Goal: Information Seeking & Learning: Learn about a topic

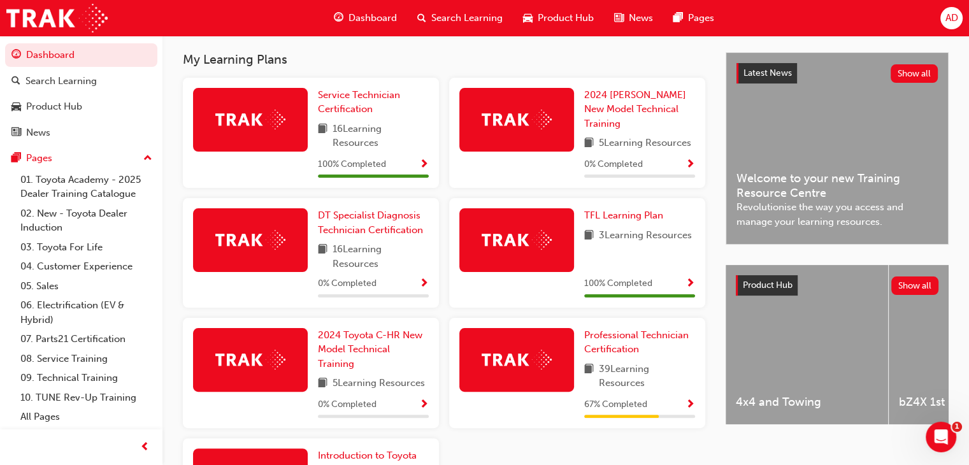
scroll to position [292, 0]
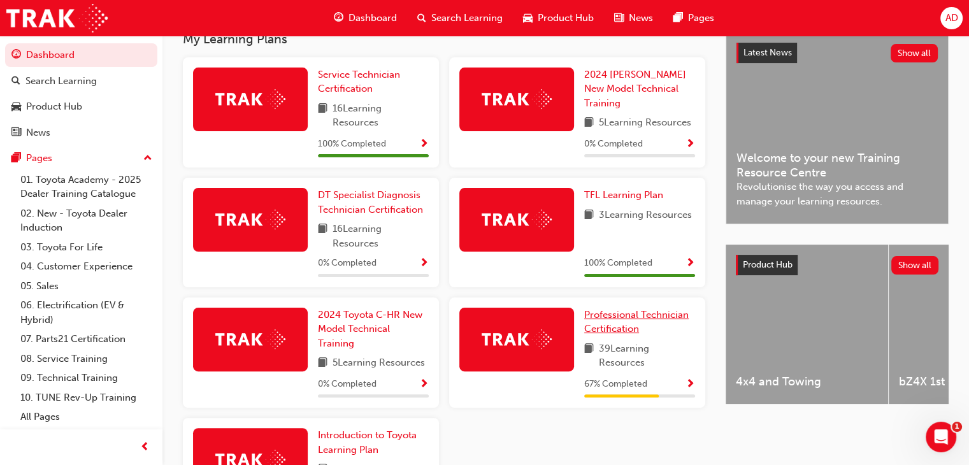
click at [622, 319] on span "Professional Technician Certification" at bounding box center [636, 322] width 104 height 26
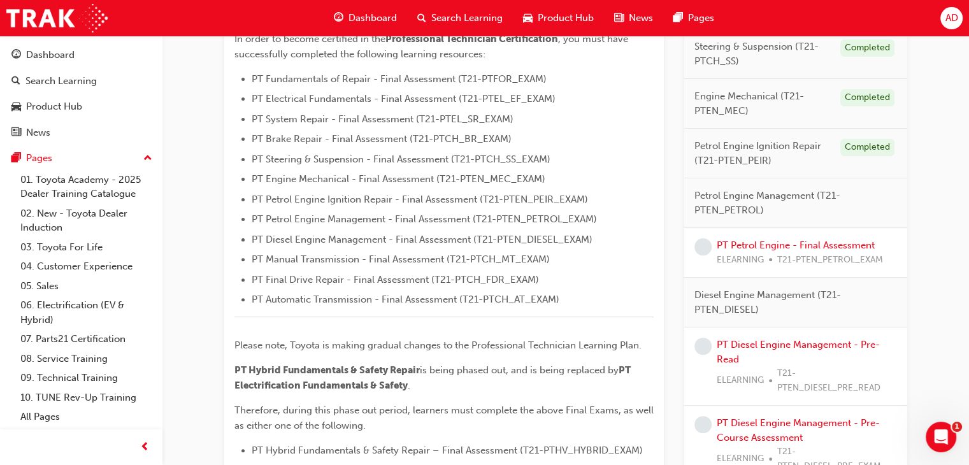
scroll to position [385, 0]
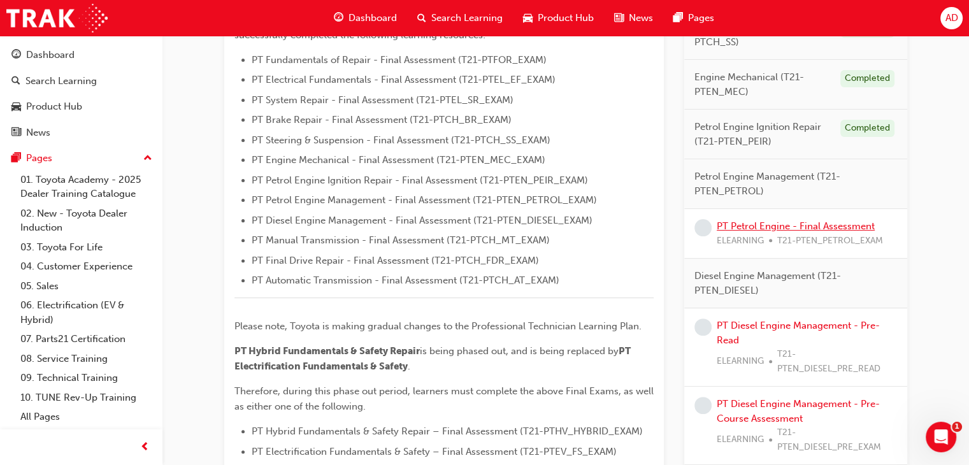
click at [744, 224] on link "PT Petrol Engine - Final Assessment" at bounding box center [796, 225] width 158 height 11
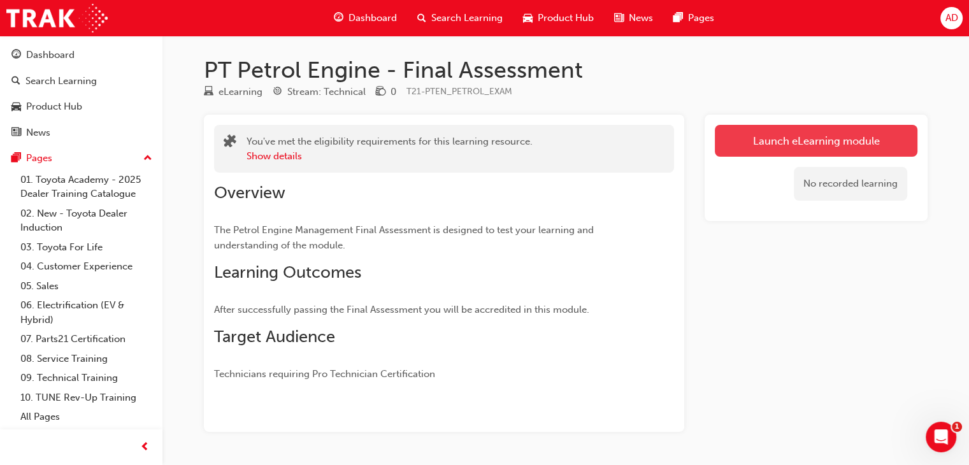
click at [810, 140] on link "Launch eLearning module" at bounding box center [816, 141] width 203 height 32
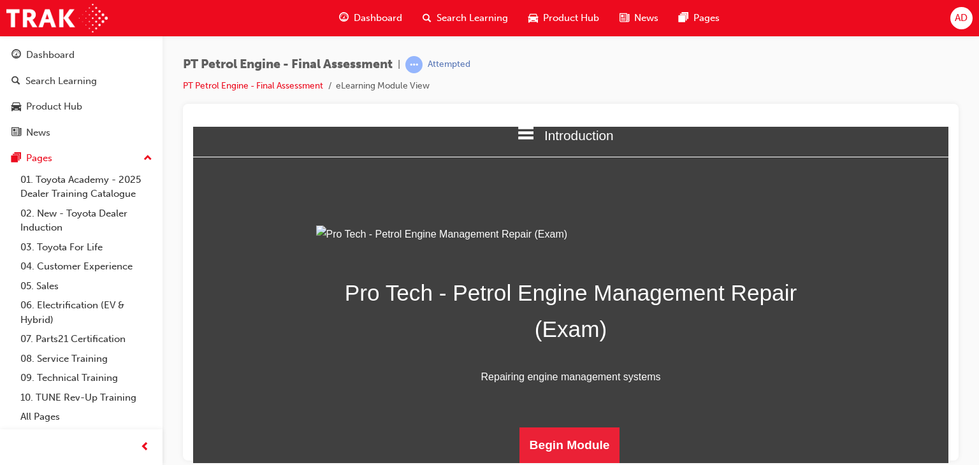
scroll to position [161, 0]
click at [576, 449] on button "Begin Module" at bounding box center [569, 445] width 101 height 36
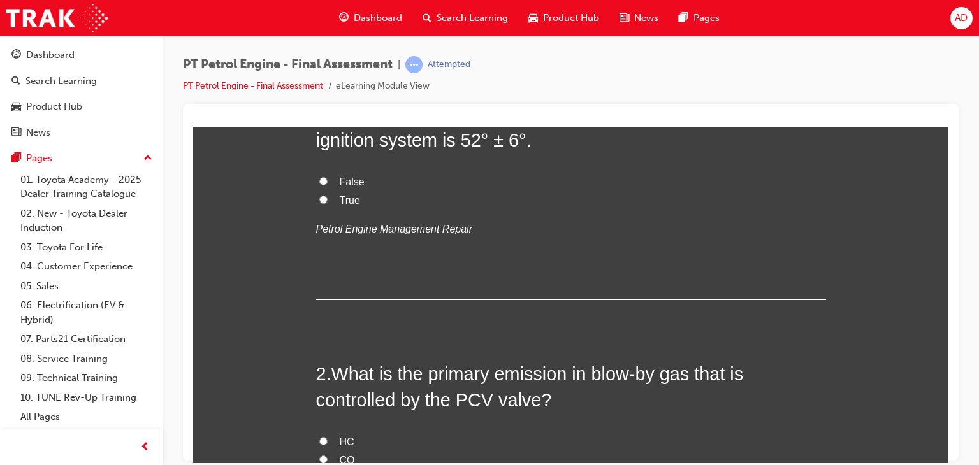
scroll to position [0, 0]
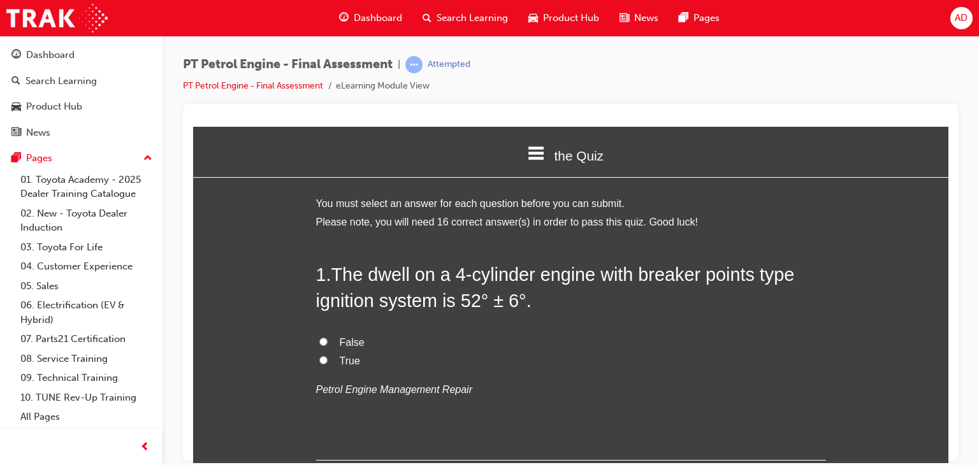
click at [319, 361] on input "True" at bounding box center [323, 360] width 8 height 8
radio input "true"
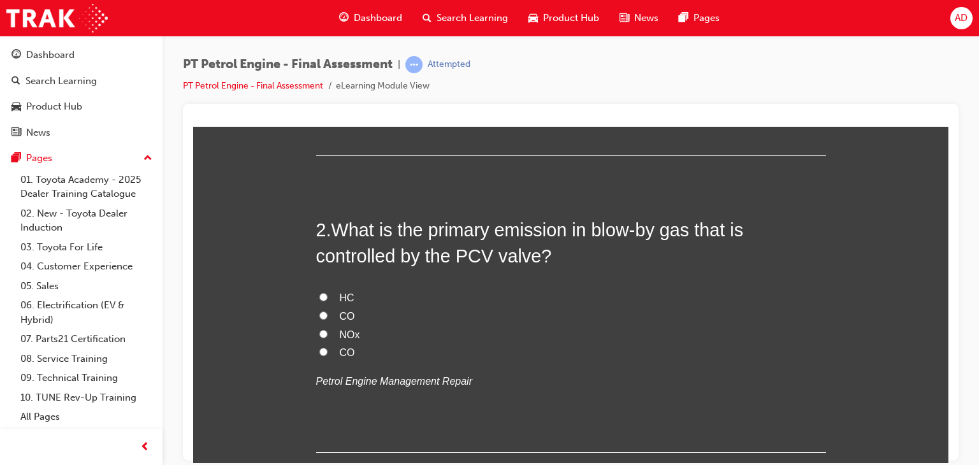
scroll to position [306, 0]
click at [323, 297] on label "HC" at bounding box center [571, 296] width 510 height 18
click at [323, 297] on input "HC" at bounding box center [323, 295] width 8 height 8
radio input "true"
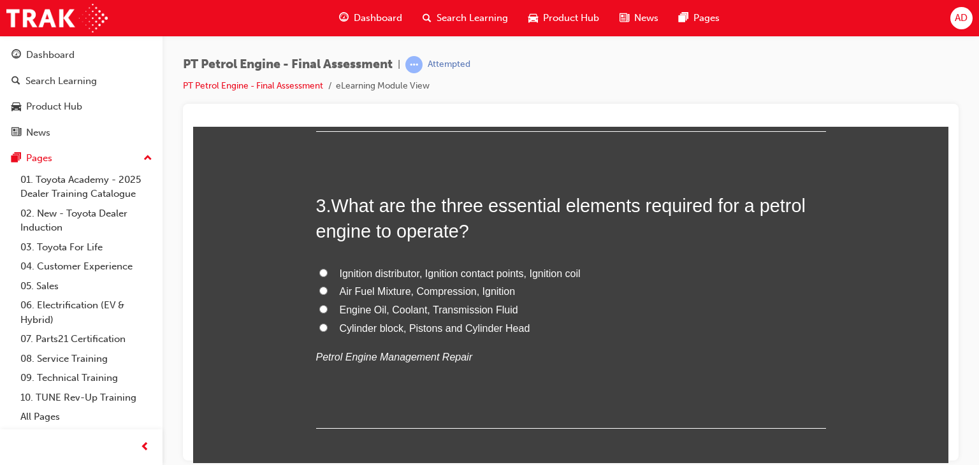
scroll to position [637, 0]
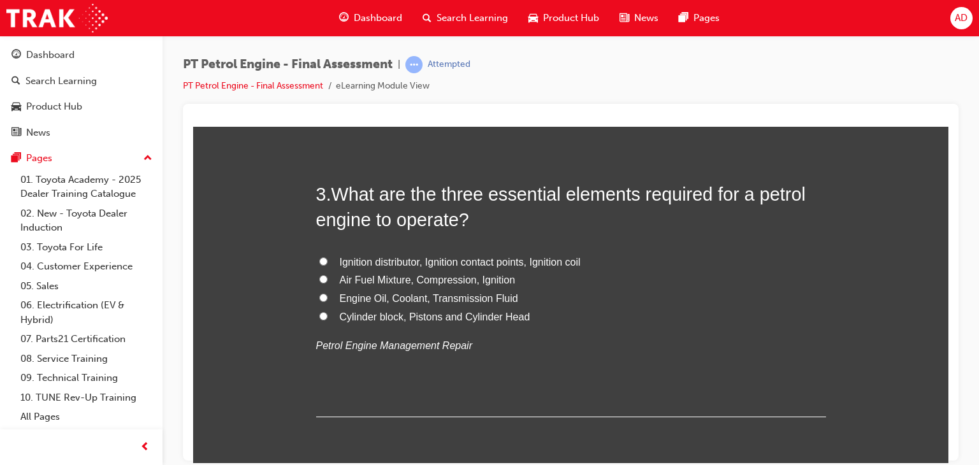
click at [374, 284] on span "Air Fuel Mixture, Compression, Ignition" at bounding box center [428, 279] width 176 height 11
click at [327, 283] on input "Air Fuel Mixture, Compression, Ignition" at bounding box center [323, 279] width 8 height 8
radio input "true"
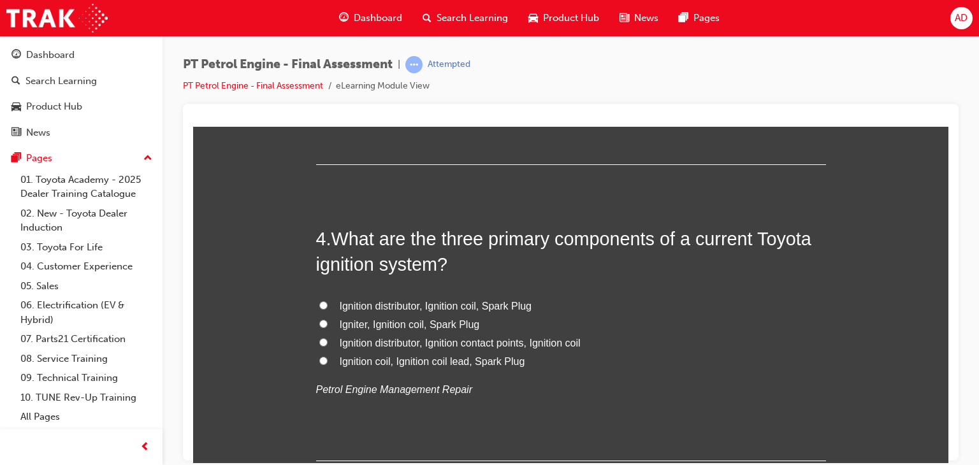
scroll to position [892, 0]
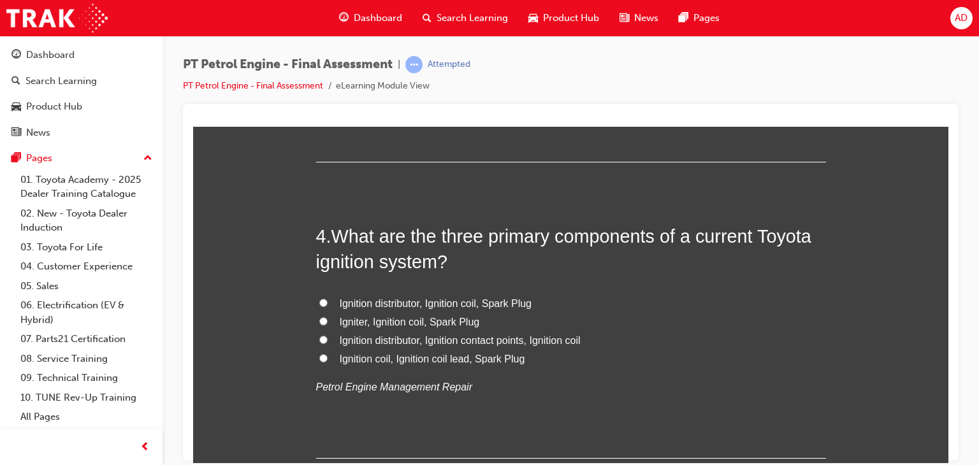
click at [353, 324] on span "Igniter, Ignition coil, Spark Plug" at bounding box center [410, 321] width 140 height 11
click at [327, 324] on input "Igniter, Ignition coil, Spark Plug" at bounding box center [323, 321] width 8 height 8
radio input "true"
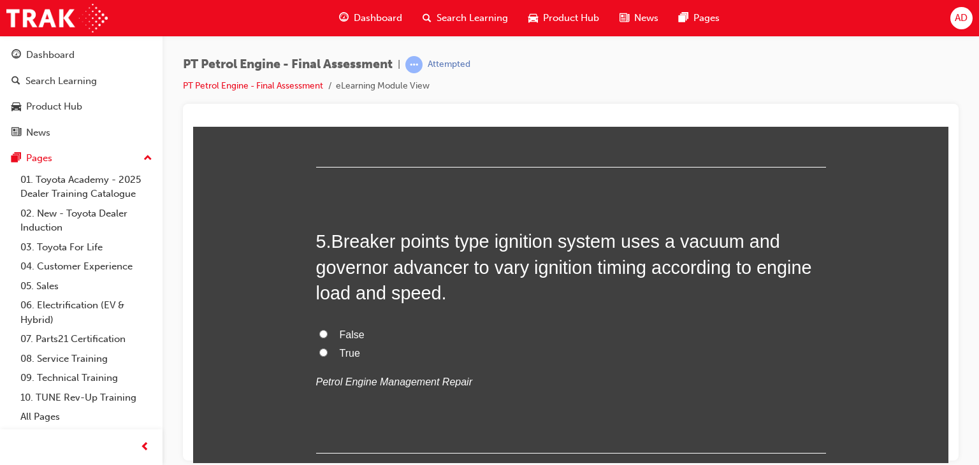
scroll to position [1198, 0]
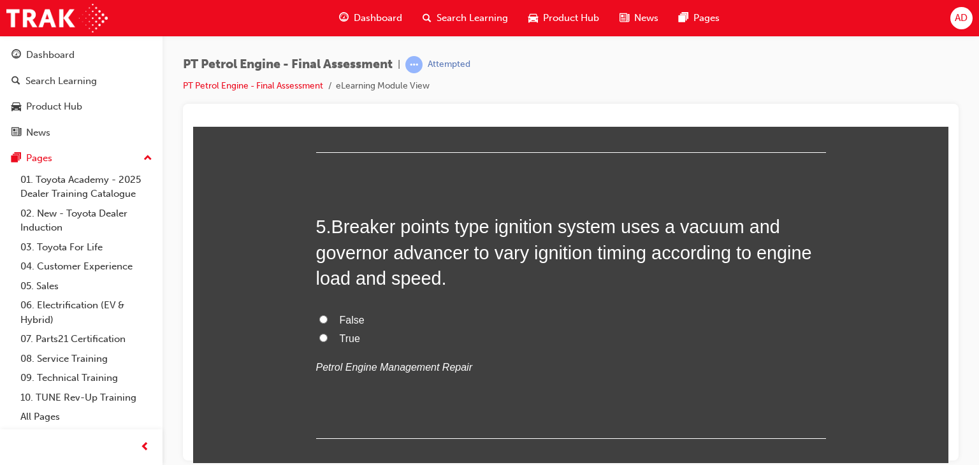
click at [319, 337] on input "True" at bounding box center [323, 337] width 8 height 8
radio input "true"
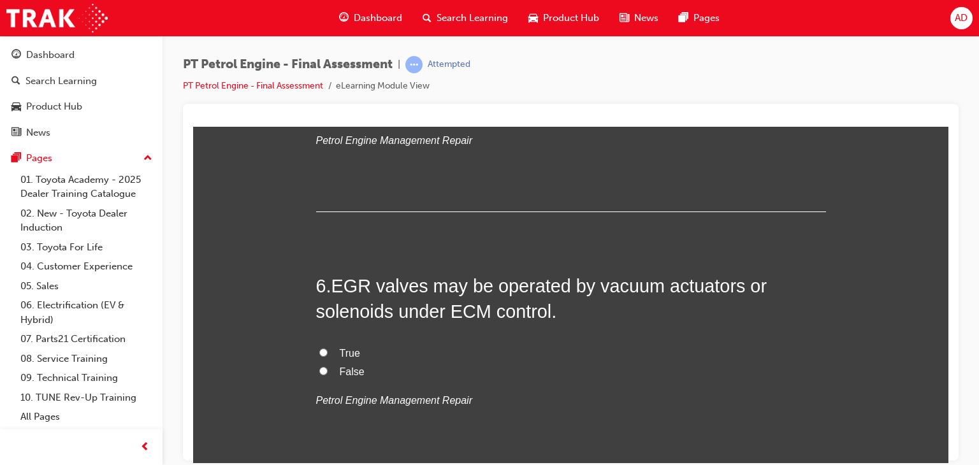
scroll to position [1427, 0]
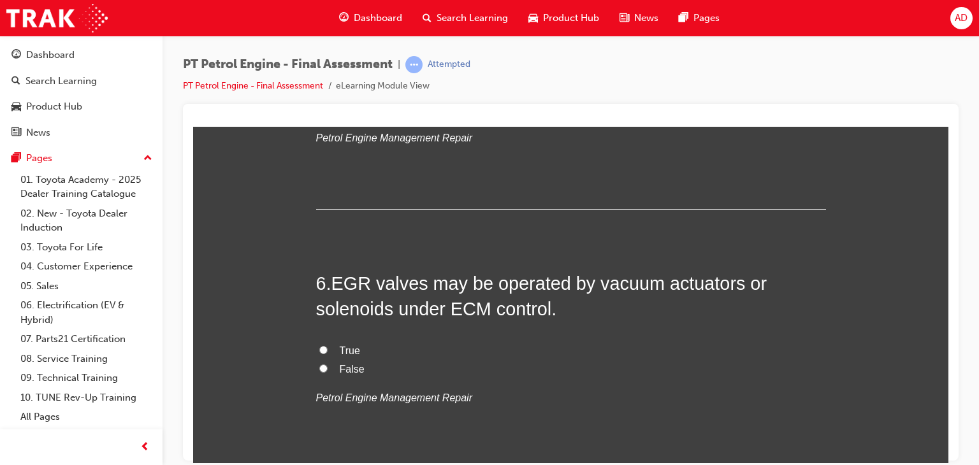
click at [340, 345] on span "True" at bounding box center [350, 350] width 20 height 11
click at [327, 345] on input "True" at bounding box center [323, 349] width 8 height 8
radio input "true"
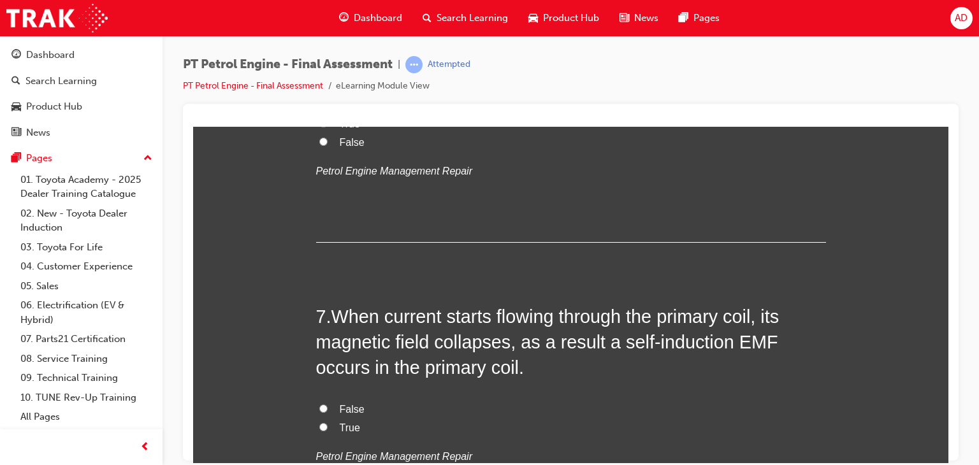
scroll to position [1682, 0]
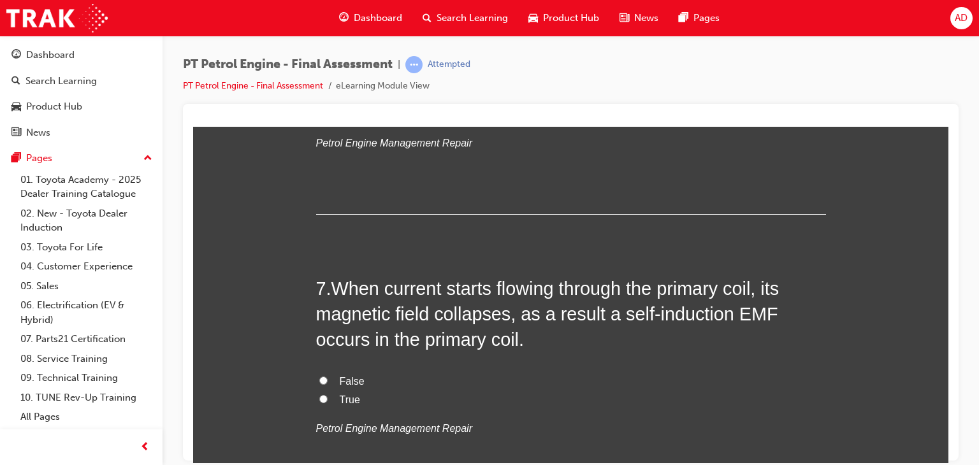
click at [350, 398] on span "True" at bounding box center [350, 399] width 20 height 11
click at [327, 398] on input "True" at bounding box center [323, 398] width 8 height 8
radio input "true"
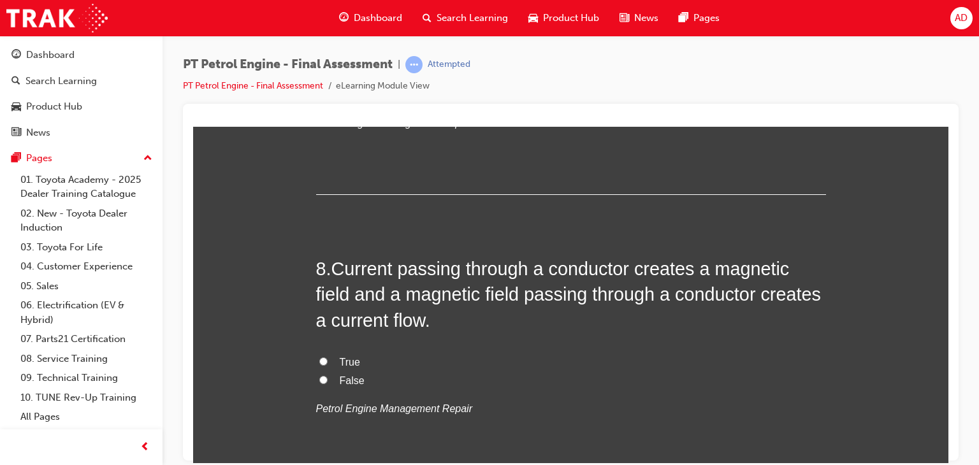
scroll to position [1988, 0]
click at [319, 356] on input "True" at bounding box center [323, 360] width 8 height 8
radio input "true"
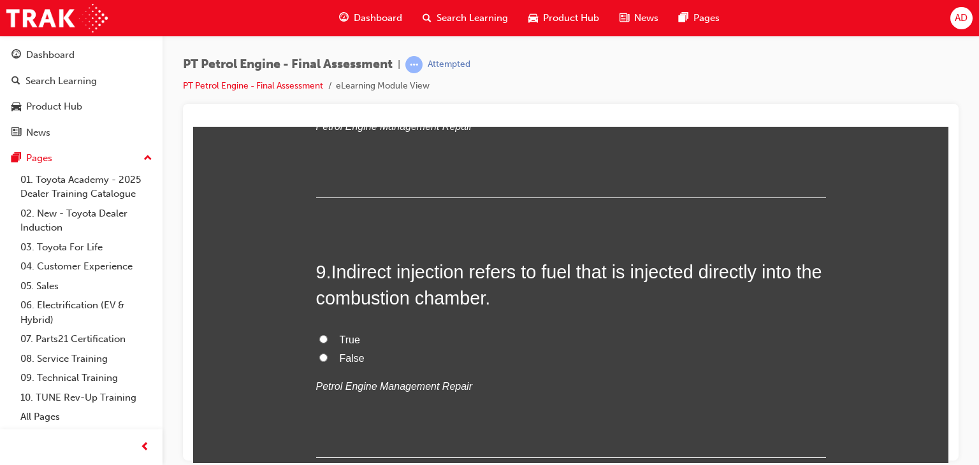
scroll to position [2294, 0]
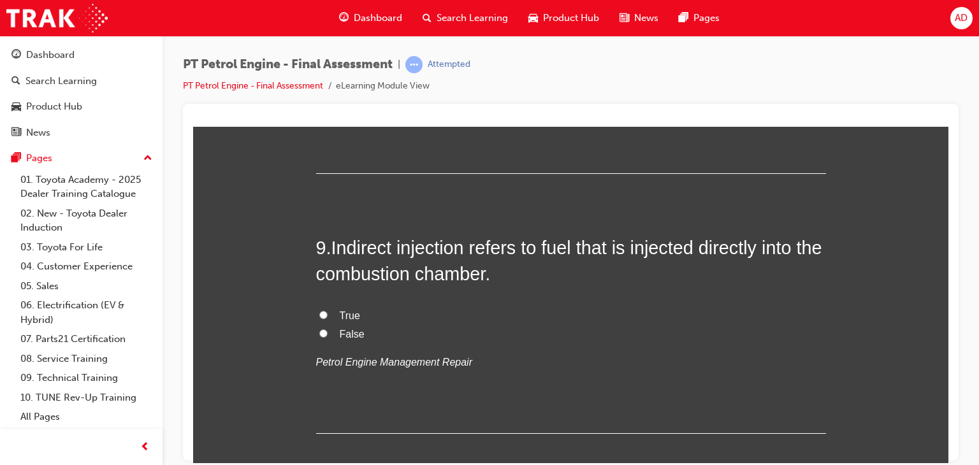
click at [319, 333] on input "False" at bounding box center [323, 333] width 8 height 8
radio input "true"
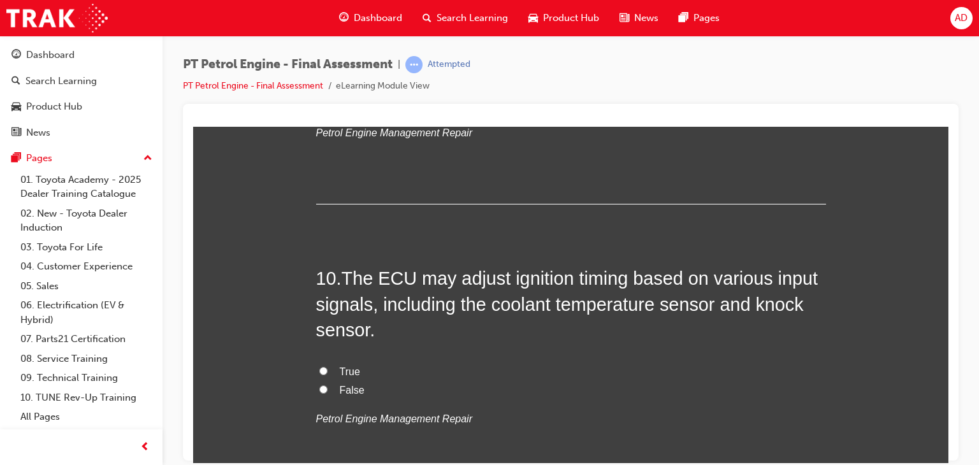
scroll to position [2549, 0]
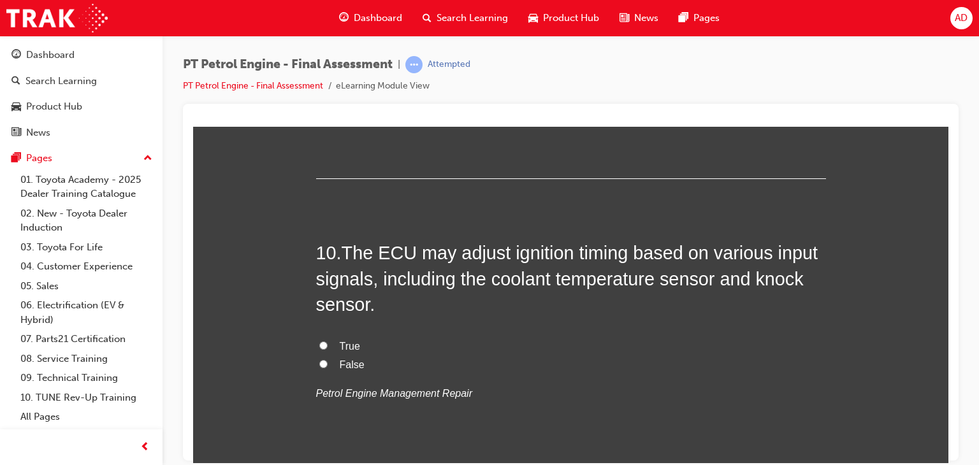
click at [319, 343] on input "True" at bounding box center [323, 345] width 8 height 8
radio input "true"
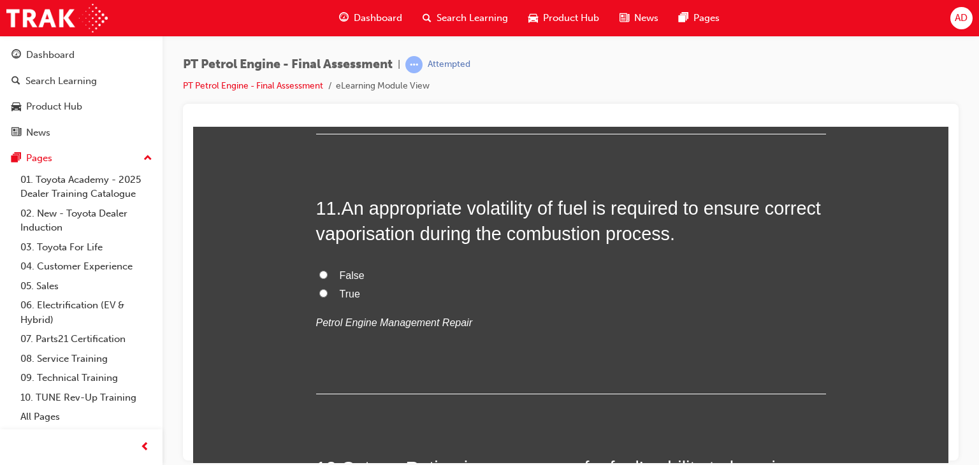
scroll to position [2880, 0]
click at [319, 289] on input "True" at bounding box center [323, 292] width 8 height 8
radio input "true"
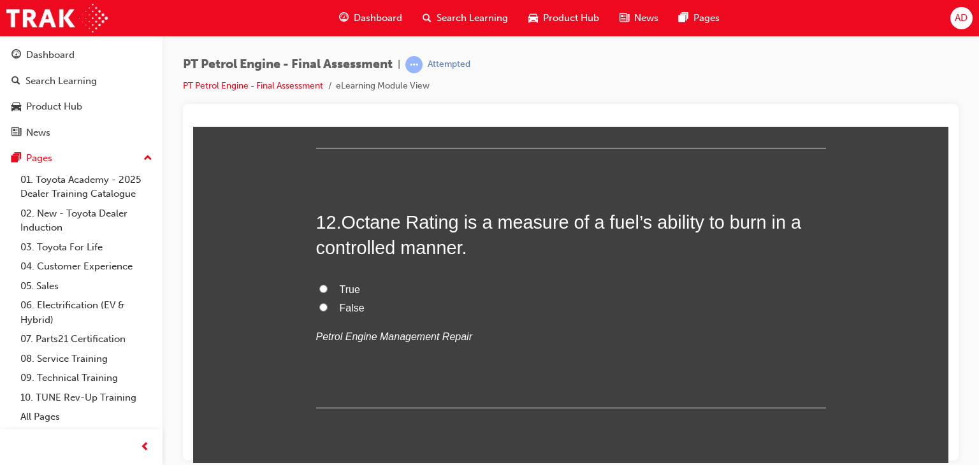
scroll to position [3135, 0]
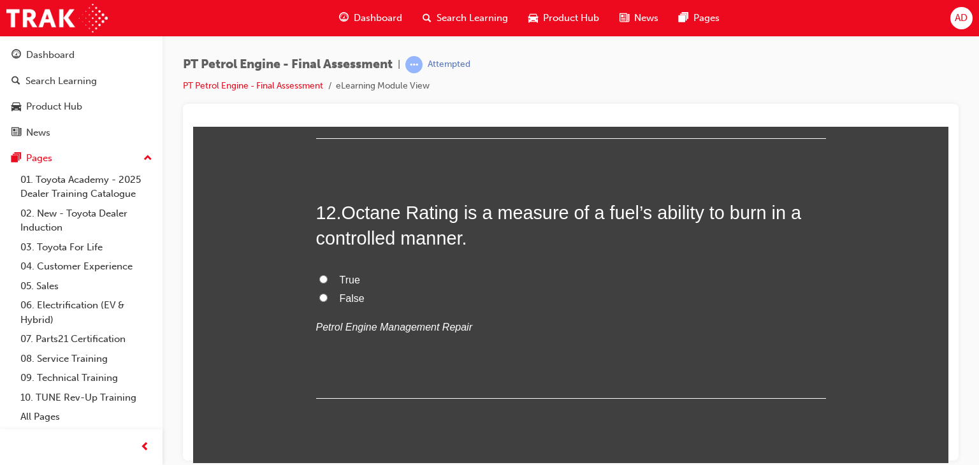
click at [319, 280] on input "True" at bounding box center [323, 279] width 8 height 8
radio input "true"
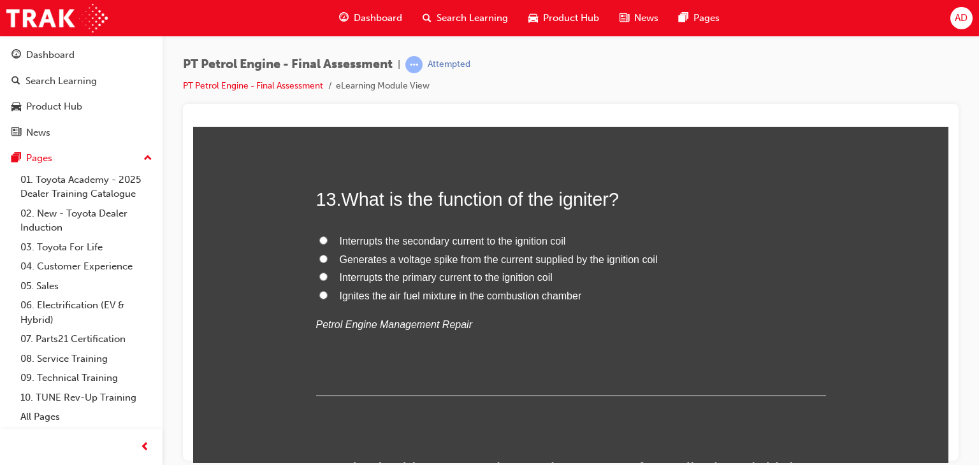
scroll to position [3415, 0]
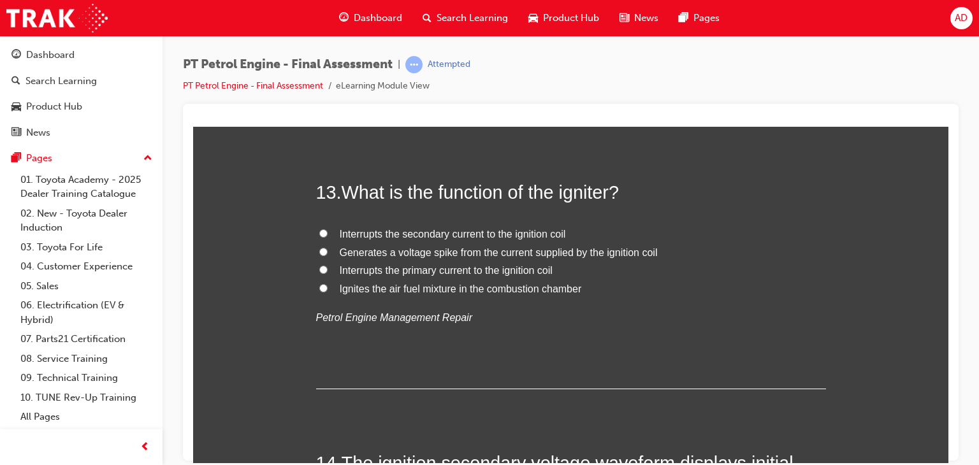
click at [319, 249] on input "Generates a voltage spike from the current supplied by the ignition coil" at bounding box center [323, 251] width 8 height 8
radio input "true"
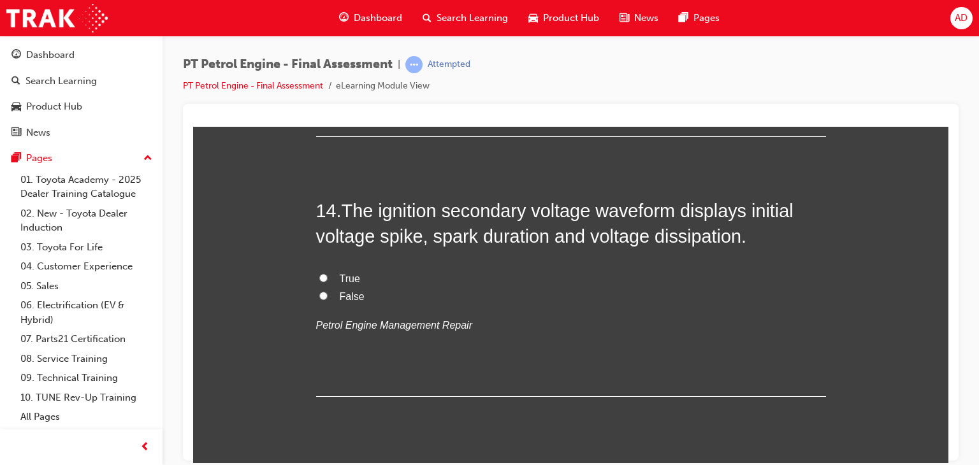
scroll to position [3670, 0]
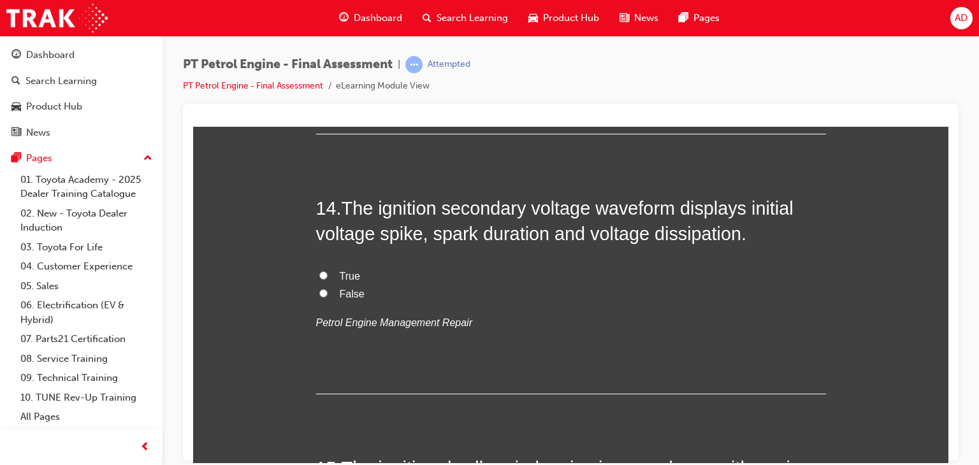
click at [320, 275] on input "True" at bounding box center [323, 275] width 8 height 8
radio input "true"
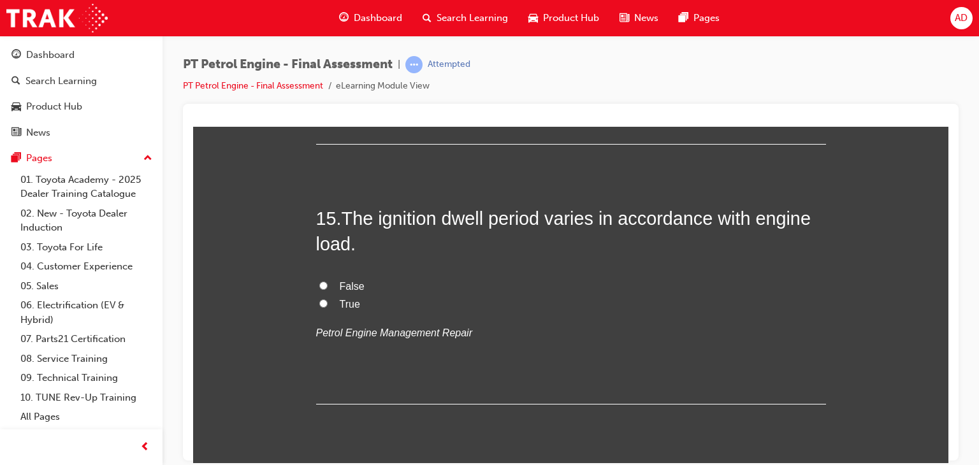
scroll to position [3925, 0]
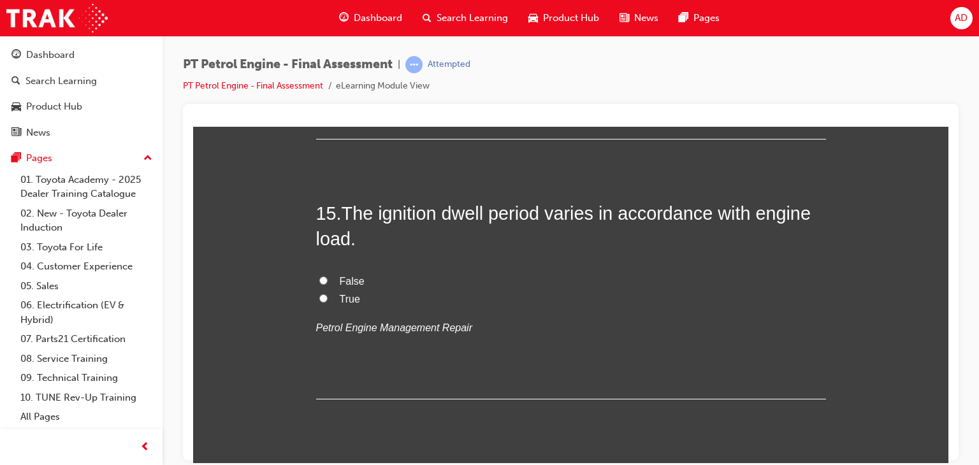
click at [319, 280] on input "False" at bounding box center [323, 280] width 8 height 8
radio input "true"
click at [320, 298] on input "True" at bounding box center [323, 298] width 8 height 8
radio input "true"
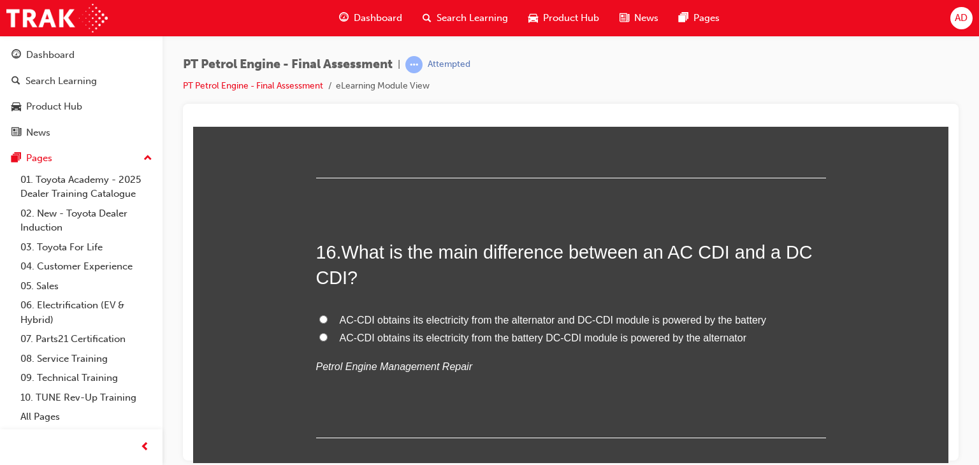
scroll to position [4154, 0]
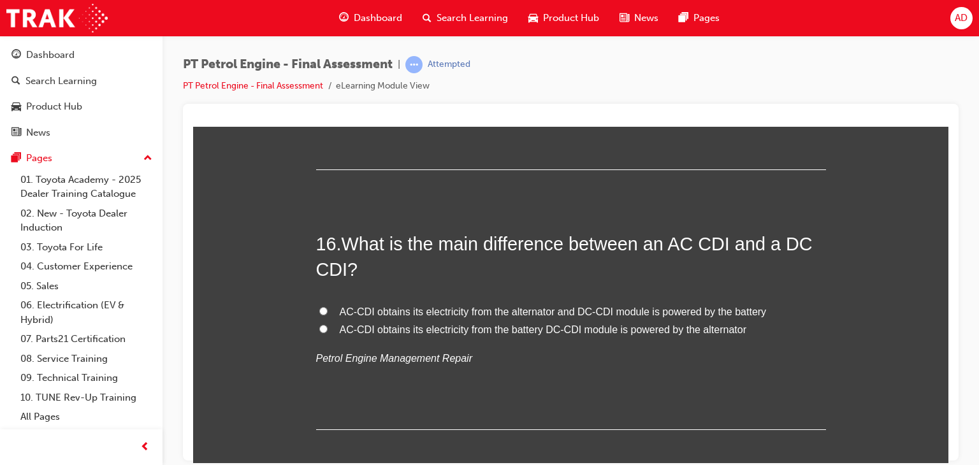
click at [319, 312] on input "AC-CDI obtains its electricity from the alternator and DC-CDI module is powered…" at bounding box center [323, 310] width 8 height 8
radio input "true"
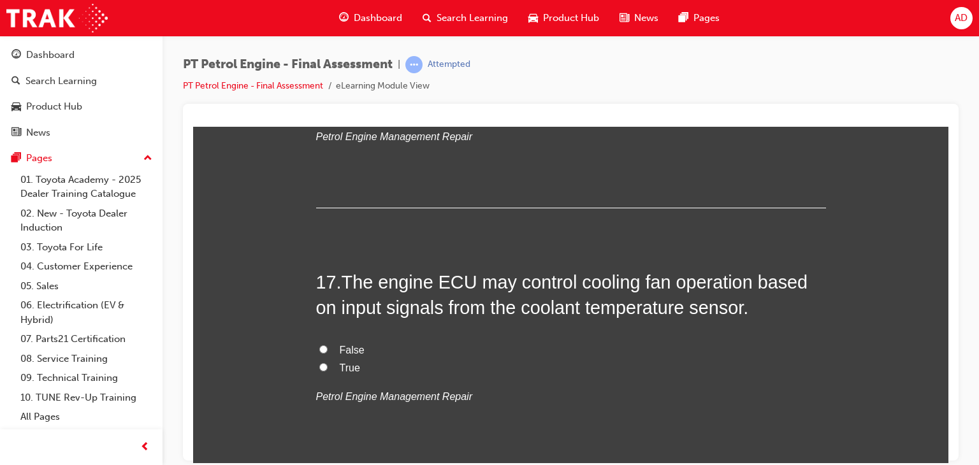
scroll to position [4383, 0]
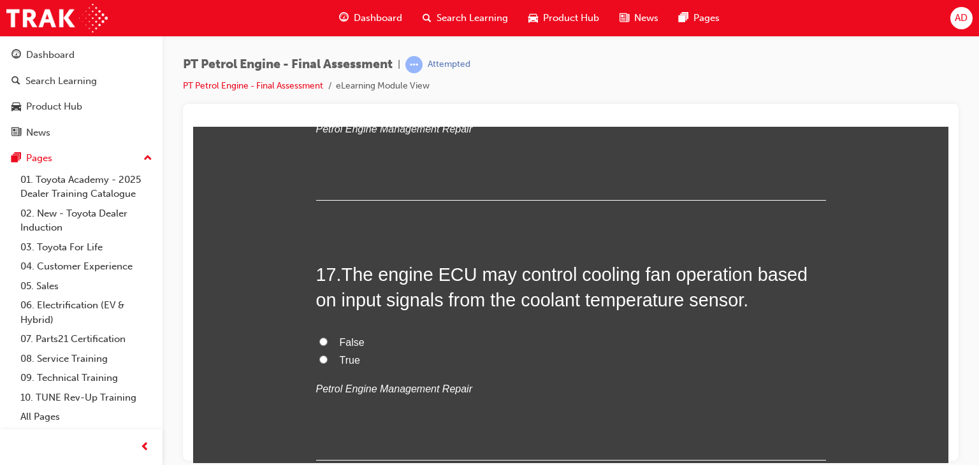
click at [329, 355] on label "True" at bounding box center [571, 360] width 510 height 18
click at [327, 355] on input "True" at bounding box center [323, 359] width 8 height 8
radio input "true"
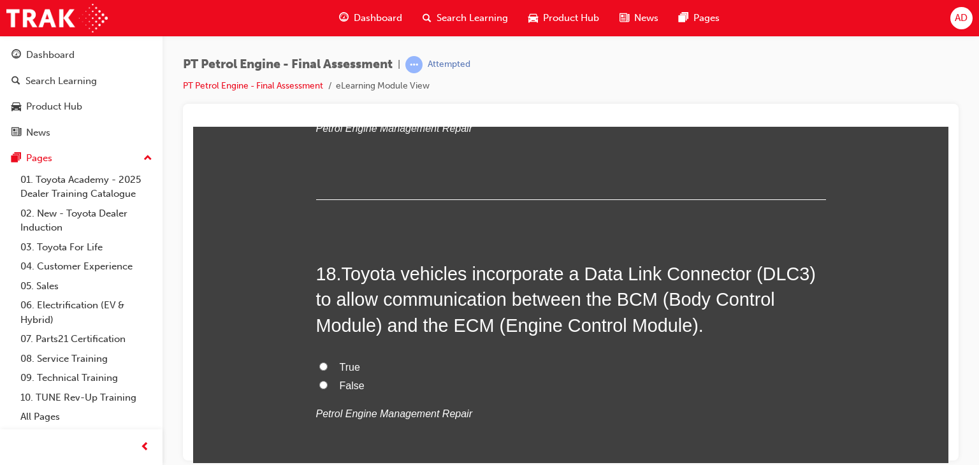
scroll to position [4664, 0]
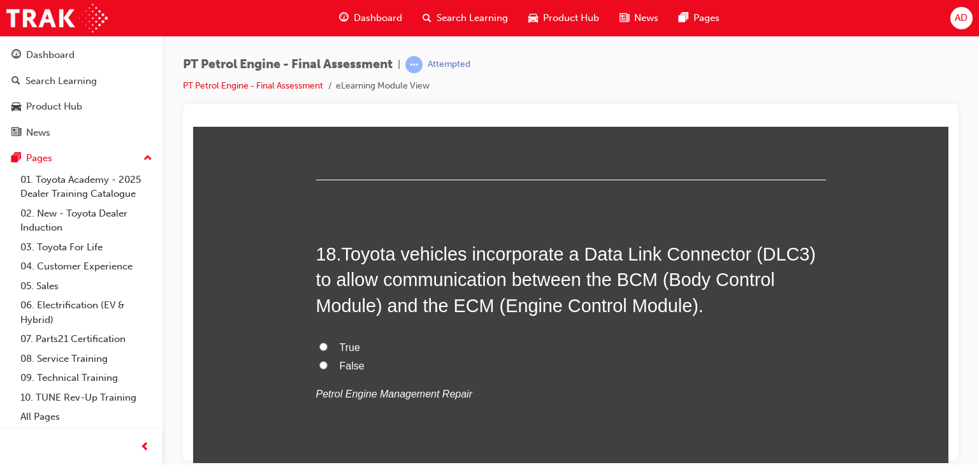
click at [343, 346] on span "True" at bounding box center [350, 347] width 20 height 11
click at [327, 346] on input "True" at bounding box center [323, 346] width 8 height 8
radio input "true"
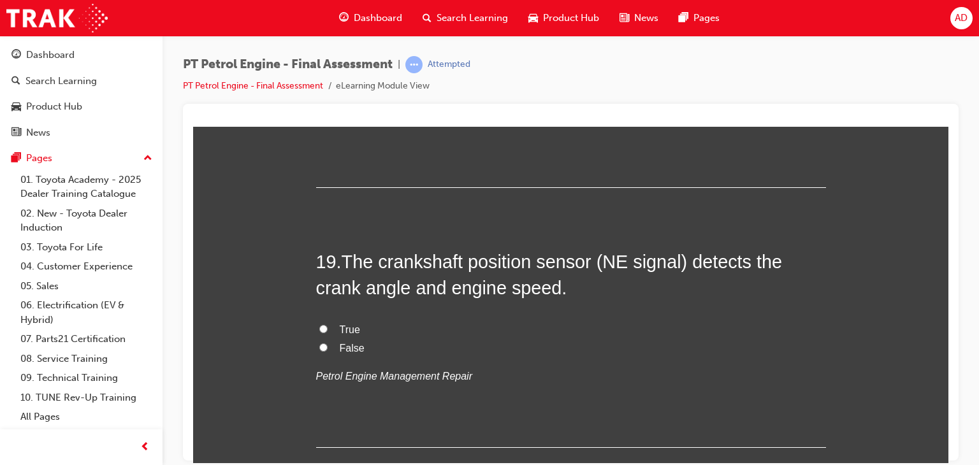
scroll to position [4944, 0]
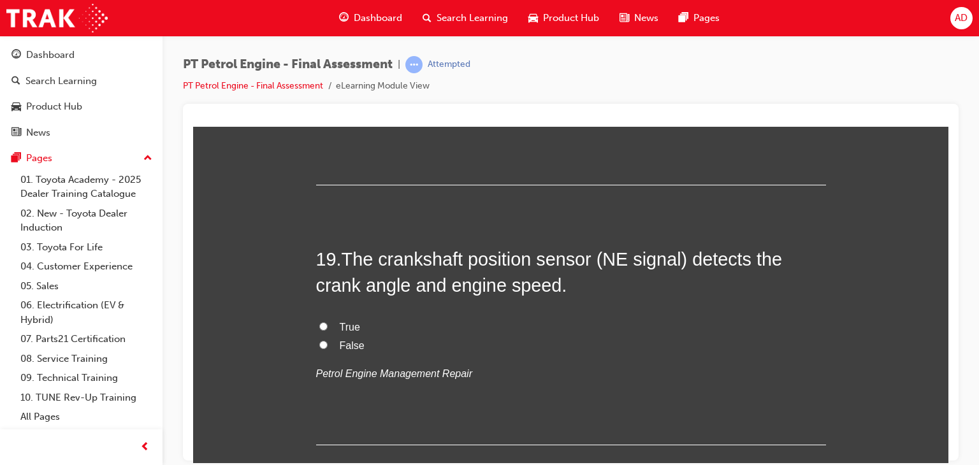
click at [319, 323] on input "True" at bounding box center [323, 326] width 8 height 8
radio input "true"
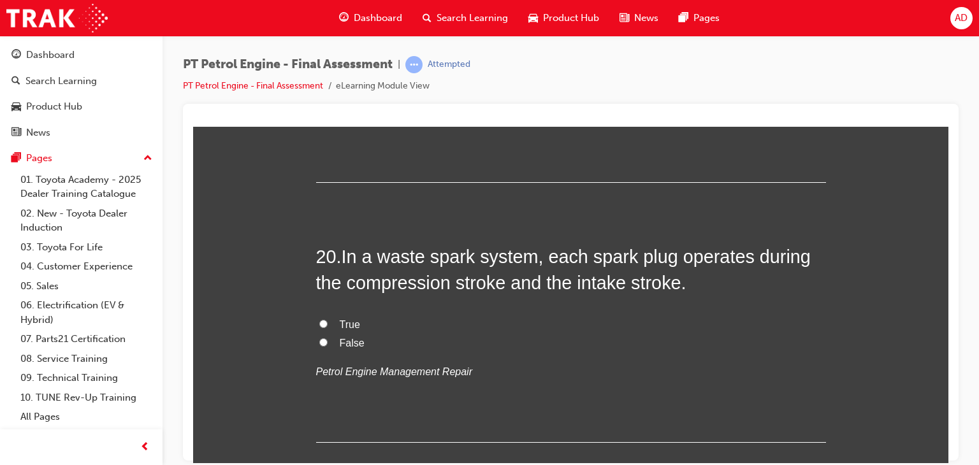
scroll to position [5224, 0]
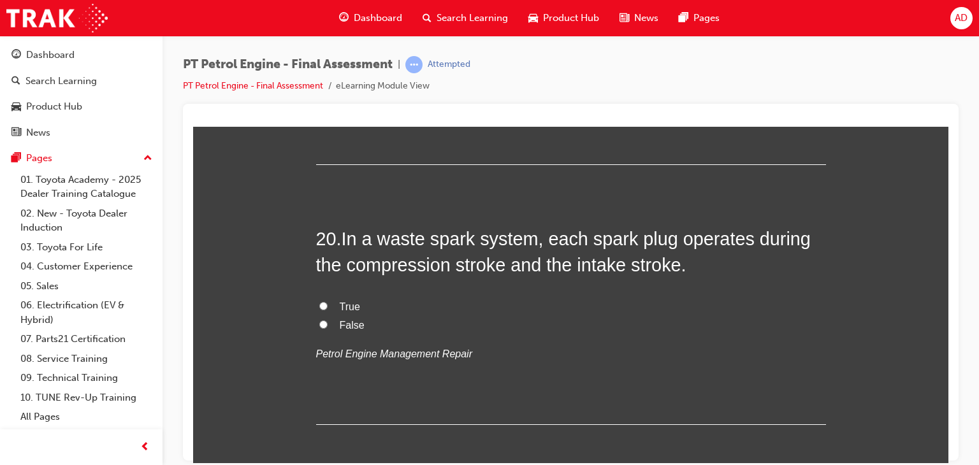
click at [321, 322] on input "False" at bounding box center [323, 324] width 8 height 8
radio input "true"
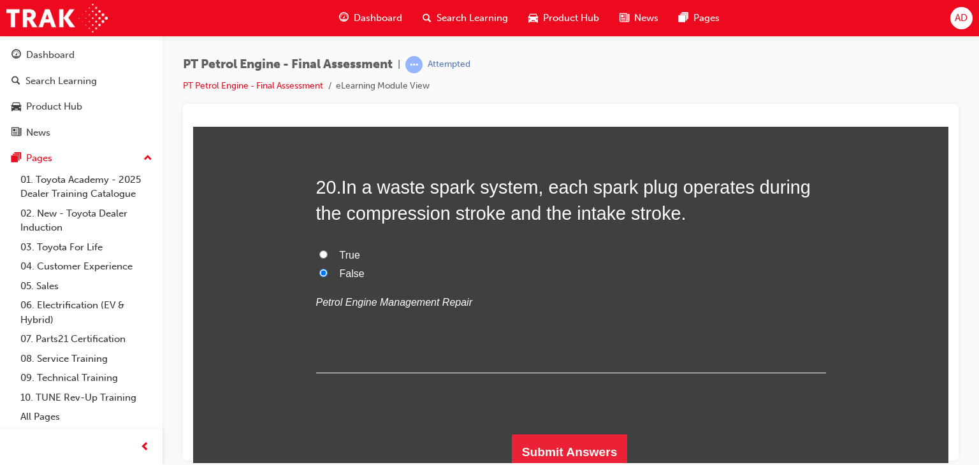
scroll to position [5280, 0]
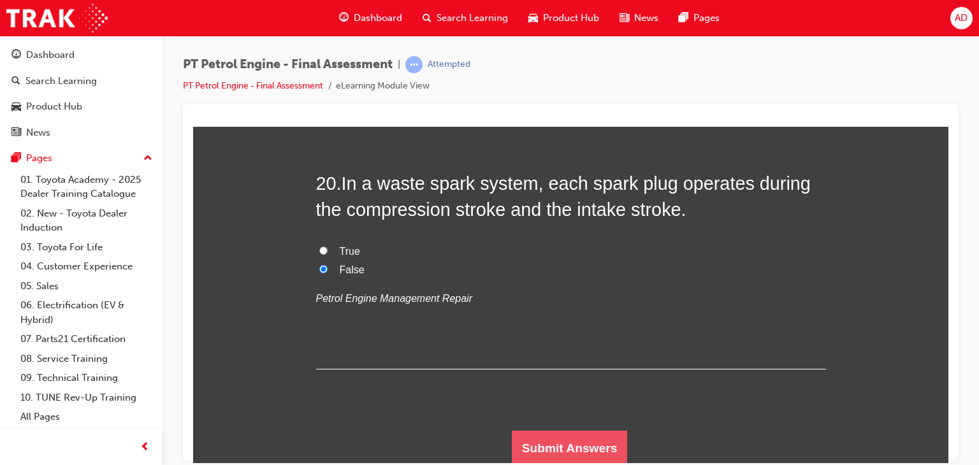
click at [566, 439] on button "Submit Answers" at bounding box center [570, 448] width 116 height 36
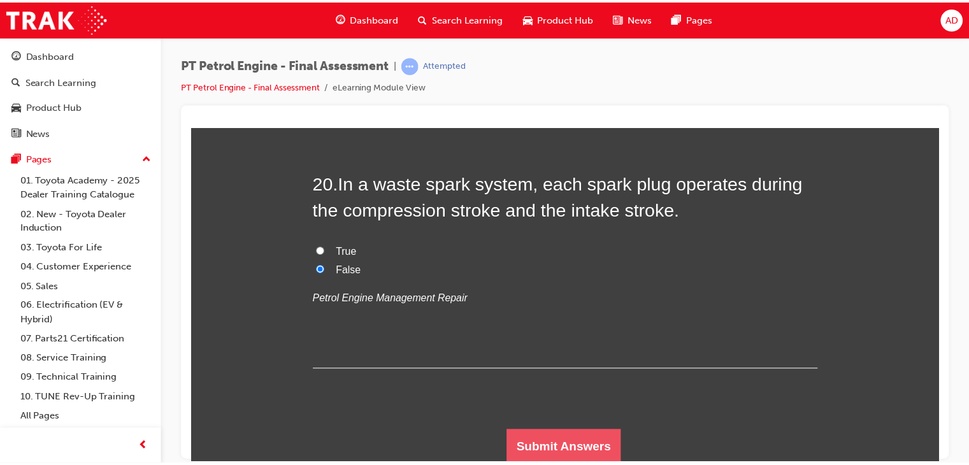
scroll to position [0, 0]
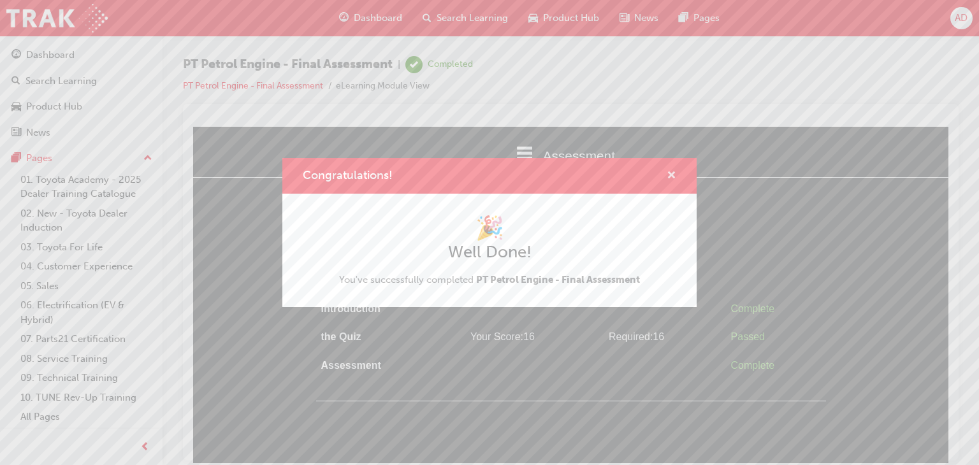
click at [670, 173] on span "cross-icon" at bounding box center [671, 176] width 10 height 11
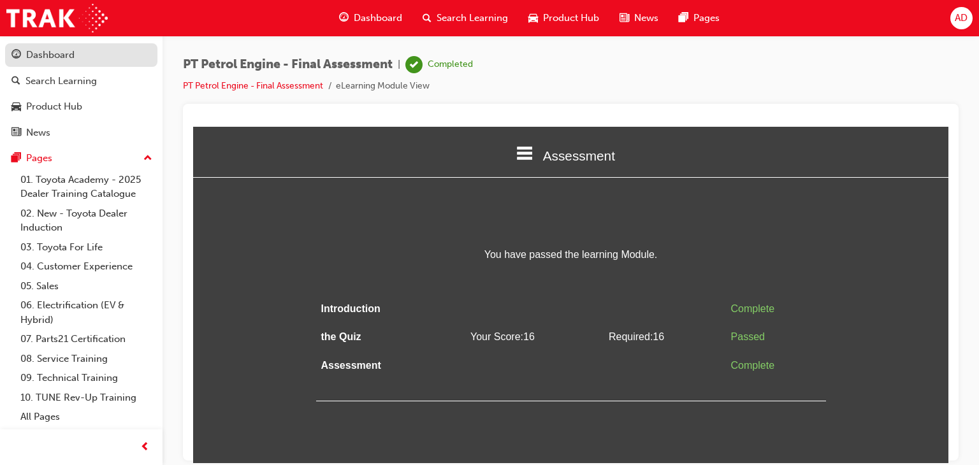
click at [52, 48] on div "Dashboard" at bounding box center [50, 55] width 48 height 15
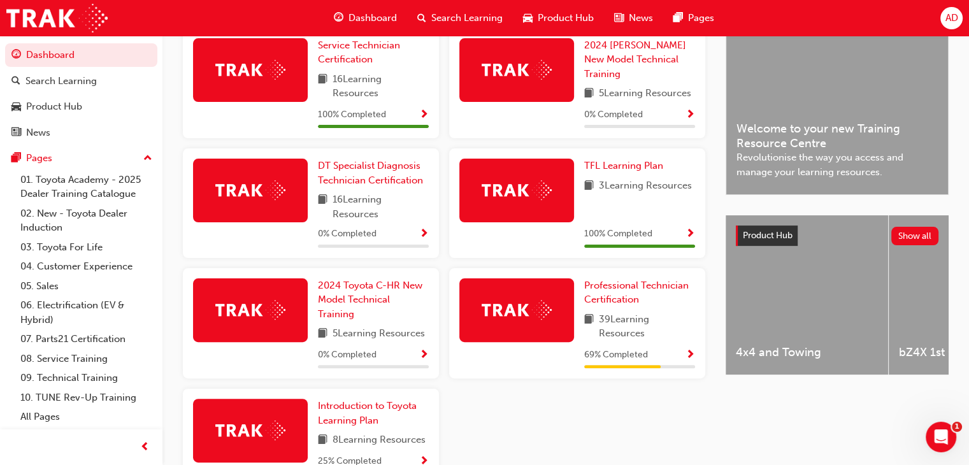
scroll to position [357, 0]
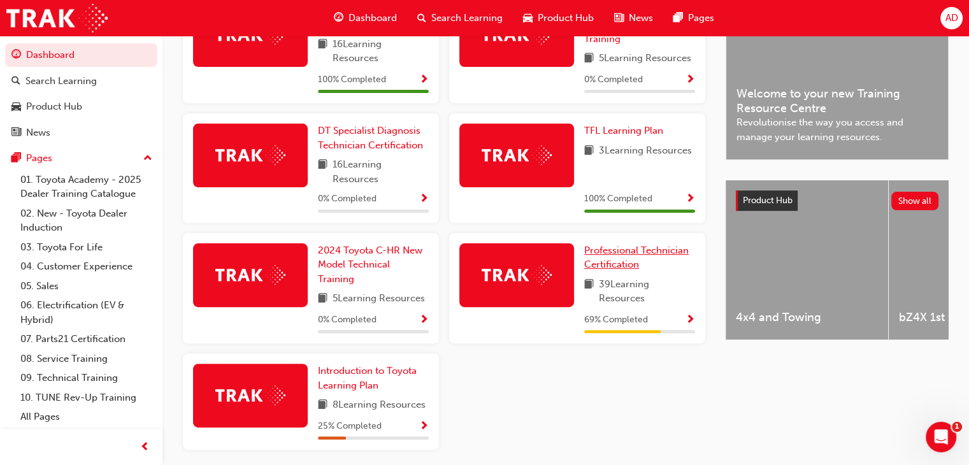
click at [620, 253] on span "Professional Technician Certification" at bounding box center [636, 258] width 104 height 26
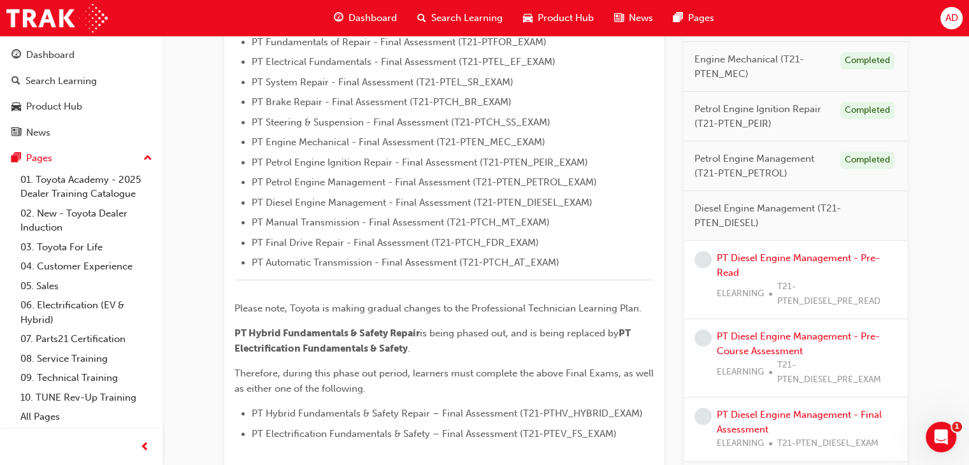
scroll to position [408, 0]
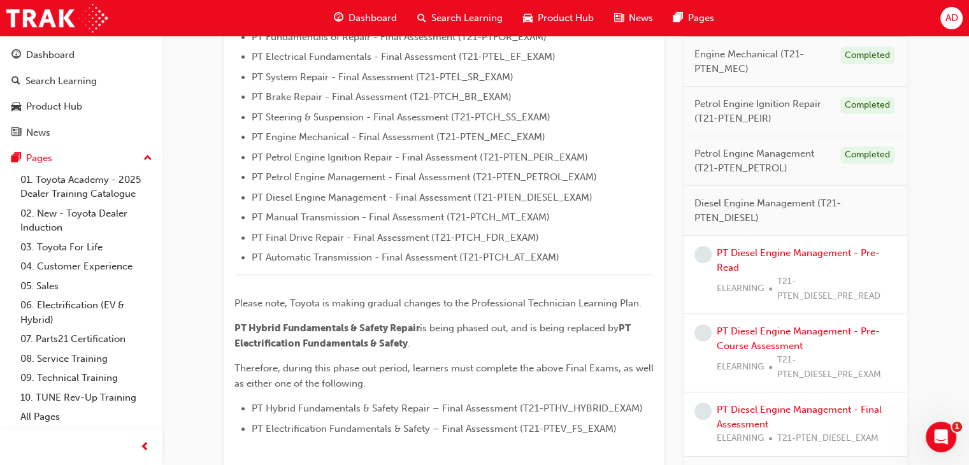
click at [718, 215] on span "Diesel Engine Management (T21-PTEN_DIESEL)" at bounding box center [790, 210] width 192 height 29
click at [758, 248] on link "PT Diesel Engine Management - Pre-Read" at bounding box center [798, 260] width 163 height 26
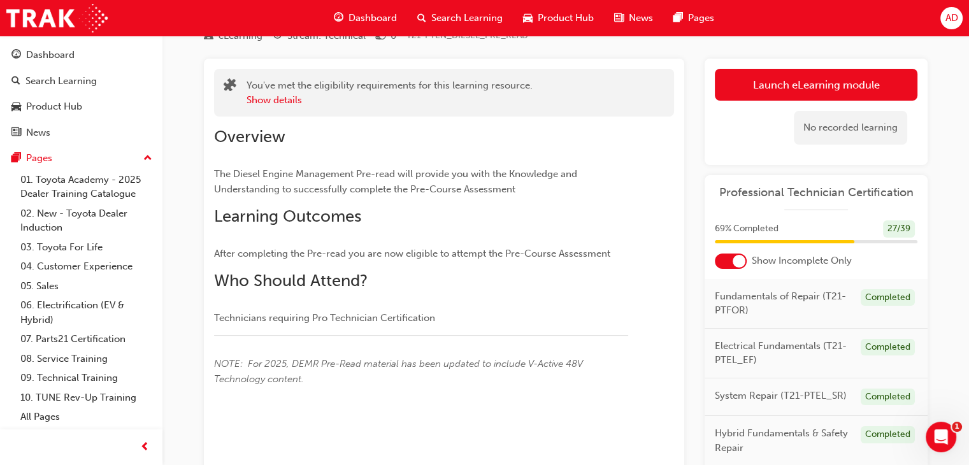
scroll to position [47, 0]
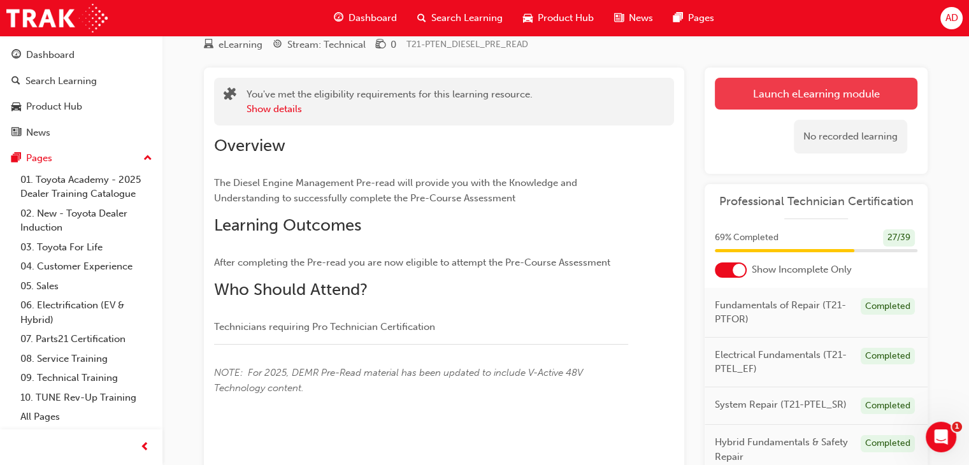
click at [848, 87] on link "Launch eLearning module" at bounding box center [816, 94] width 203 height 32
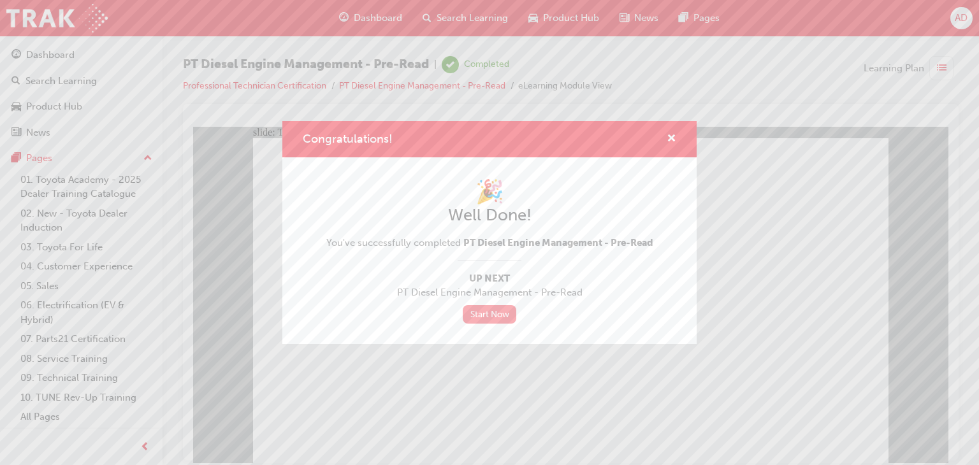
click at [489, 309] on link "Start Now" at bounding box center [490, 314] width 54 height 18
click at [670, 141] on span "cross-icon" at bounding box center [671, 139] width 10 height 11
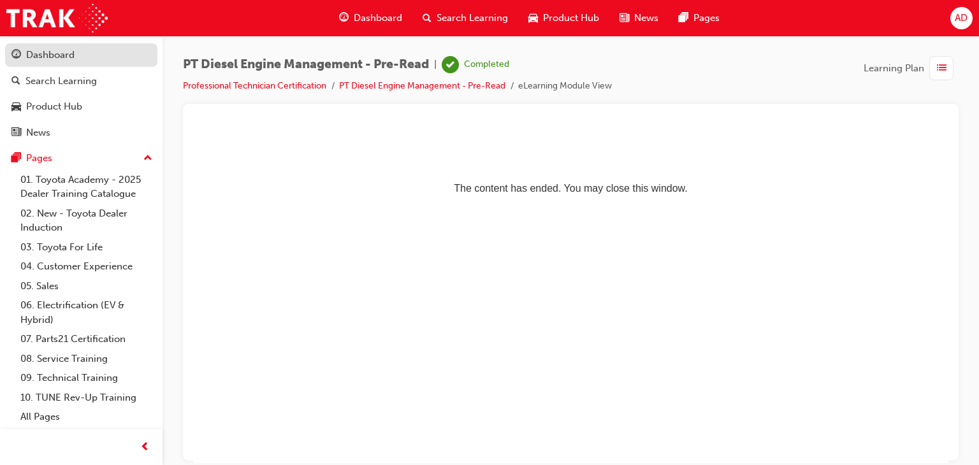
click at [59, 57] on div "Dashboard" at bounding box center [50, 55] width 48 height 15
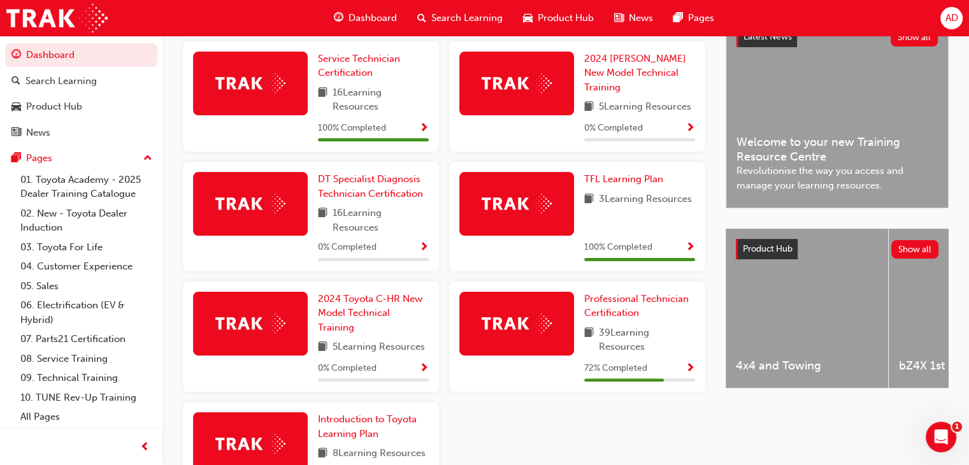
scroll to position [309, 0]
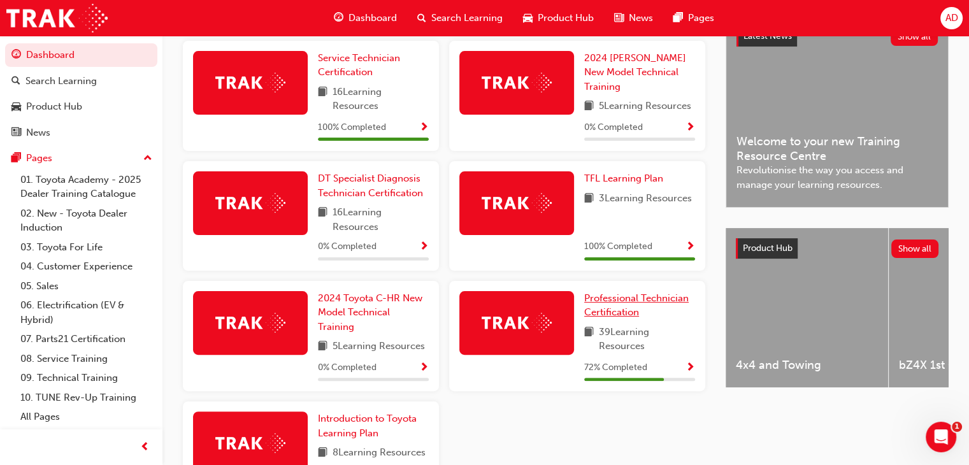
click at [613, 299] on span "Professional Technician Certification" at bounding box center [636, 305] width 104 height 26
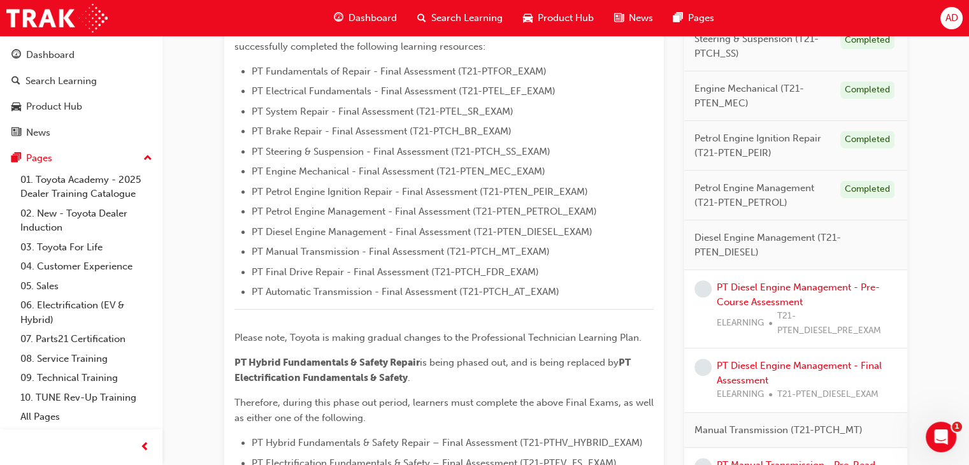
scroll to position [370, 0]
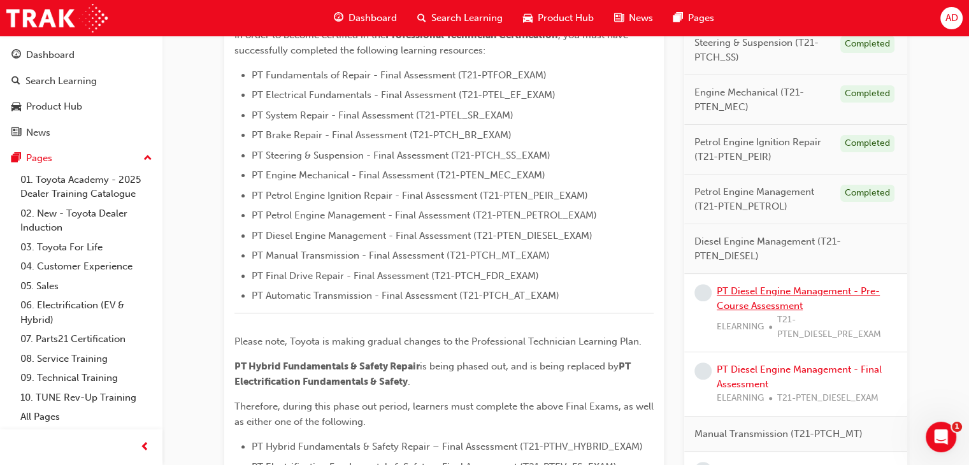
click at [770, 287] on link "PT Diesel Engine Management - Pre-Course Assessment" at bounding box center [798, 298] width 163 height 26
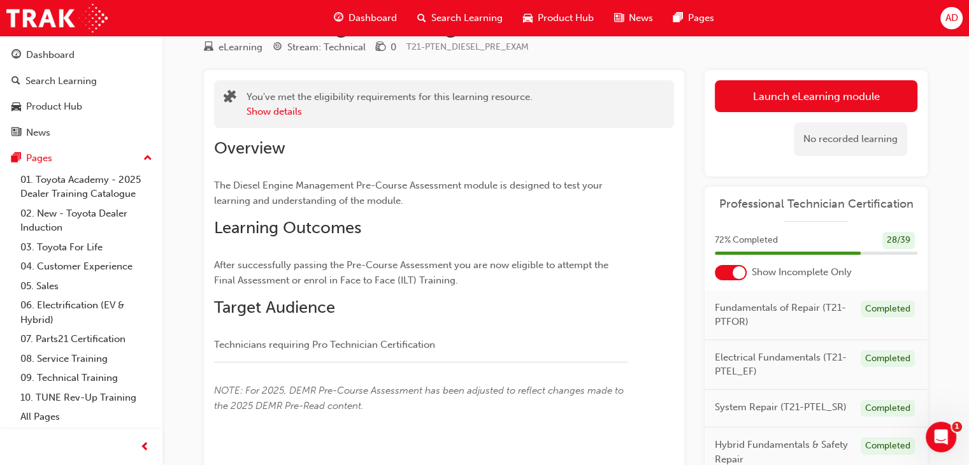
scroll to position [38, 0]
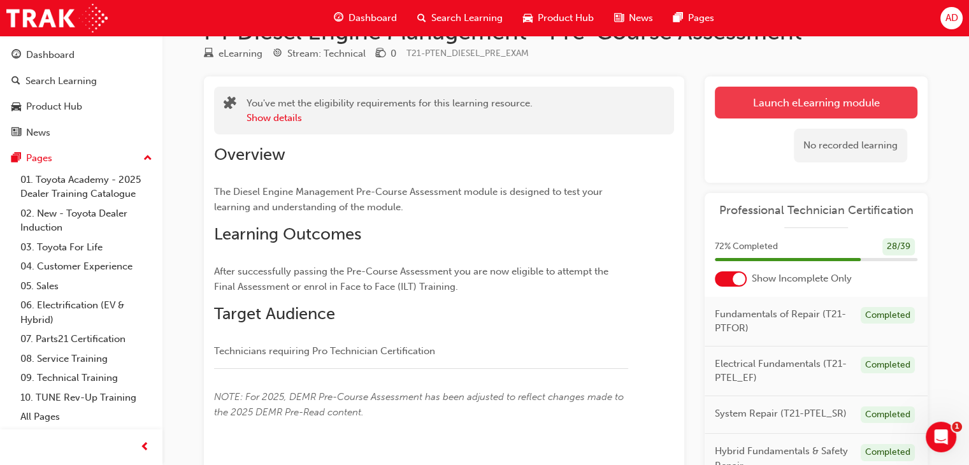
click at [806, 101] on link "Launch eLearning module" at bounding box center [816, 103] width 203 height 32
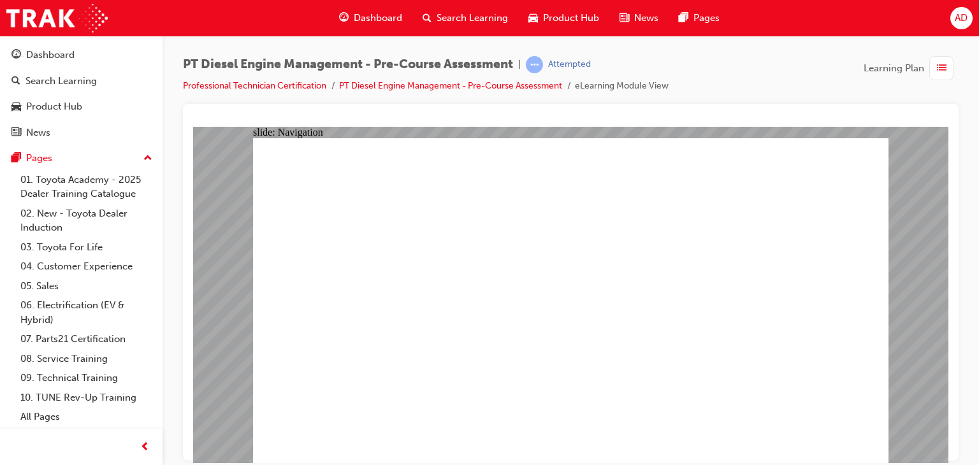
radio input "true"
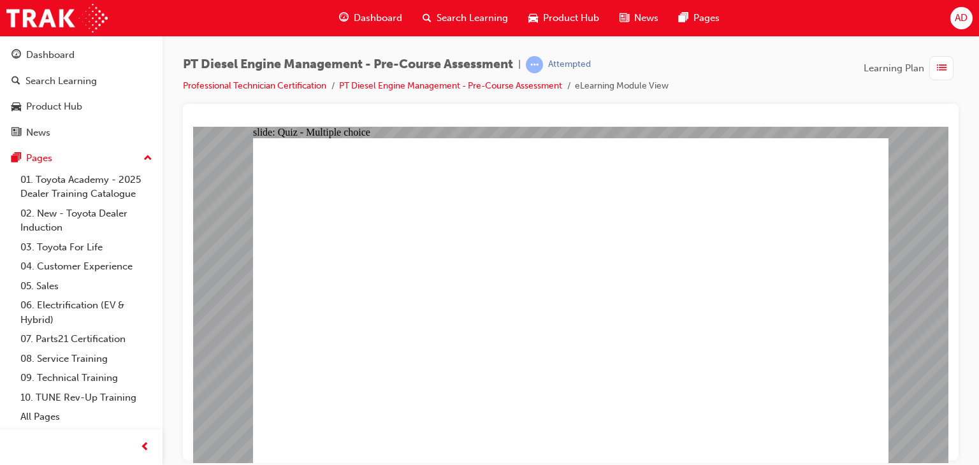
radio input "true"
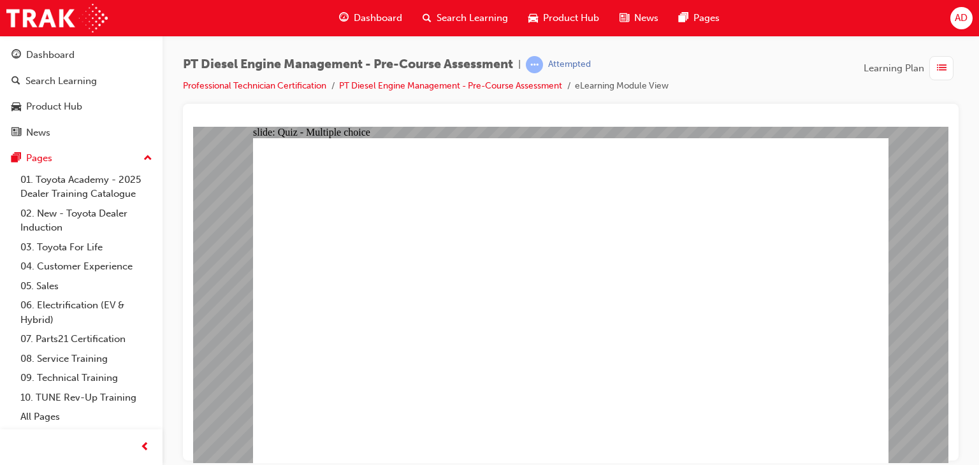
radio input "true"
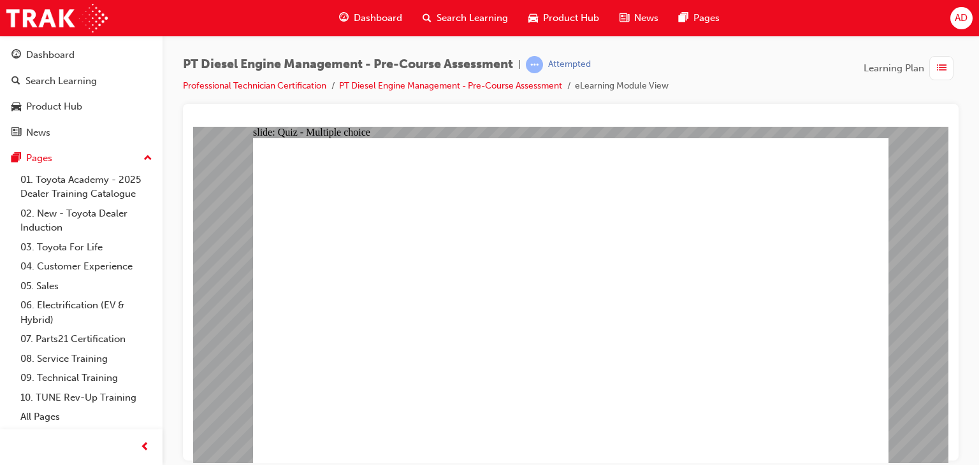
radio input "false"
radio input "true"
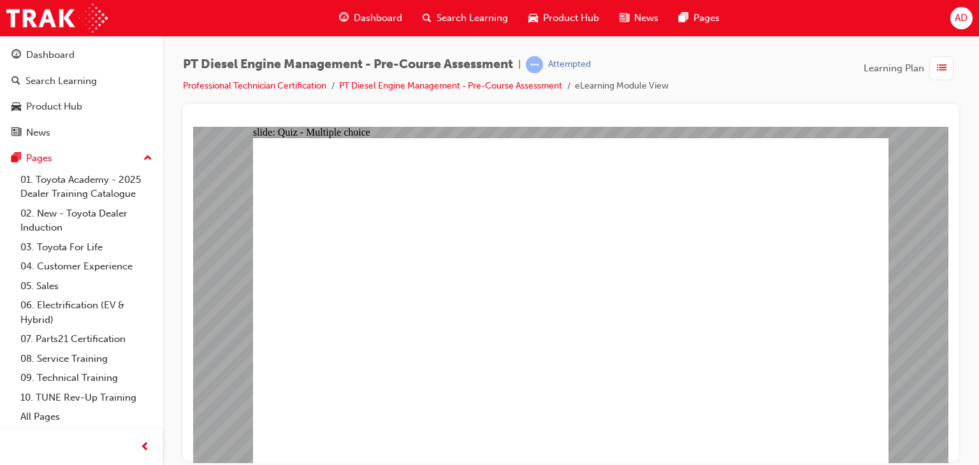
radio input "true"
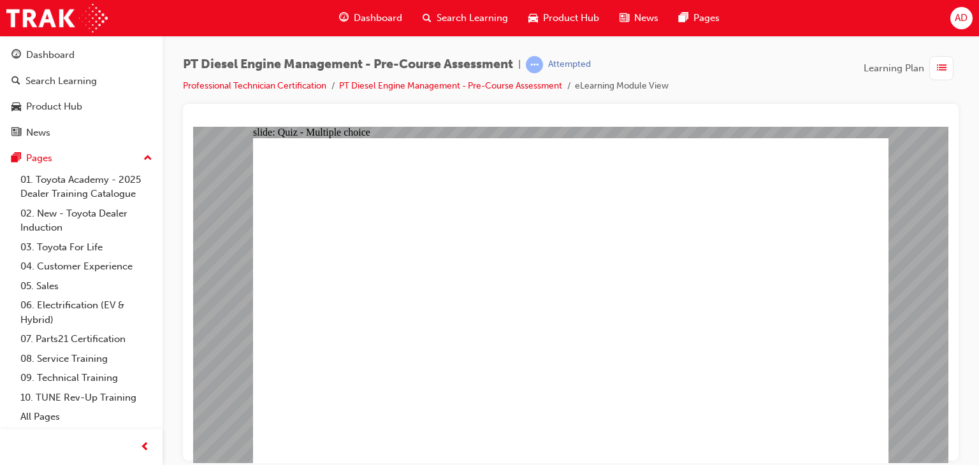
radio input "true"
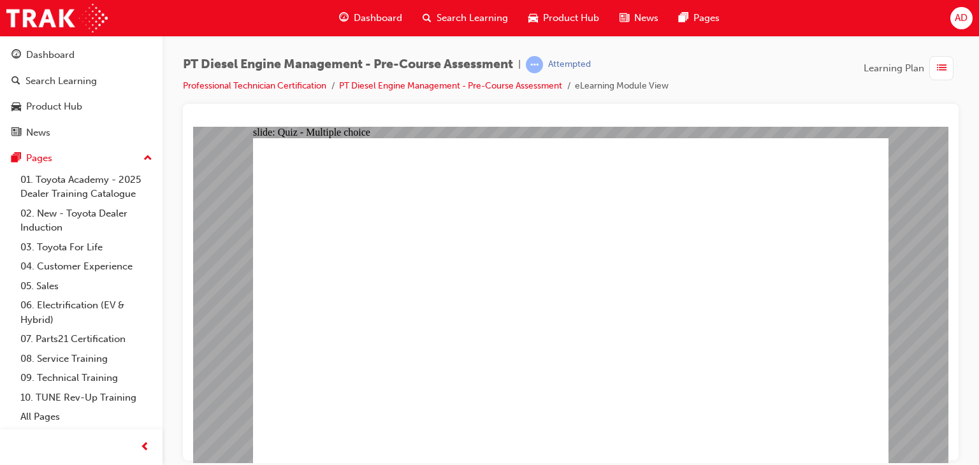
radio input "true"
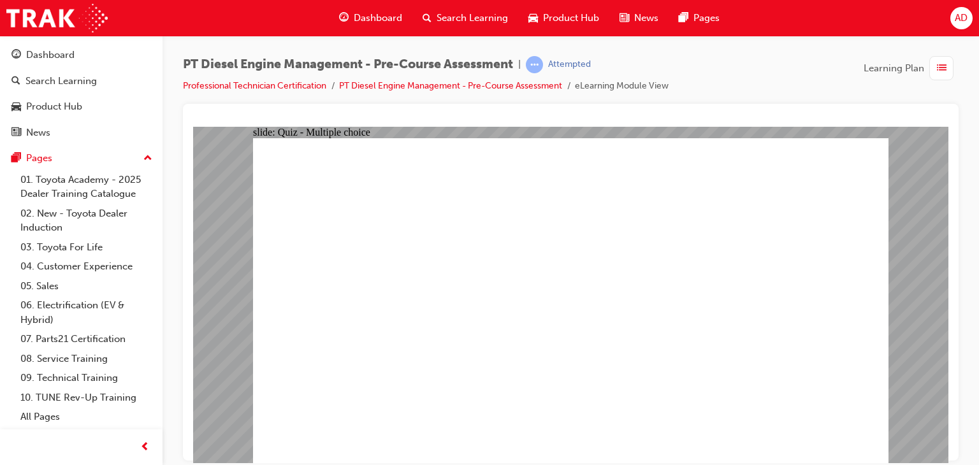
radio input "true"
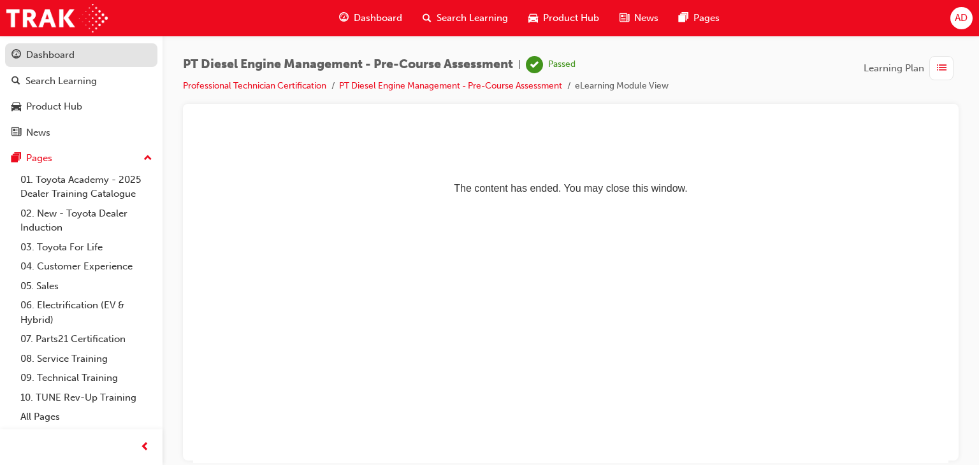
click at [52, 54] on div "Dashboard" at bounding box center [50, 55] width 48 height 15
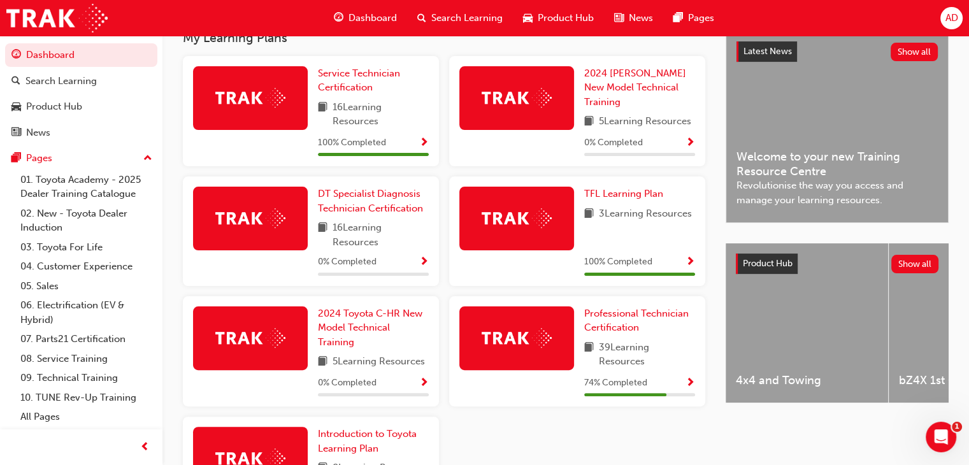
scroll to position [295, 0]
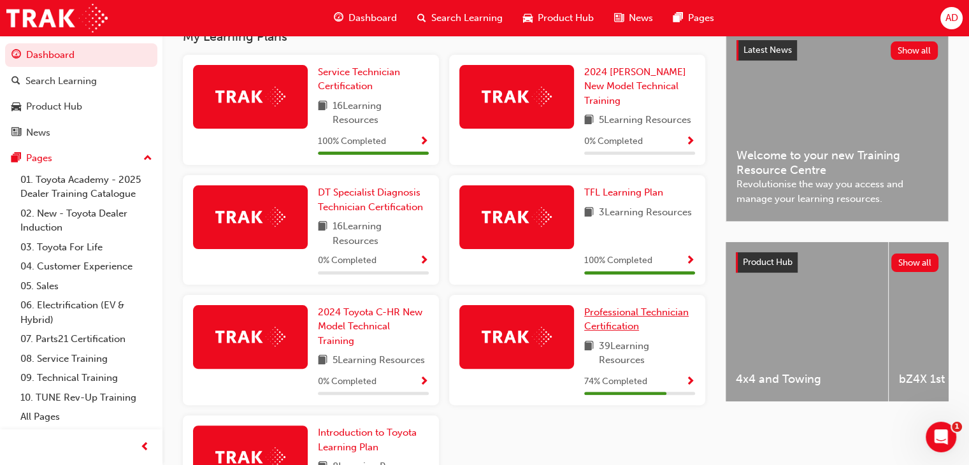
click at [616, 314] on span "Professional Technician Certification" at bounding box center [636, 319] width 104 height 26
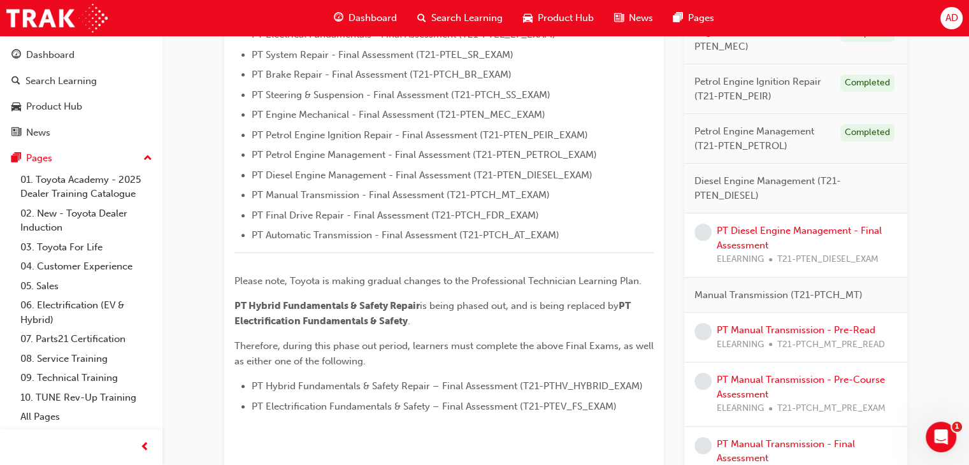
scroll to position [433, 0]
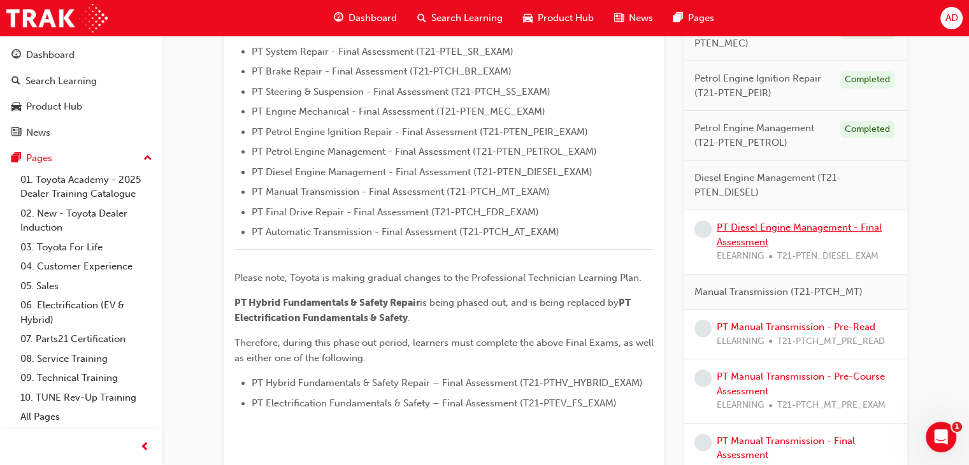
click at [758, 226] on link "PT Diesel Engine Management - Final Assessment" at bounding box center [799, 235] width 165 height 26
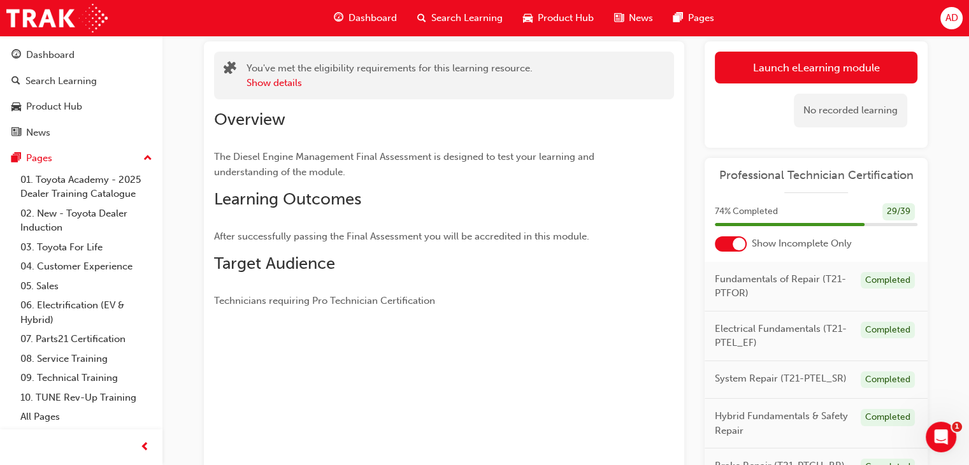
scroll to position [35, 0]
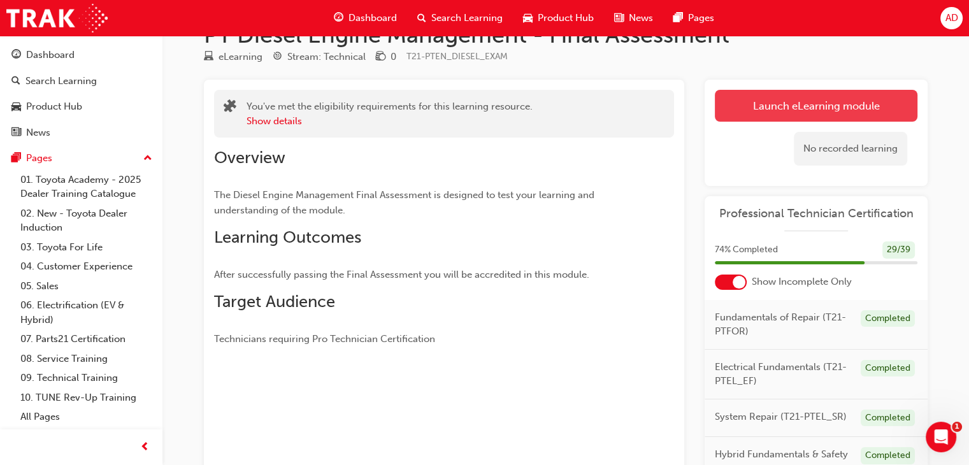
click at [808, 100] on link "Launch eLearning module" at bounding box center [816, 106] width 203 height 32
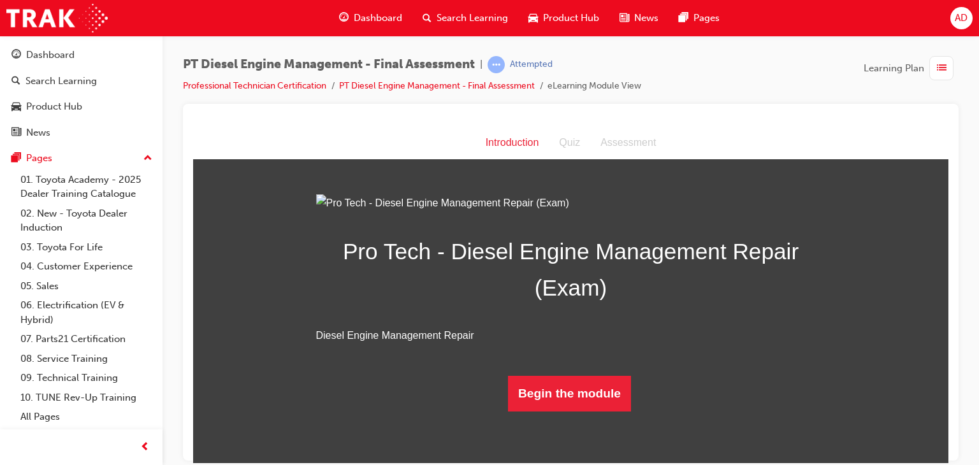
scroll to position [89, 0]
drag, startPoint x: 940, startPoint y: 151, endPoint x: 1144, endPoint y: 399, distance: 321.0
click at [577, 411] on button "Begin the module" at bounding box center [569, 393] width 123 height 36
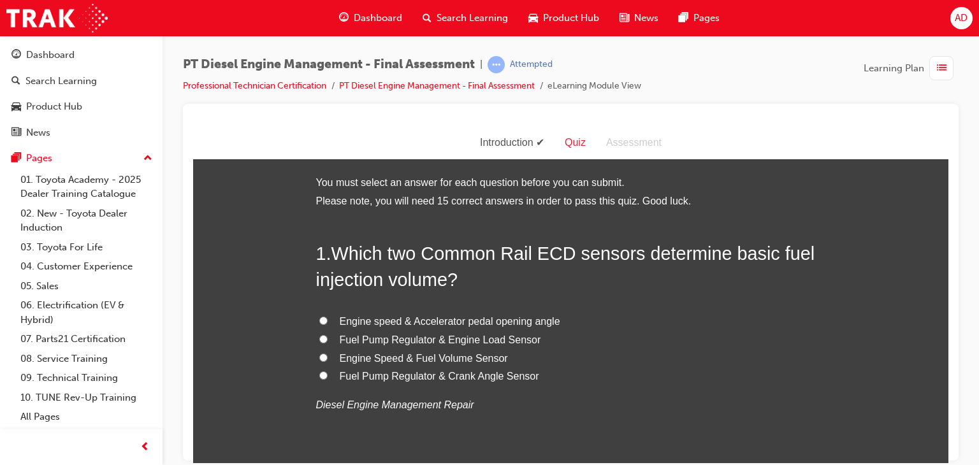
click at [410, 356] on span "Engine Speed & Fuel Volume Sensor" at bounding box center [424, 357] width 168 height 11
click at [327, 356] on input "Engine Speed & Fuel Volume Sensor" at bounding box center [323, 357] width 8 height 8
radio input "true"
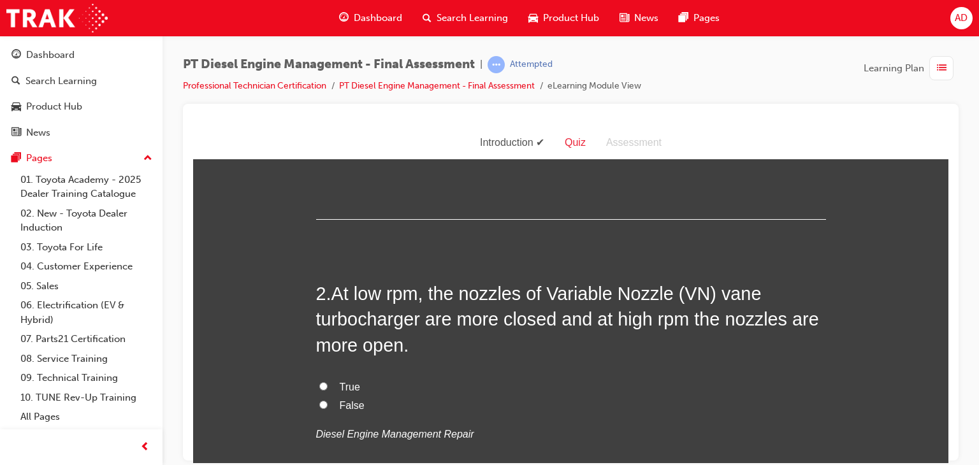
scroll to position [280, 0]
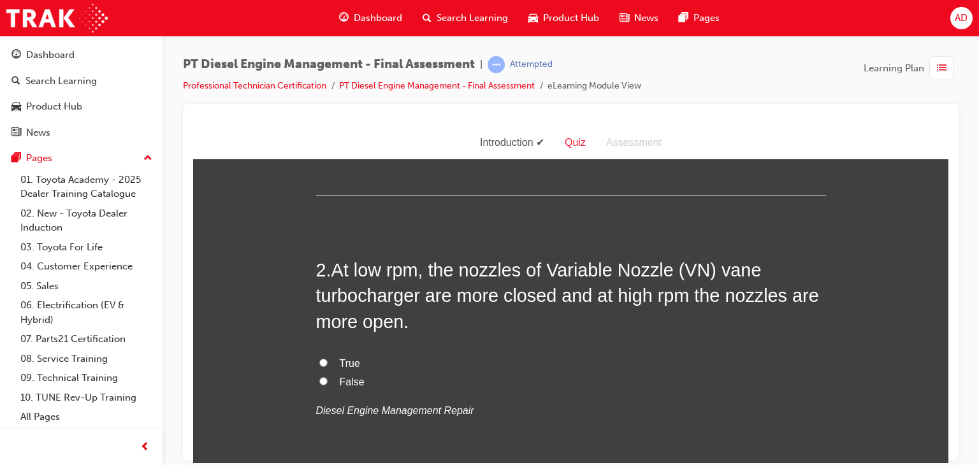
click at [340, 383] on span "False" at bounding box center [352, 381] width 25 height 11
click at [327, 383] on input "False" at bounding box center [323, 381] width 8 height 8
radio input "true"
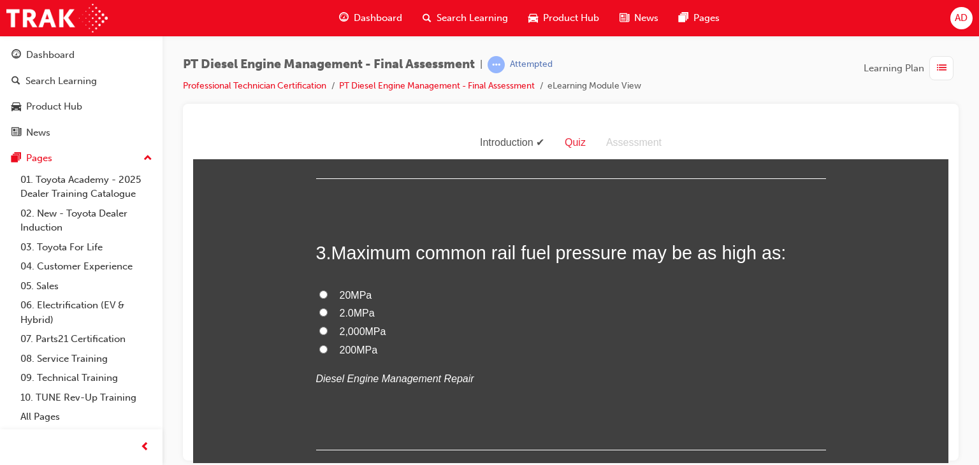
scroll to position [586, 0]
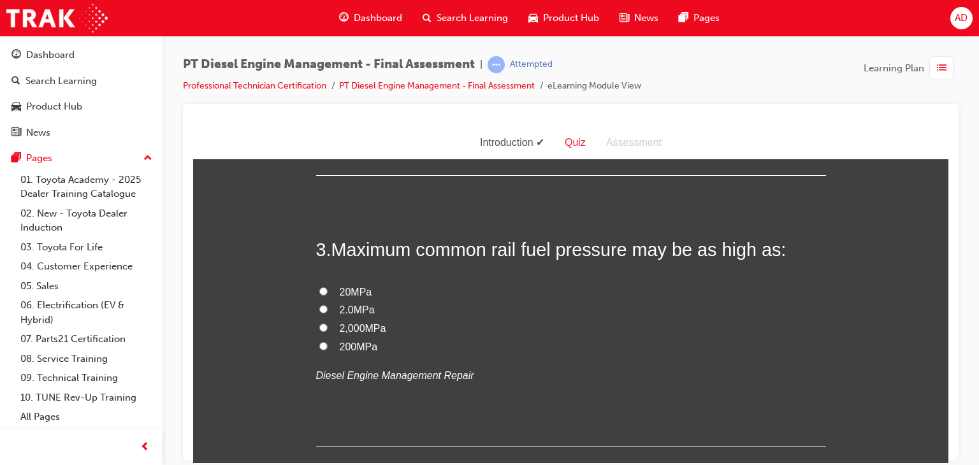
click at [354, 346] on span "200MPa" at bounding box center [359, 346] width 38 height 11
click at [327, 346] on input "200MPa" at bounding box center [323, 346] width 8 height 8
radio input "true"
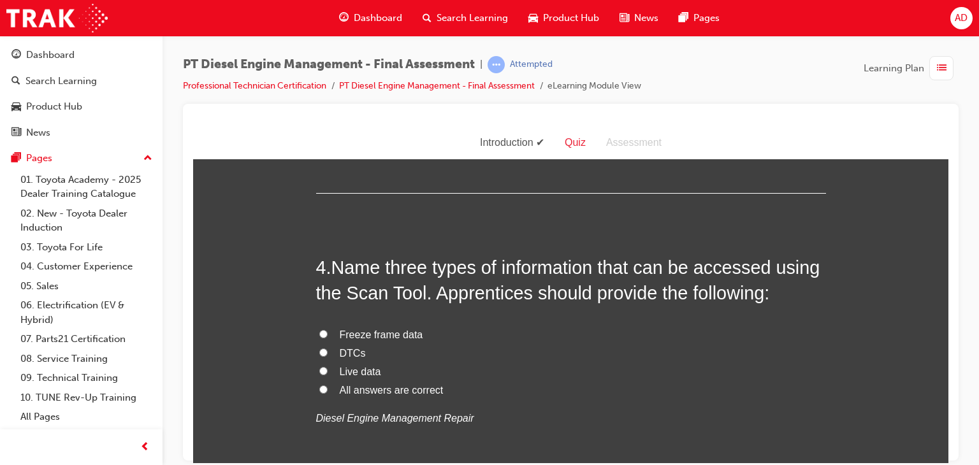
scroll to position [841, 0]
click at [358, 331] on span "Freeze frame data" at bounding box center [381, 332] width 83 height 11
click at [327, 331] on input "Freeze frame data" at bounding box center [323, 332] width 8 height 8
radio input "true"
click at [347, 348] on span "DTCs" at bounding box center [353, 351] width 26 height 11
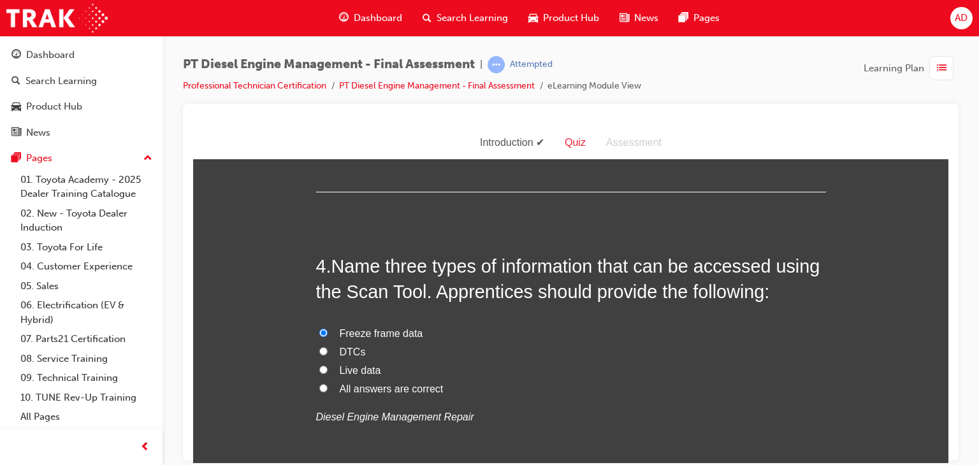
click at [327, 348] on input "DTCs" at bounding box center [323, 351] width 8 height 8
radio input "true"
click at [333, 328] on label "Freeze frame data" at bounding box center [571, 333] width 510 height 18
click at [327, 328] on input "Freeze frame data" at bounding box center [323, 332] width 8 height 8
radio input "true"
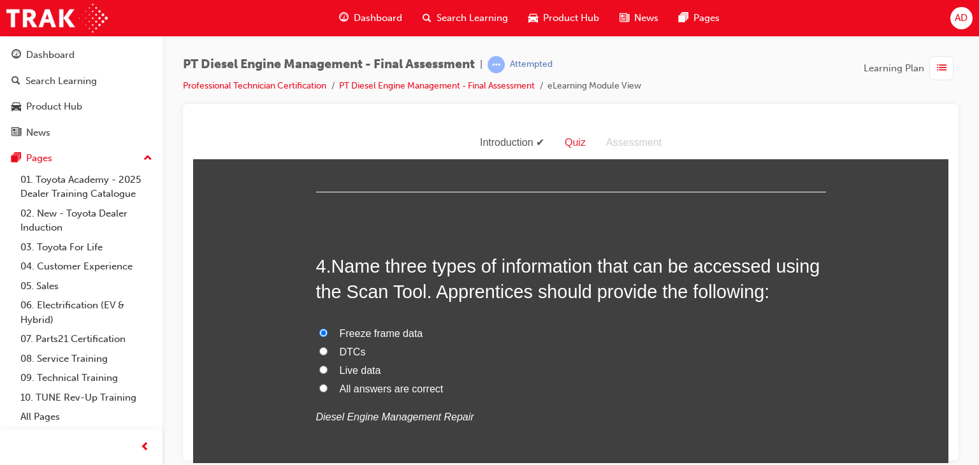
click at [345, 349] on span "DTCs" at bounding box center [353, 351] width 26 height 11
click at [327, 349] on input "DTCs" at bounding box center [323, 351] width 8 height 8
radio input "true"
click at [353, 370] on span "Live data" at bounding box center [360, 369] width 41 height 11
click at [327, 370] on input "Live data" at bounding box center [323, 369] width 8 height 8
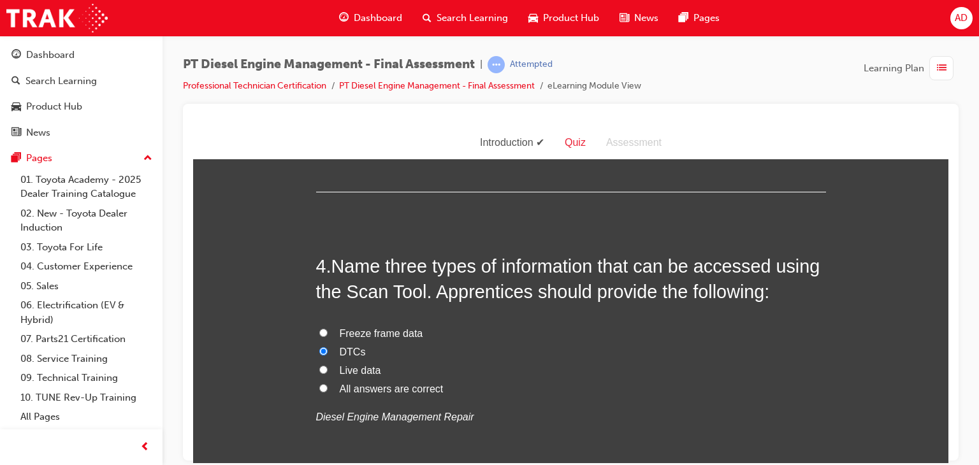
radio input "true"
click at [340, 387] on span "All answers are correct" at bounding box center [392, 388] width 104 height 11
click at [327, 387] on input "All answers are correct" at bounding box center [323, 388] width 8 height 8
radio input "true"
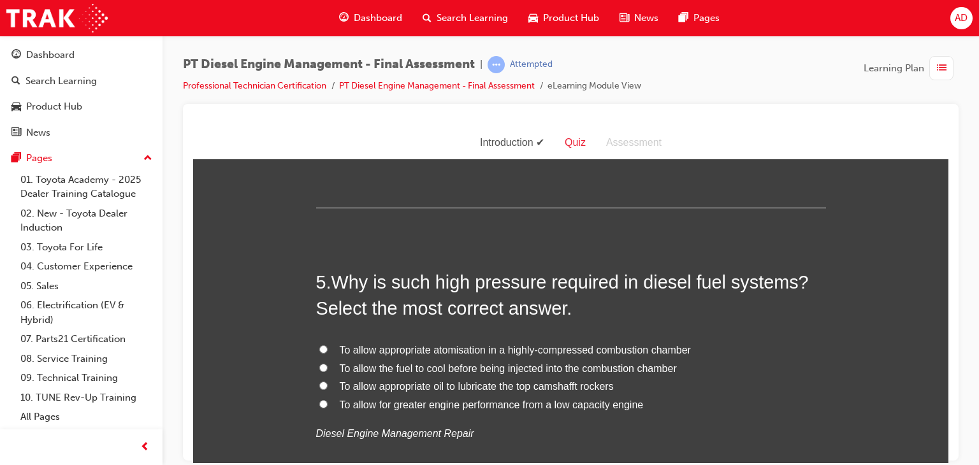
scroll to position [1147, 0]
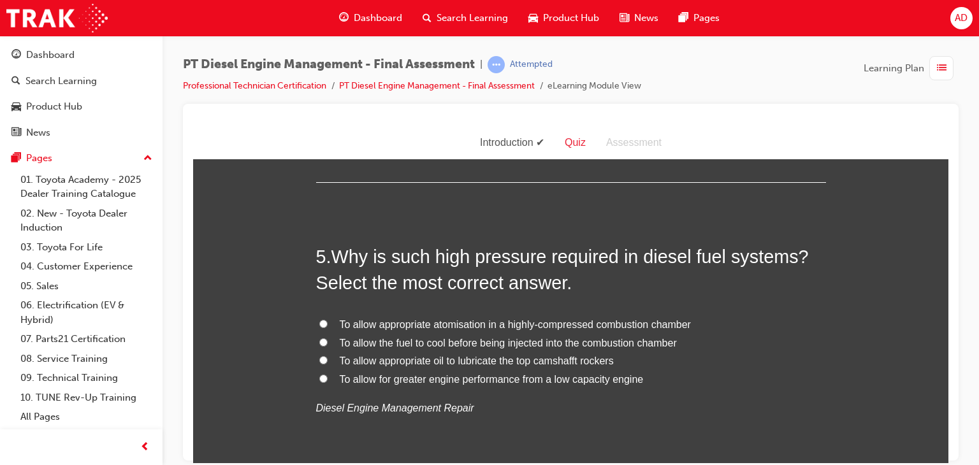
click at [456, 323] on span "To allow appropriate atomisation in a highly-compressed combustion chamber" at bounding box center [515, 324] width 351 height 11
click at [327, 323] on input "To allow appropriate atomisation in a highly-compressed combustion chamber" at bounding box center [323, 323] width 8 height 8
radio input "true"
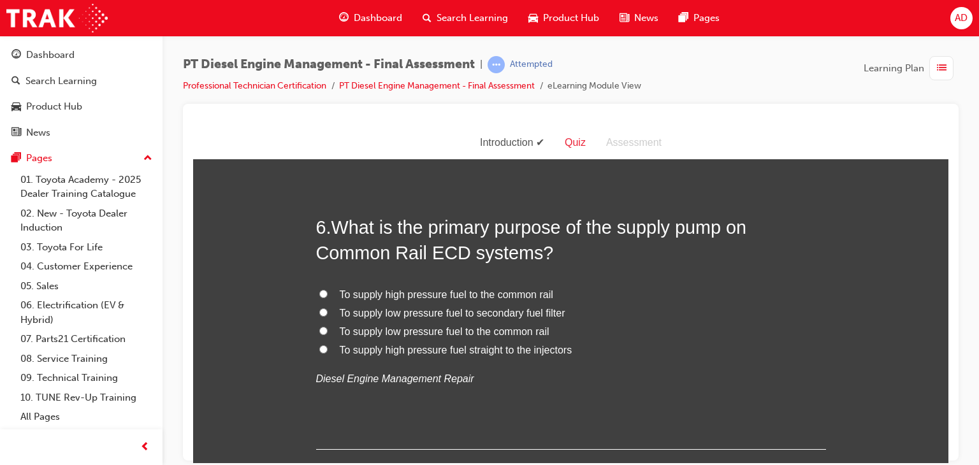
scroll to position [1478, 0]
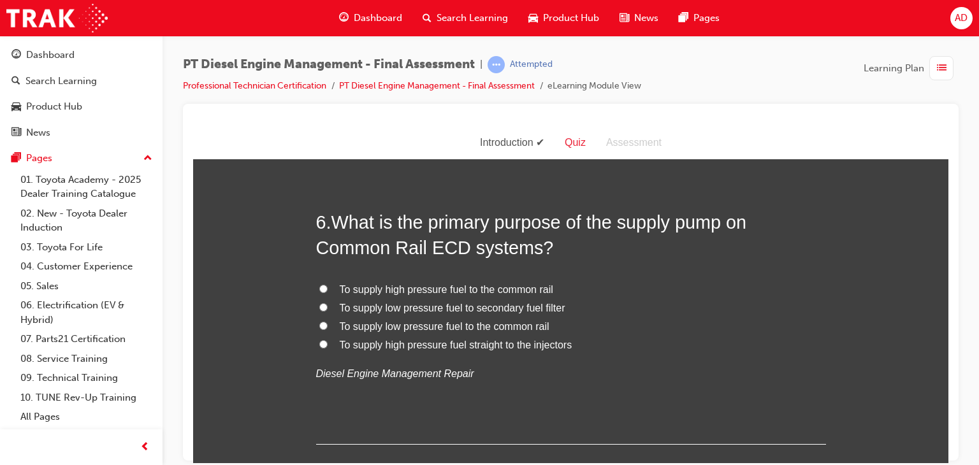
click at [455, 287] on span "To supply high pressure fuel to the common rail" at bounding box center [446, 289] width 213 height 11
click at [327, 287] on input "To supply high pressure fuel to the common rail" at bounding box center [323, 288] width 8 height 8
radio input "true"
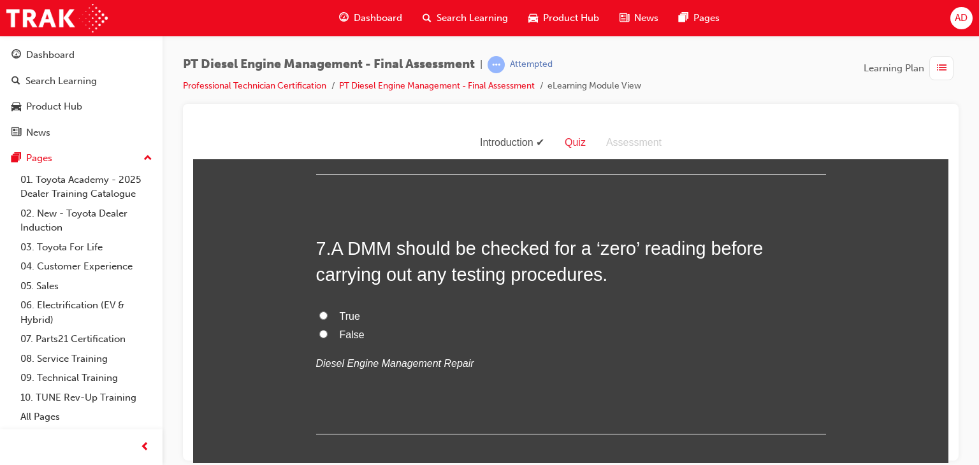
scroll to position [1758, 0]
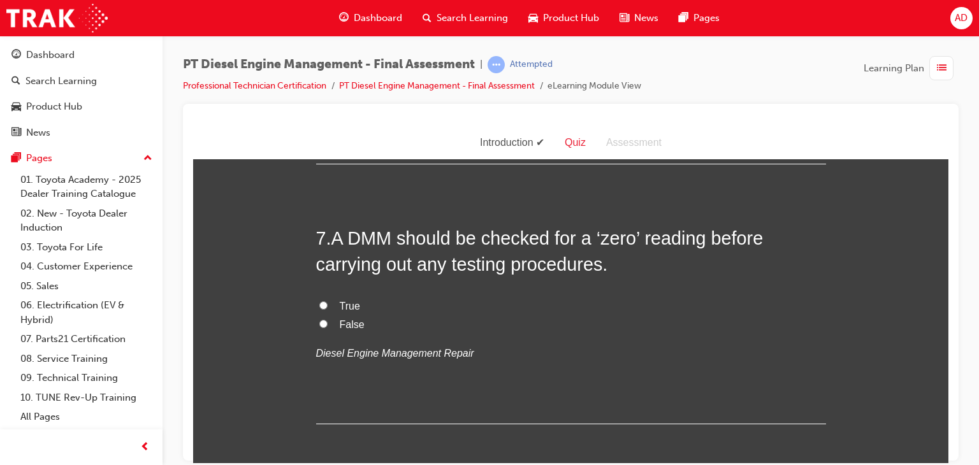
click at [340, 306] on span "True" at bounding box center [350, 305] width 20 height 11
click at [327, 306] on input "True" at bounding box center [323, 305] width 8 height 8
radio input "true"
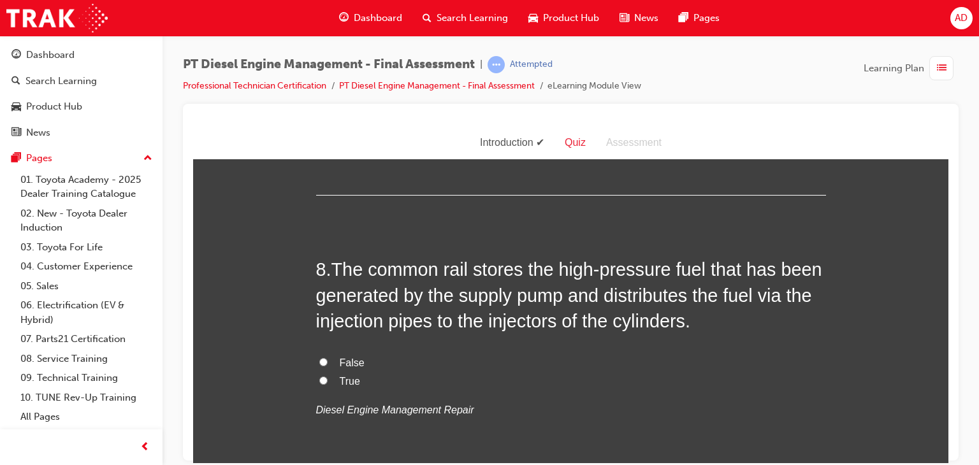
scroll to position [1988, 0]
click at [319, 379] on input "True" at bounding box center [323, 379] width 8 height 8
radio input "true"
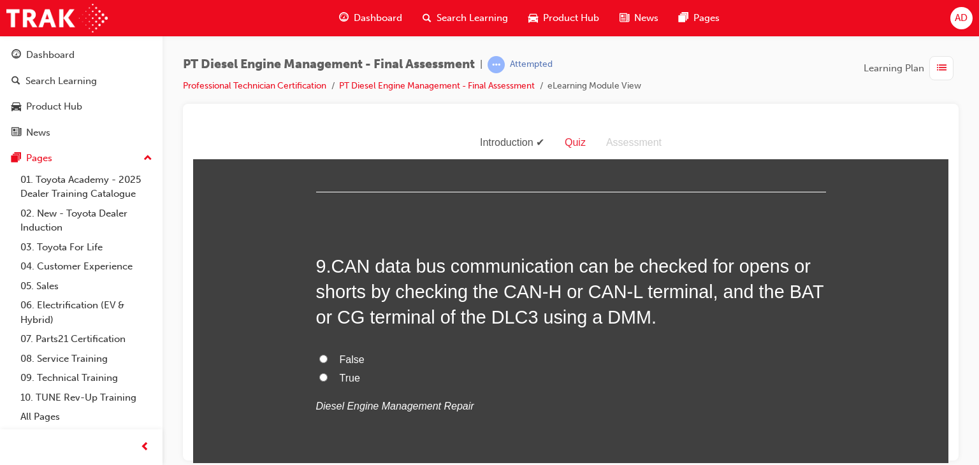
scroll to position [2294, 0]
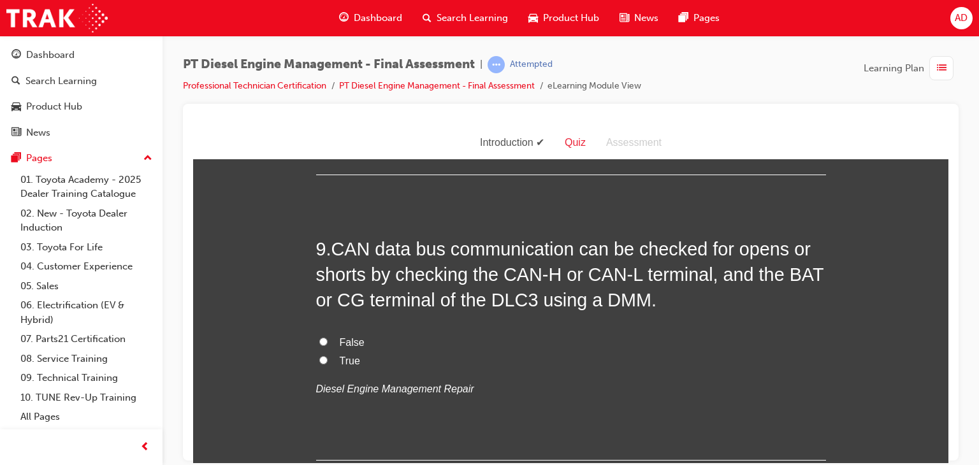
click at [319, 357] on input "True" at bounding box center [323, 360] width 8 height 8
radio input "true"
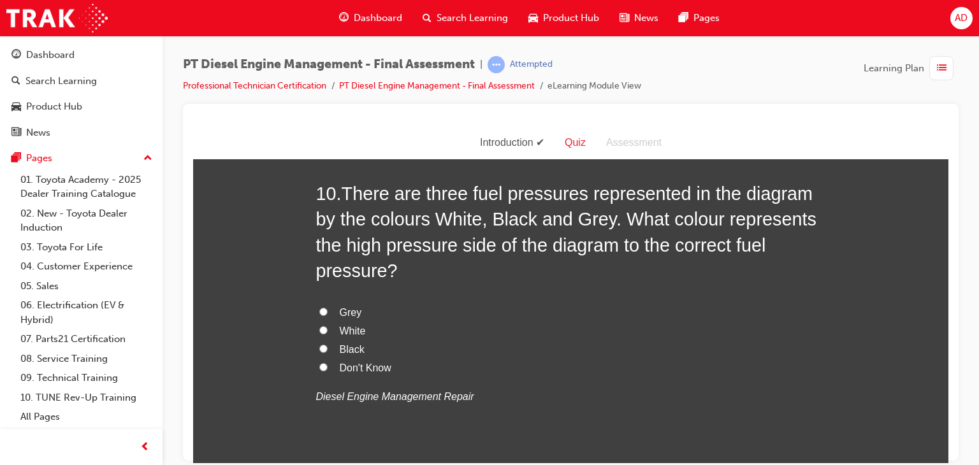
scroll to position [2650, 0]
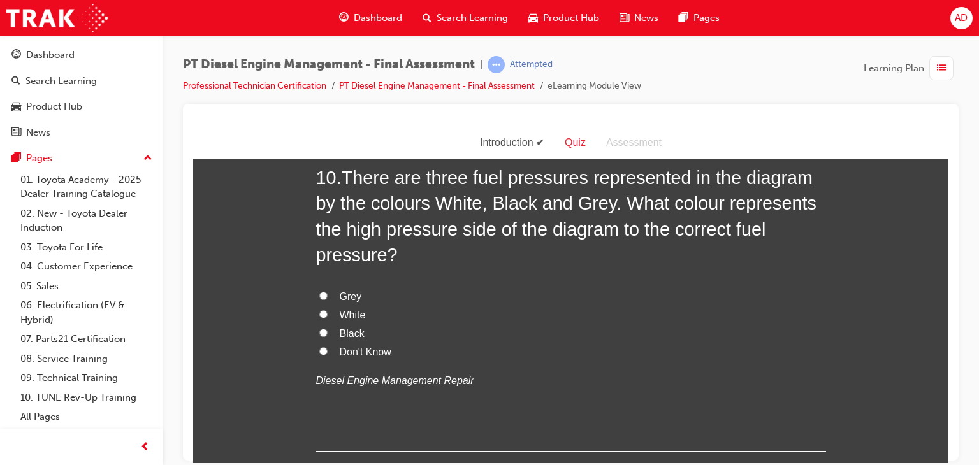
click at [340, 354] on span "Don't Know" at bounding box center [366, 351] width 52 height 11
click at [327, 354] on input "Don't Know" at bounding box center [323, 351] width 8 height 8
radio input "true"
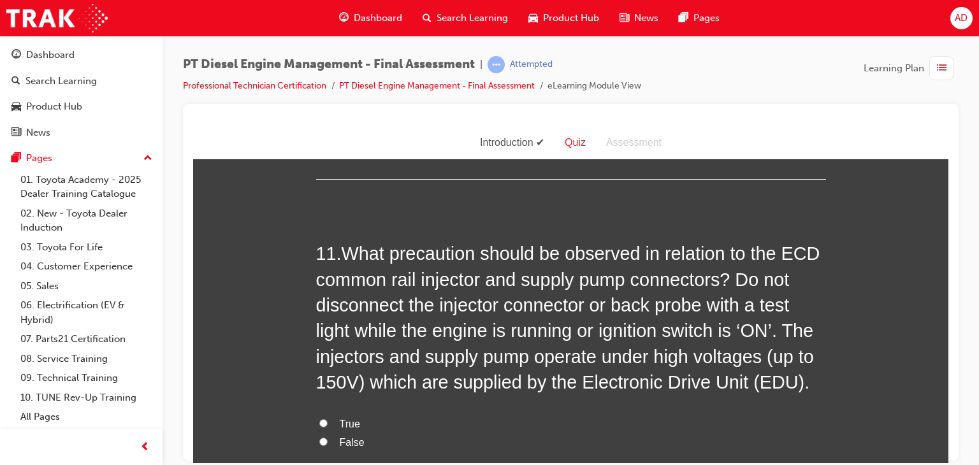
scroll to position [2931, 0]
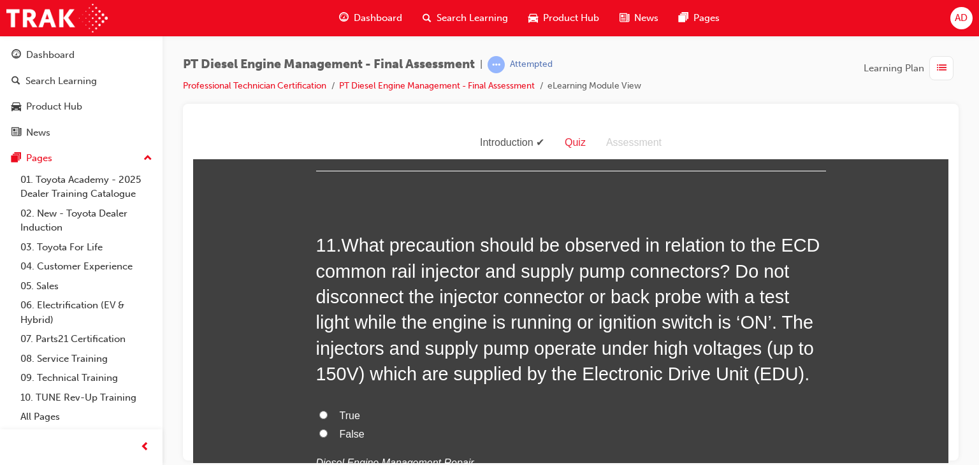
click at [319, 412] on input "True" at bounding box center [323, 414] width 8 height 8
radio input "true"
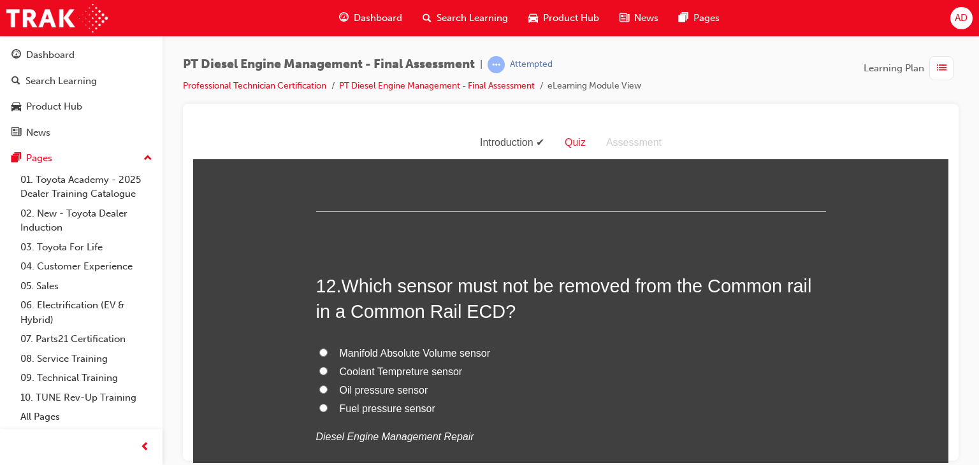
scroll to position [3262, 0]
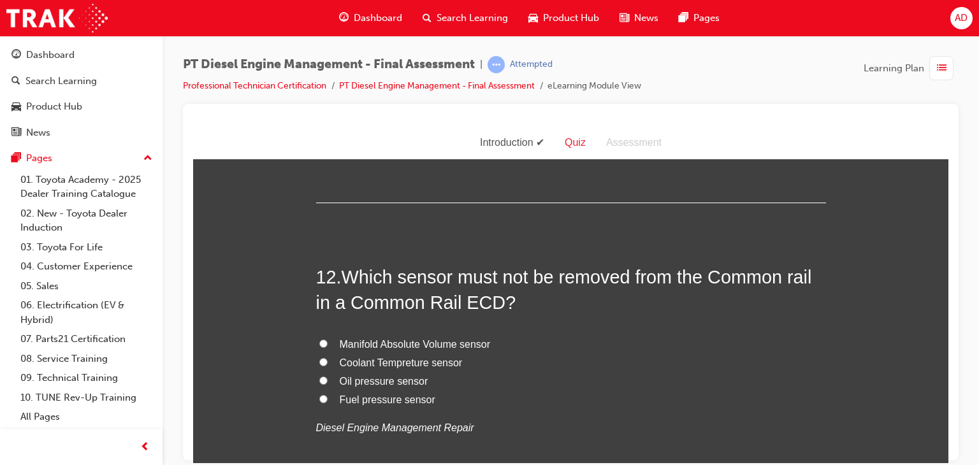
click at [319, 398] on input "Fuel pressure sensor" at bounding box center [323, 398] width 8 height 8
radio input "true"
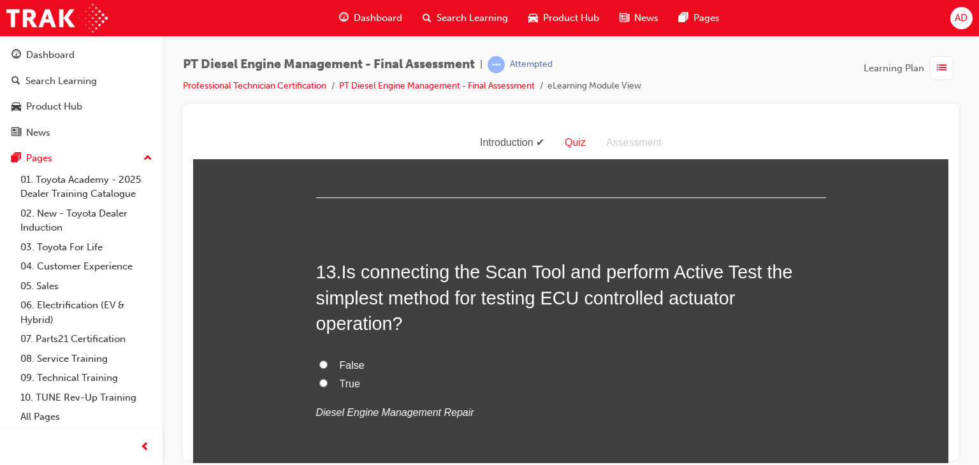
scroll to position [3568, 0]
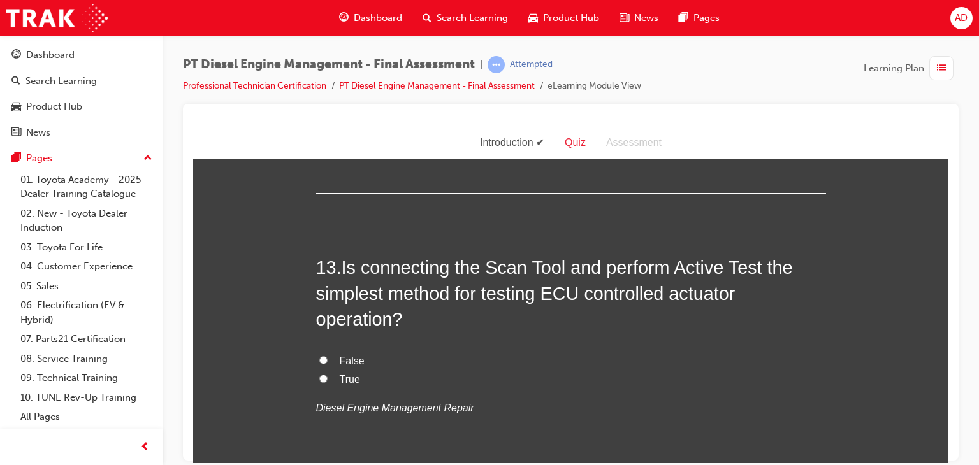
click at [319, 377] on input "True" at bounding box center [323, 378] width 8 height 8
radio input "true"
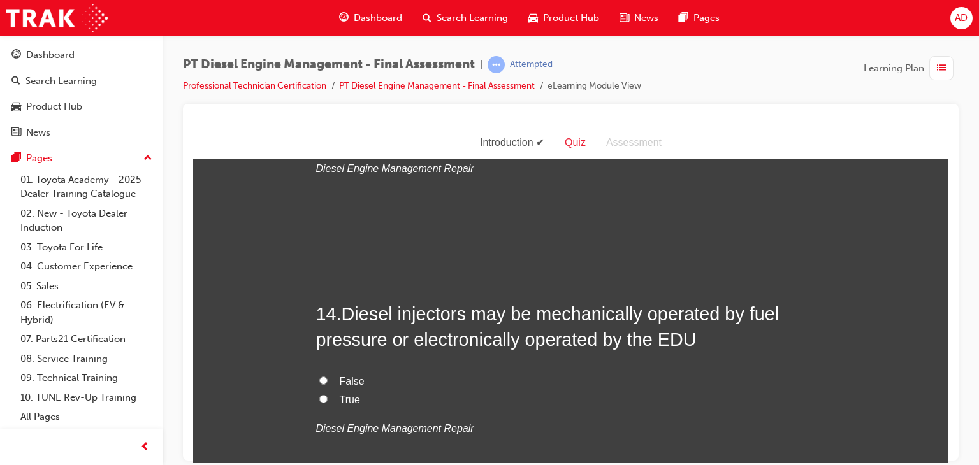
scroll to position [3823, 0]
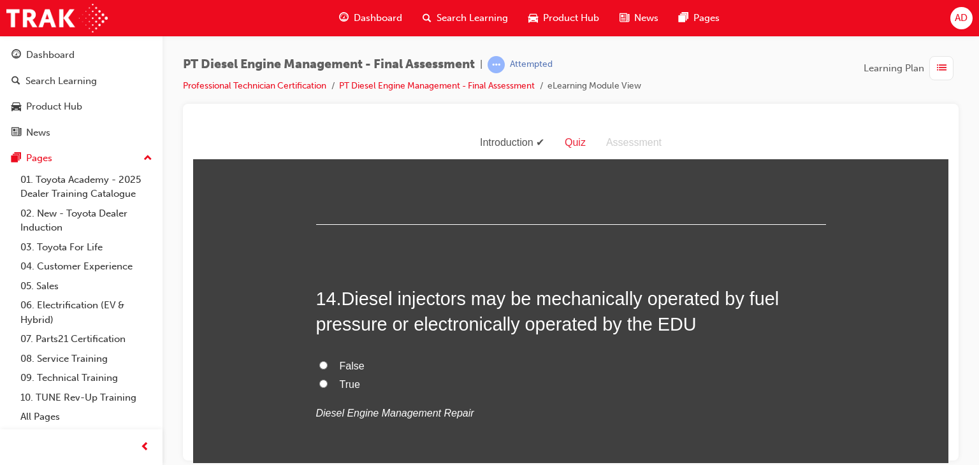
click at [319, 385] on input "True" at bounding box center [323, 383] width 8 height 8
radio input "true"
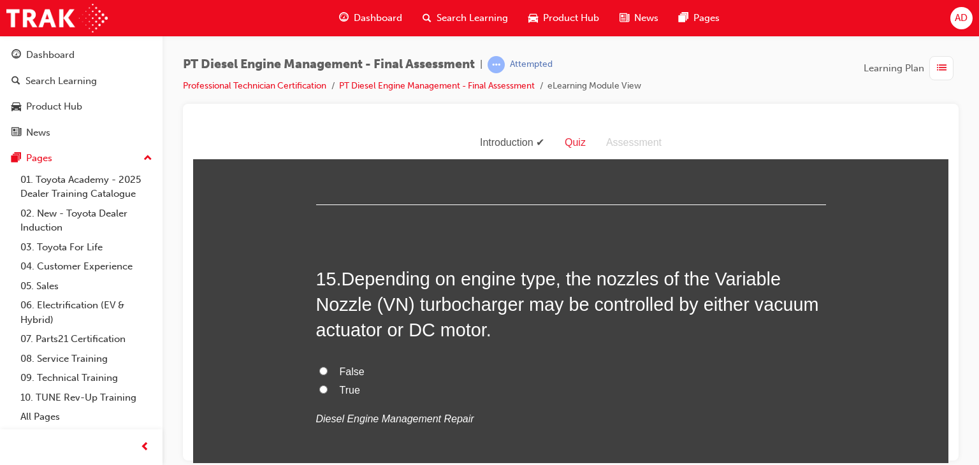
scroll to position [4103, 0]
click at [319, 385] on input "True" at bounding box center [323, 388] width 8 height 8
radio input "true"
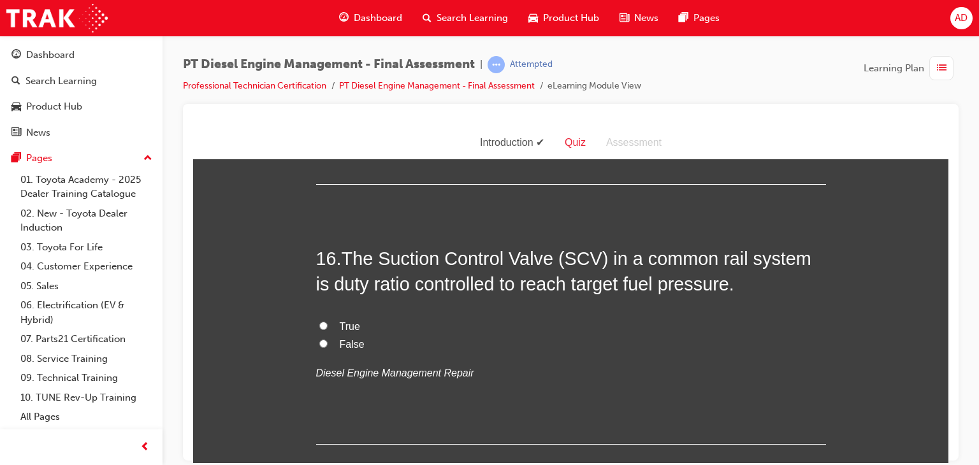
scroll to position [4409, 0]
click at [319, 323] on input "True" at bounding box center [323, 324] width 8 height 8
radio input "true"
click at [319, 323] on input "True" at bounding box center [323, 324] width 8 height 8
click at [319, 344] on input "False" at bounding box center [323, 342] width 8 height 8
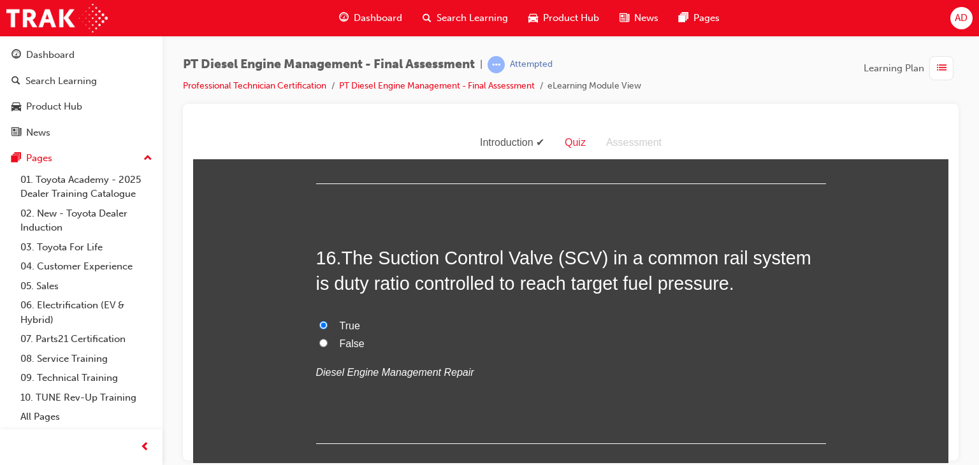
radio input "true"
click at [319, 320] on input "True" at bounding box center [323, 324] width 8 height 8
radio input "true"
click at [319, 340] on input "False" at bounding box center [323, 342] width 8 height 8
radio input "true"
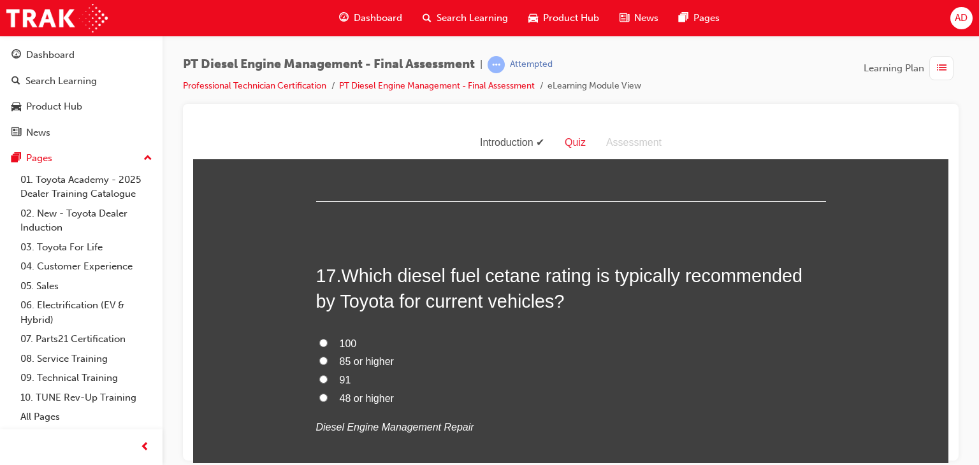
scroll to position [4664, 0]
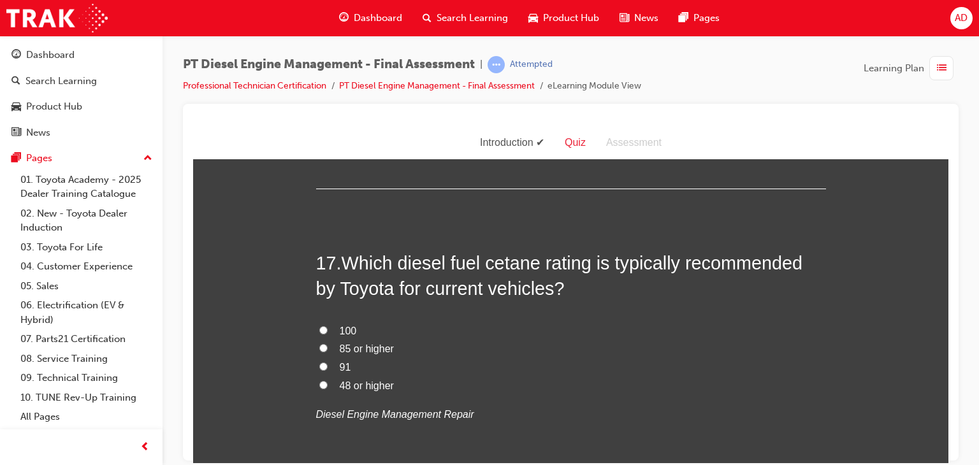
click at [319, 364] on input "91" at bounding box center [323, 366] width 8 height 8
radio input "true"
click at [319, 362] on input "91" at bounding box center [323, 366] width 8 height 8
click at [319, 345] on input "85 or higher" at bounding box center [323, 347] width 8 height 8
radio input "true"
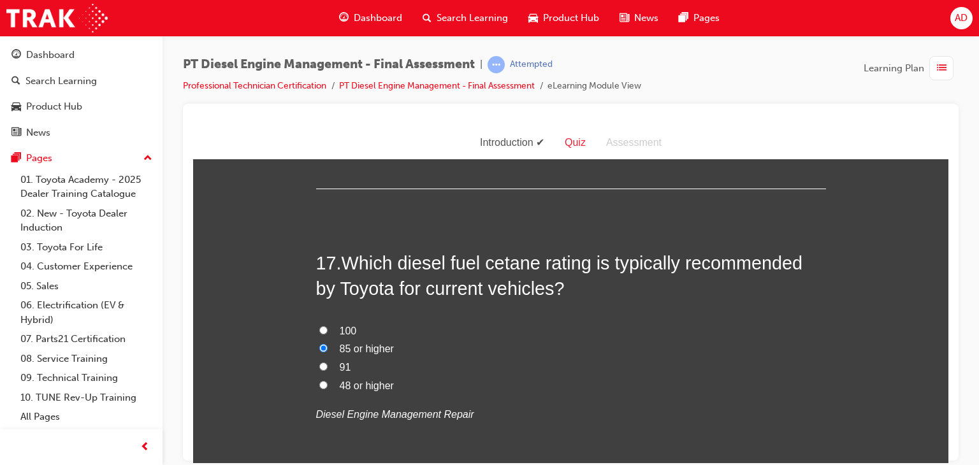
click at [323, 385] on label "48 or higher" at bounding box center [571, 386] width 510 height 18
click at [323, 385] on input "48 or higher" at bounding box center [323, 384] width 8 height 8
radio input "true"
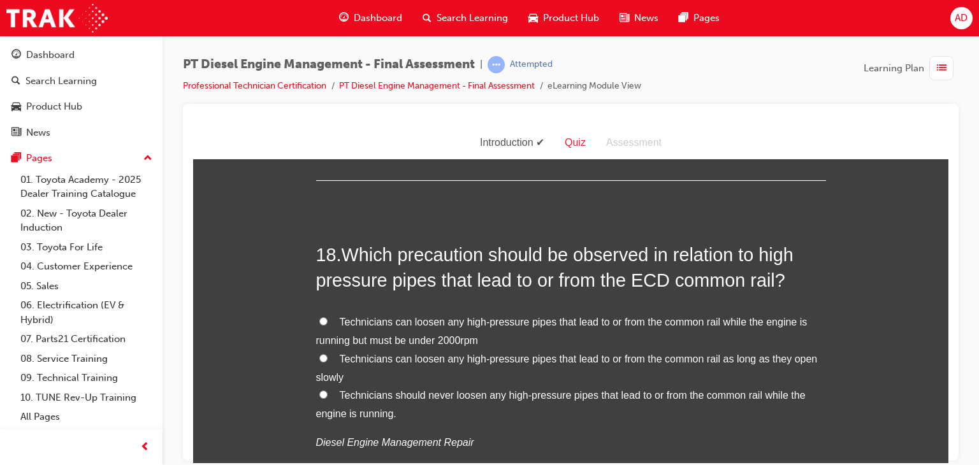
scroll to position [4970, 0]
click at [319, 389] on input "Technicians should never loosen any high-pressure pipes that lead to or from th…" at bounding box center [323, 393] width 8 height 8
radio input "true"
click at [319, 353] on input "Technicians can loosen any high-pressure pipes that lead to or from the common …" at bounding box center [323, 357] width 8 height 8
radio input "true"
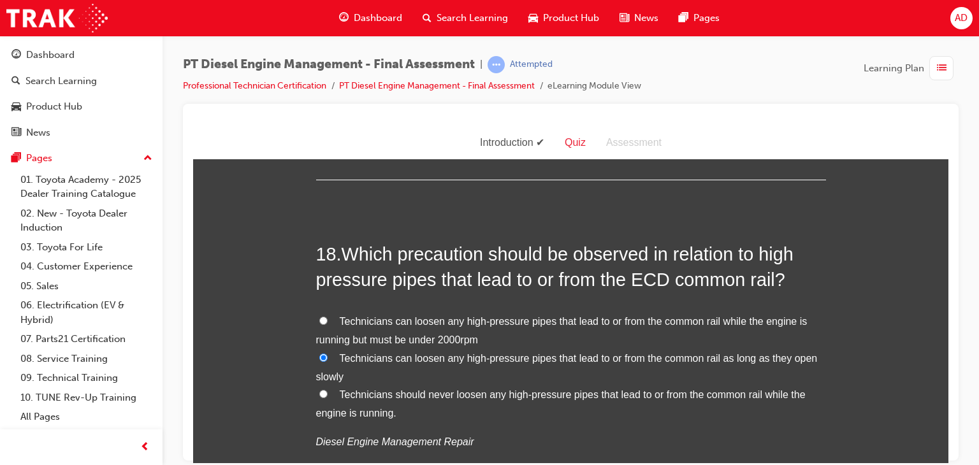
click at [319, 389] on input "Technicians should never loosen any high-pressure pipes that lead to or from th…" at bounding box center [323, 393] width 8 height 8
radio input "true"
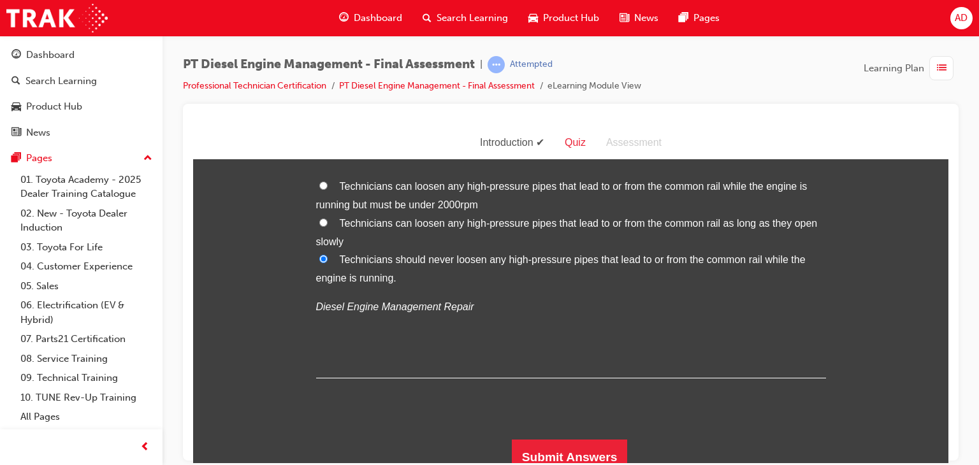
scroll to position [5114, 0]
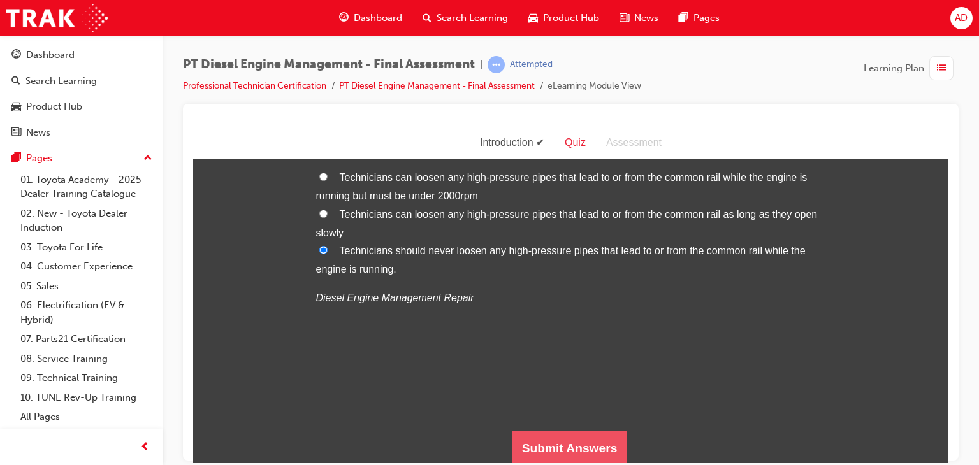
click at [569, 443] on button "Submit Answers" at bounding box center [570, 448] width 116 height 36
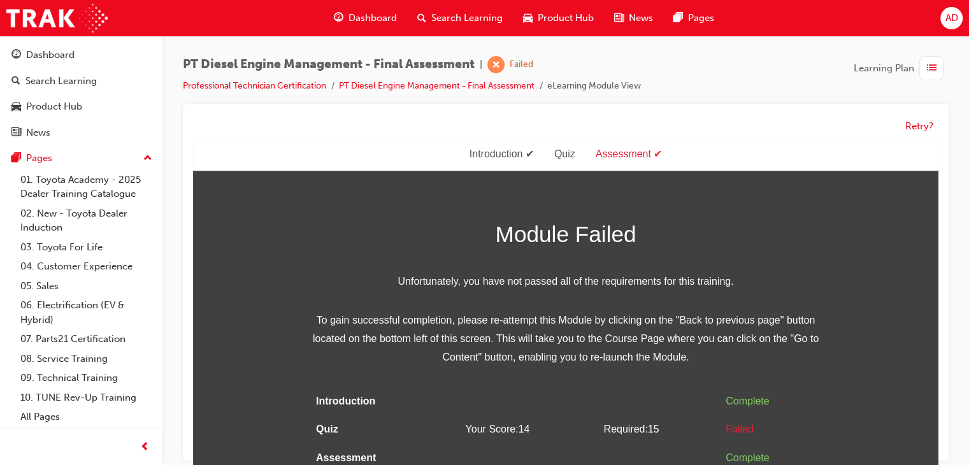
scroll to position [9, 0]
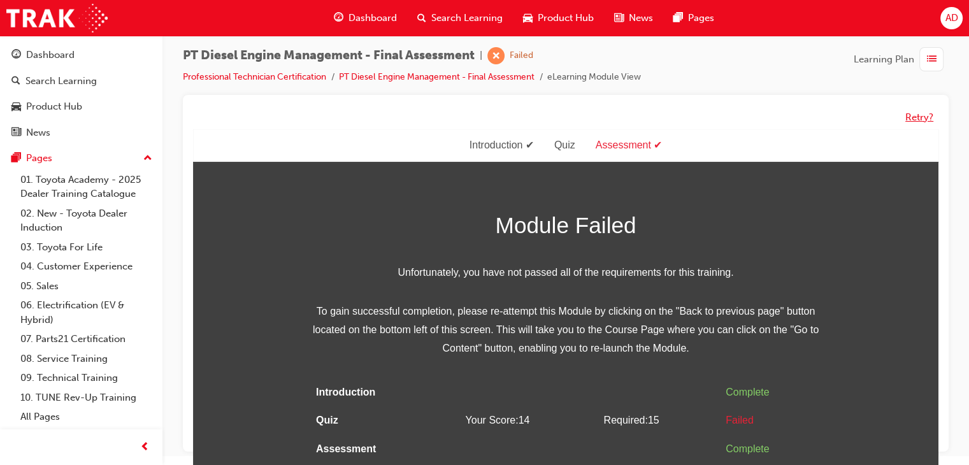
click at [909, 115] on button "Retry?" at bounding box center [919, 117] width 28 height 15
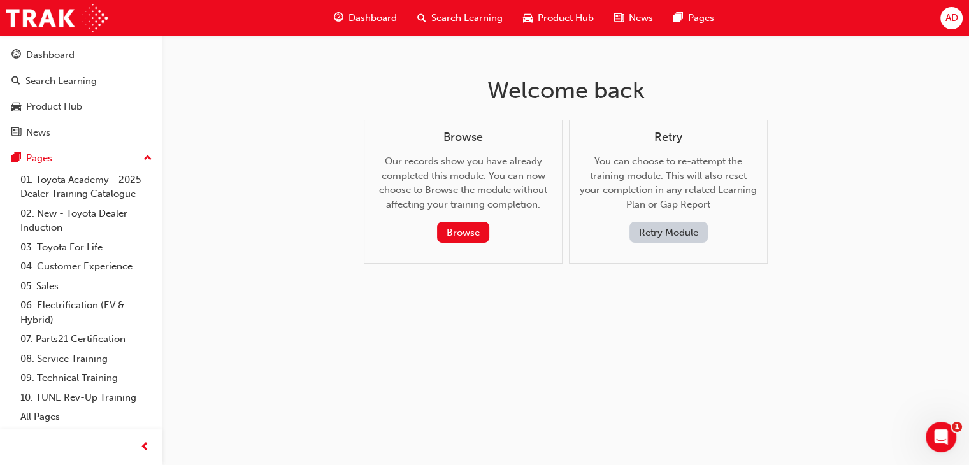
scroll to position [0, 0]
click at [660, 231] on button "Retry Module" at bounding box center [673, 232] width 78 height 21
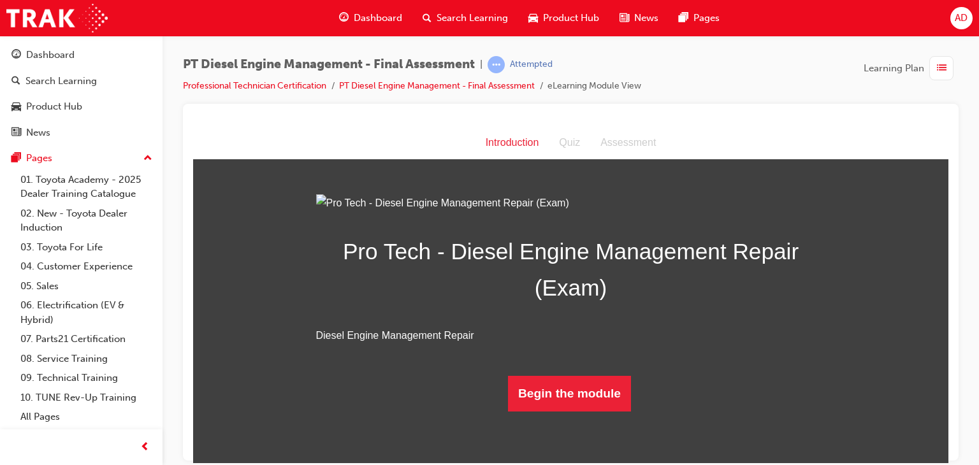
scroll to position [89, 0]
click at [582, 411] on button "Begin the module" at bounding box center [569, 393] width 123 height 36
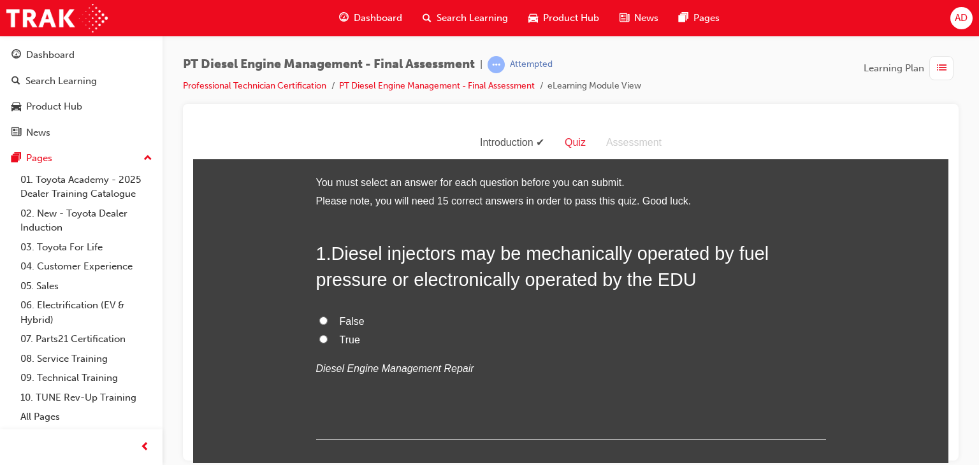
click at [321, 338] on input "True" at bounding box center [323, 338] width 8 height 8
radio input "true"
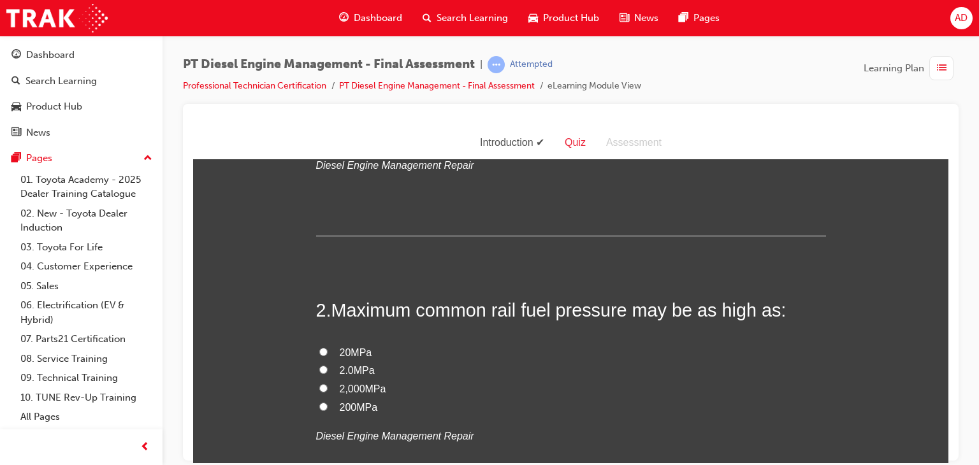
scroll to position [204, 0]
click at [349, 406] on span "200MPa" at bounding box center [359, 406] width 38 height 11
click at [327, 406] on input "200MPa" at bounding box center [323, 405] width 8 height 8
radio input "true"
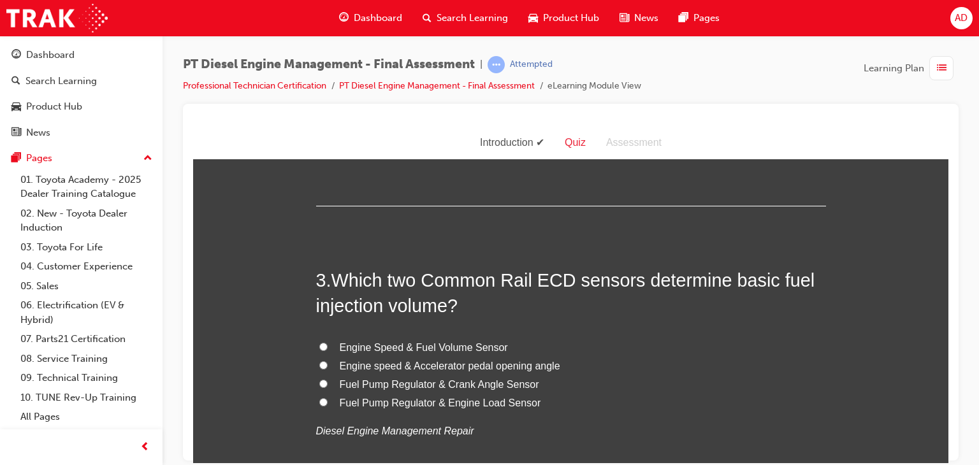
scroll to position [510, 0]
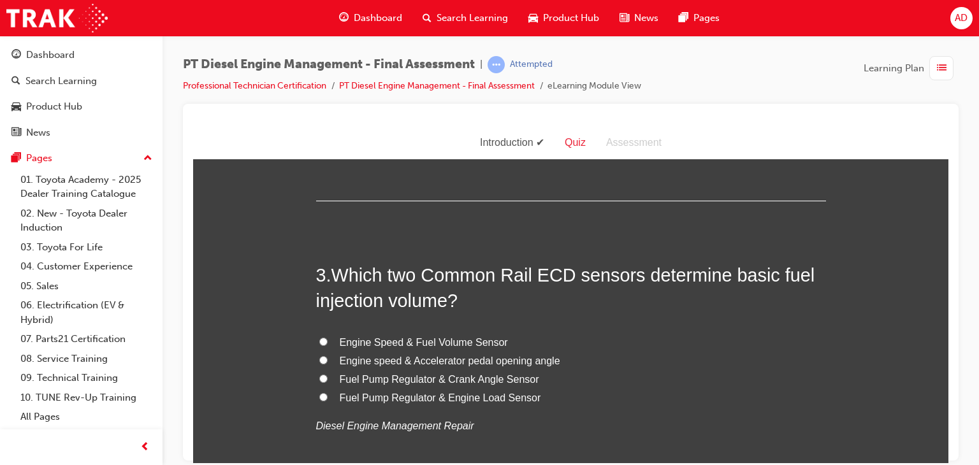
click at [392, 343] on span "Engine Speed & Fuel Volume Sensor" at bounding box center [424, 341] width 168 height 11
click at [327, 343] on input "Engine Speed & Fuel Volume Sensor" at bounding box center [323, 341] width 8 height 8
radio input "true"
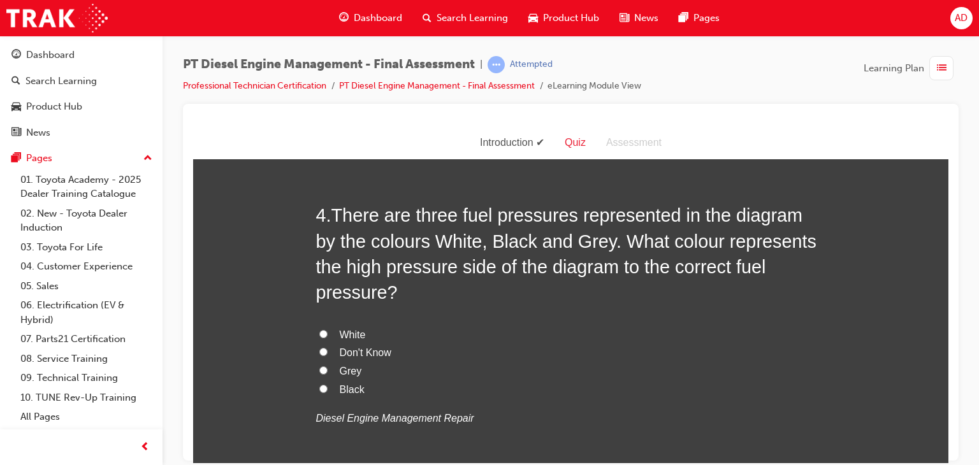
scroll to position [866, 0]
click at [319, 365] on input "Grey" at bounding box center [323, 369] width 8 height 8
radio input "true"
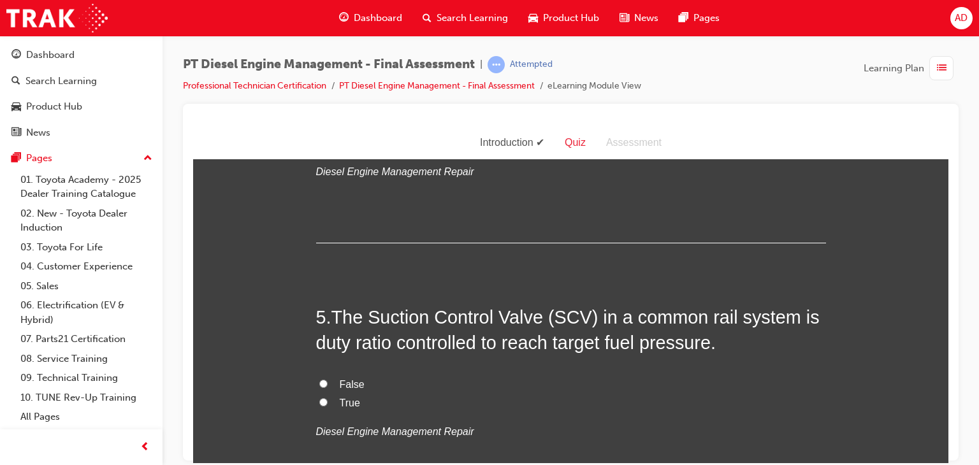
scroll to position [1121, 0]
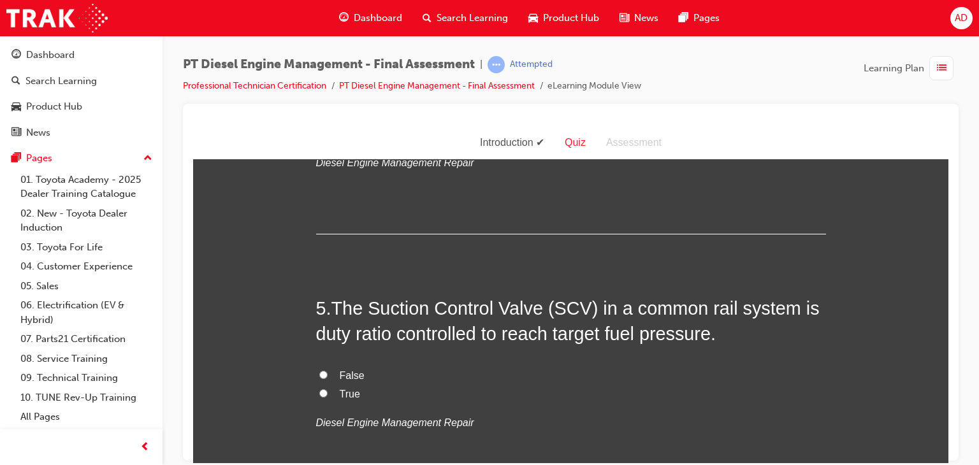
click at [319, 389] on input "True" at bounding box center [323, 393] width 8 height 8
radio input "true"
click at [319, 370] on input "False" at bounding box center [323, 374] width 8 height 8
radio input "true"
click at [319, 389] on input "True" at bounding box center [323, 393] width 8 height 8
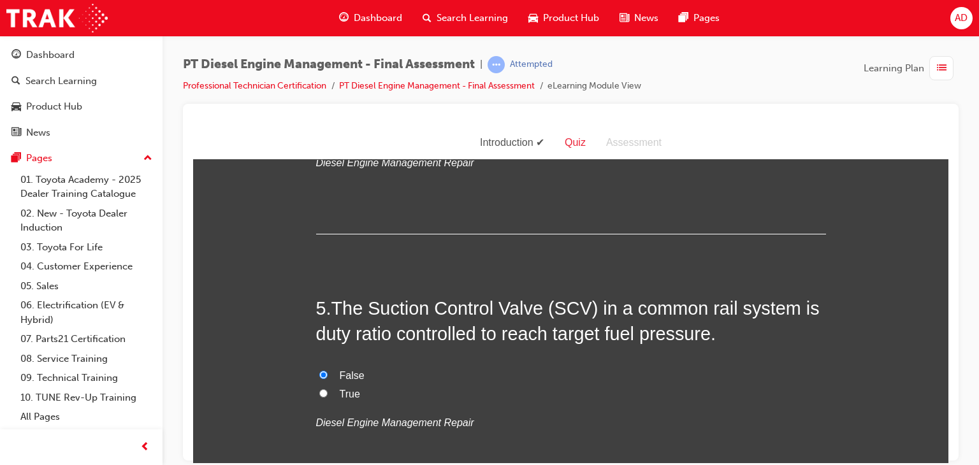
radio input "true"
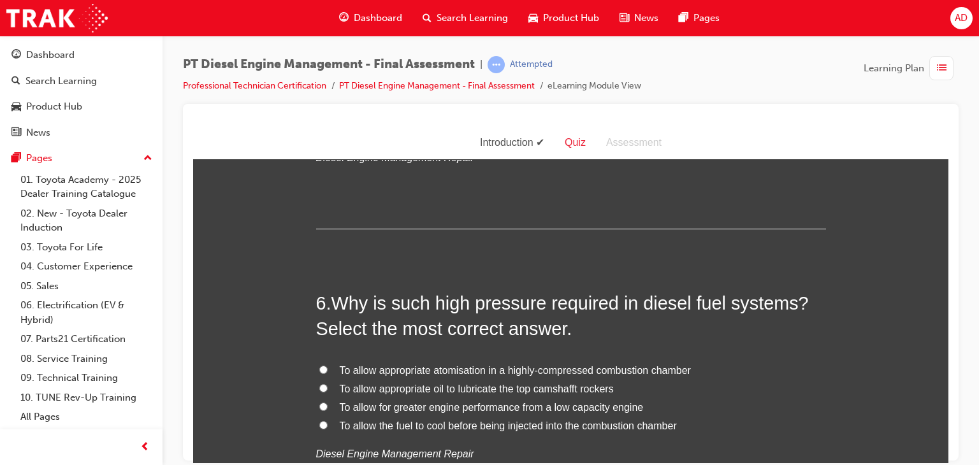
scroll to position [1402, 0]
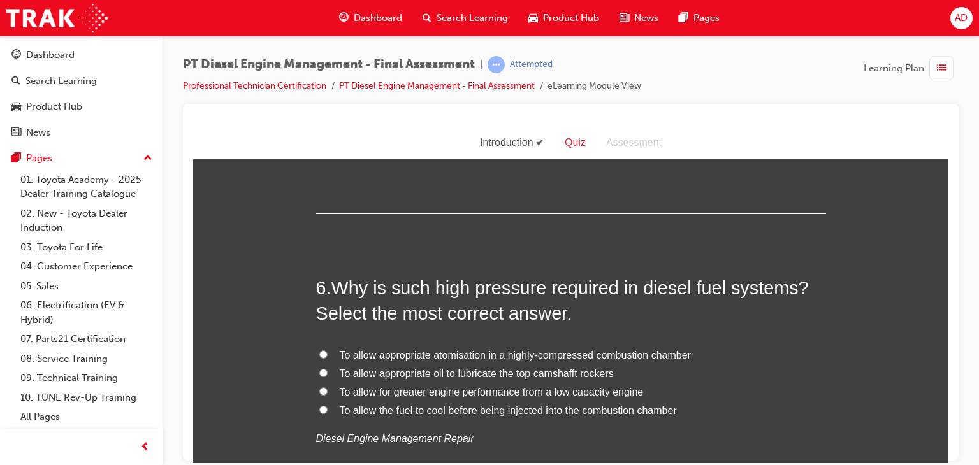
click at [391, 349] on span "To allow appropriate atomisation in a highly-compressed combustion chamber" at bounding box center [515, 354] width 351 height 11
click at [327, 350] on input "To allow appropriate atomisation in a highly-compressed combustion chamber" at bounding box center [323, 354] width 8 height 8
radio input "true"
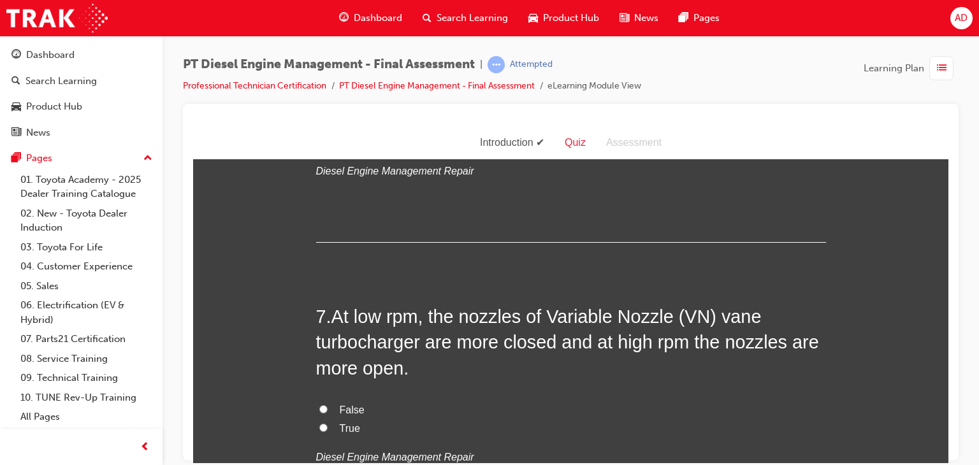
scroll to position [1682, 0]
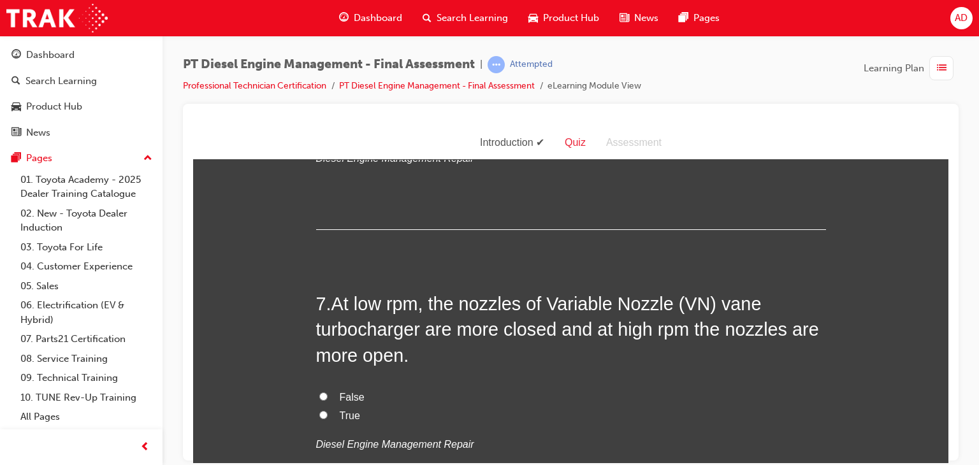
click at [319, 410] on input "True" at bounding box center [323, 414] width 8 height 8
radio input "true"
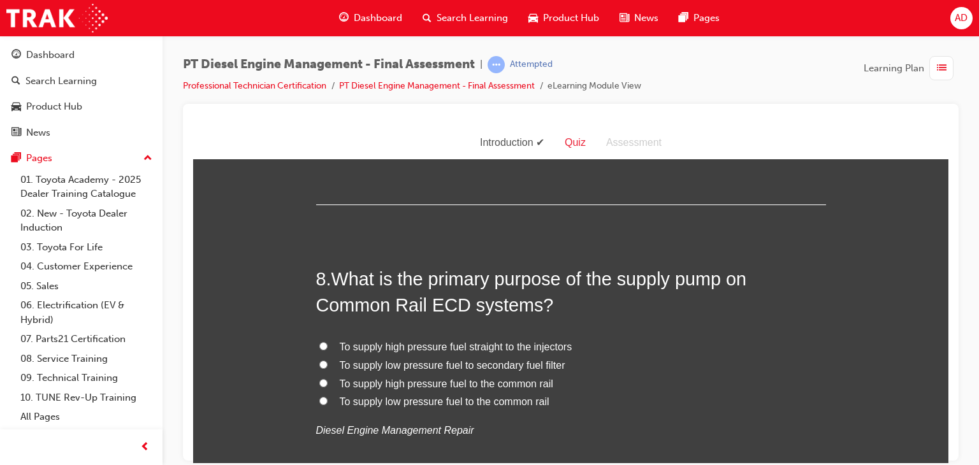
scroll to position [2013, 0]
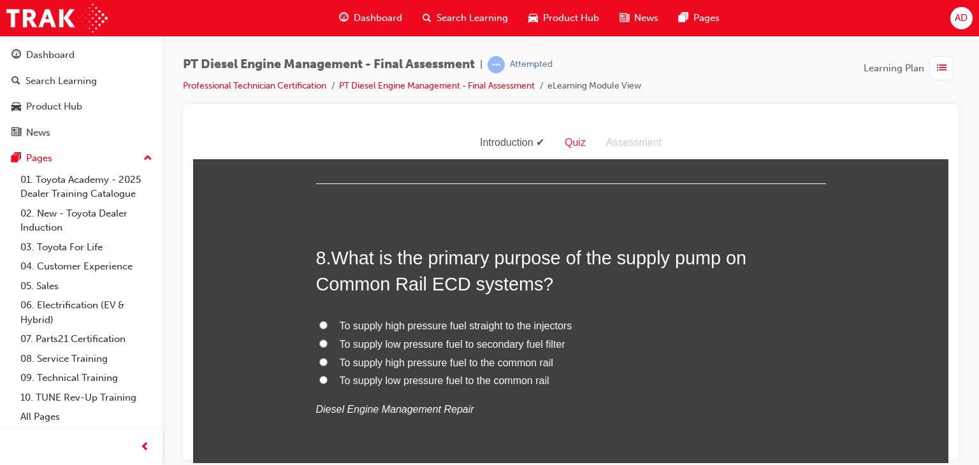
click at [319, 357] on input "To supply high pressure fuel to the common rail" at bounding box center [323, 361] width 8 height 8
radio input "true"
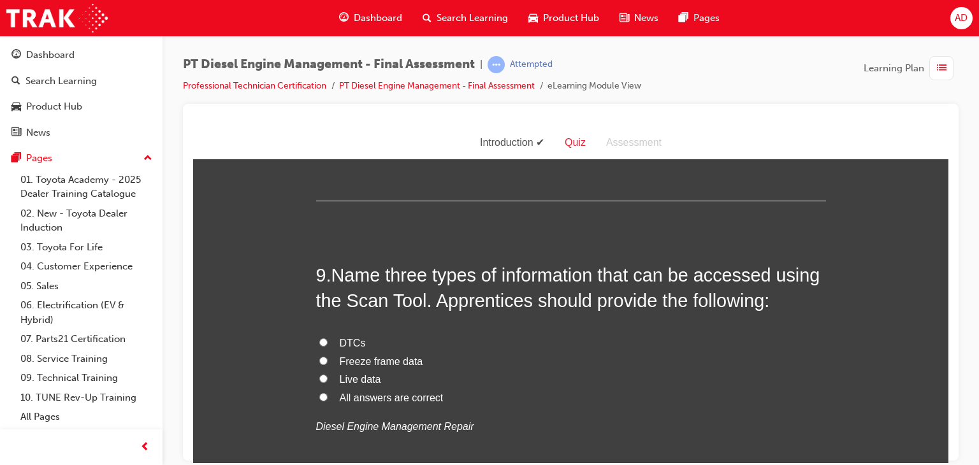
scroll to position [2294, 0]
click at [319, 392] on input "All answers are correct" at bounding box center [323, 396] width 8 height 8
radio input "true"
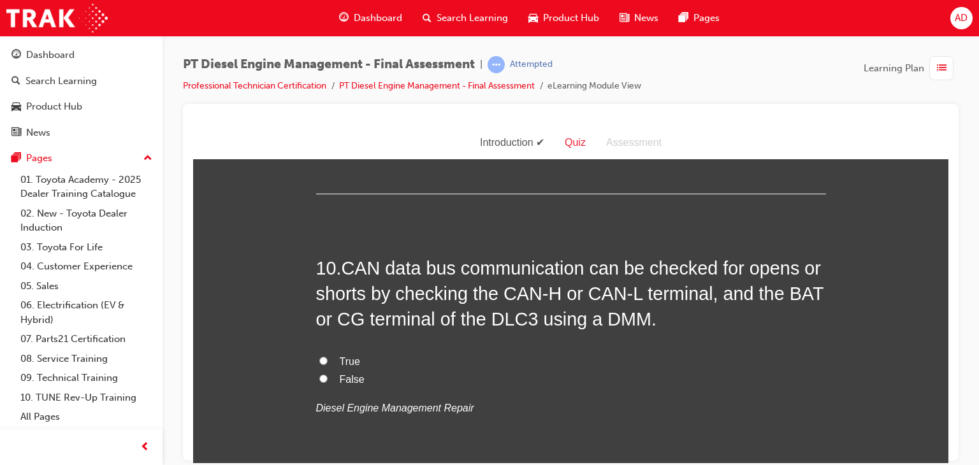
scroll to position [2599, 0]
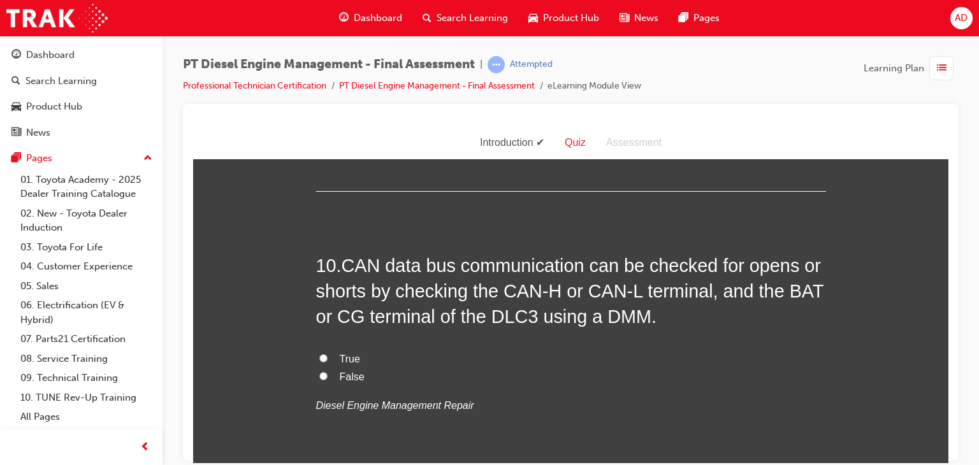
click at [319, 354] on input "True" at bounding box center [323, 358] width 8 height 8
radio input "true"
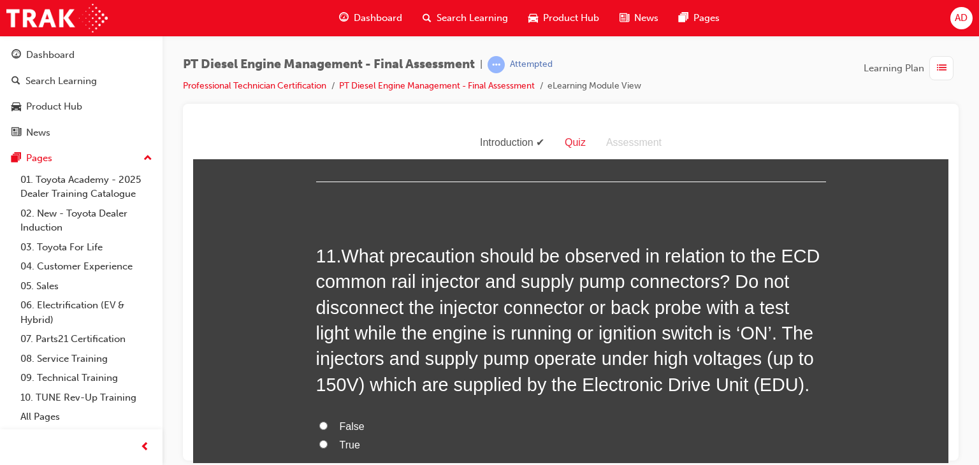
scroll to position [2905, 0]
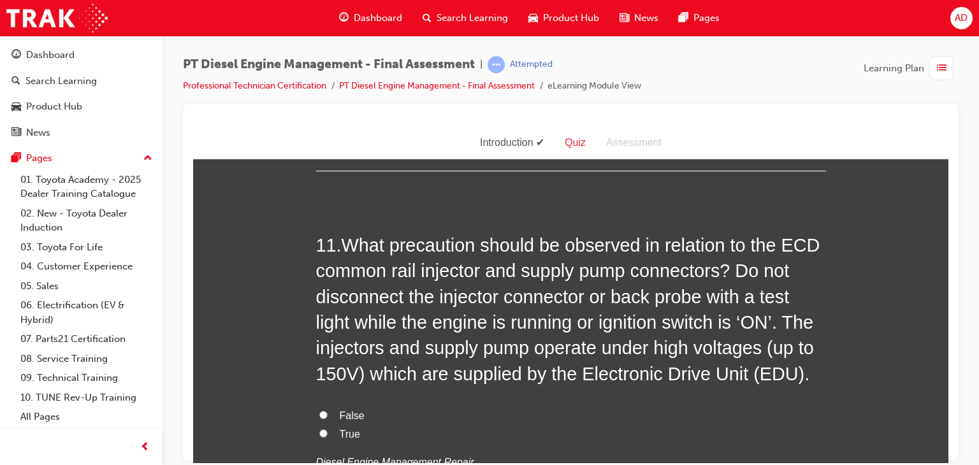
click at [319, 429] on input "True" at bounding box center [323, 433] width 8 height 8
radio input "true"
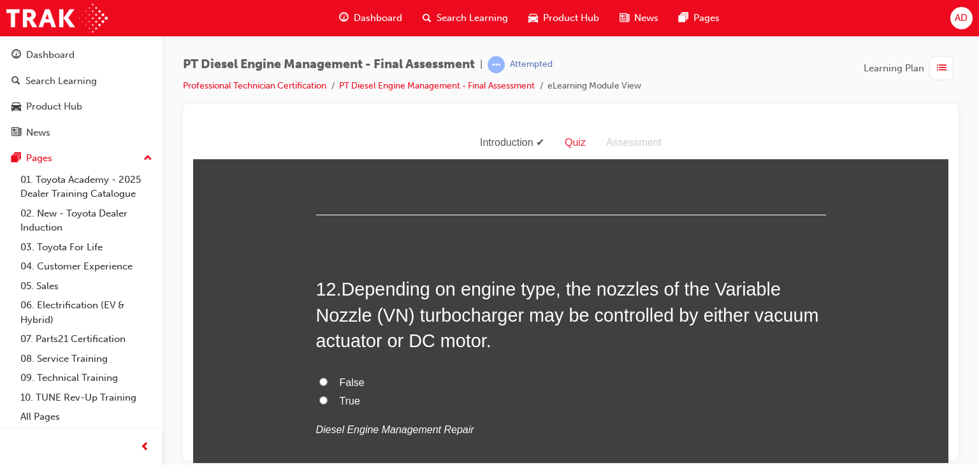
scroll to position [3237, 0]
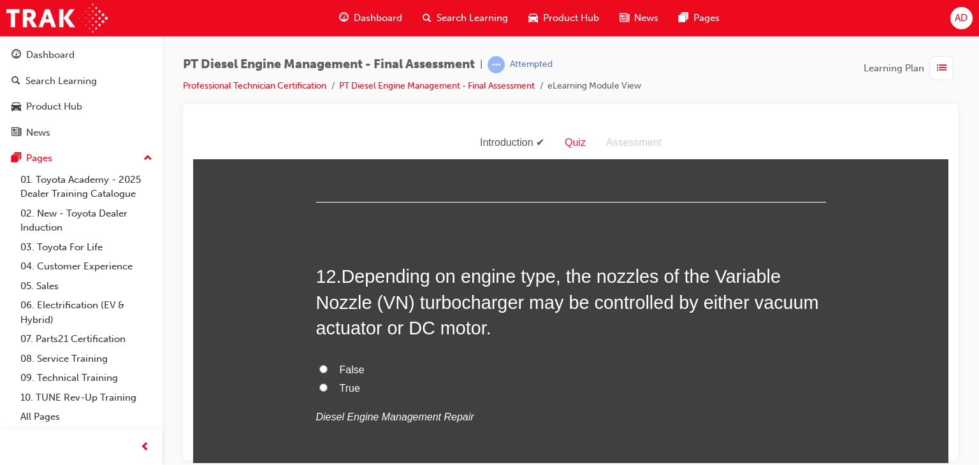
click at [320, 383] on input "True" at bounding box center [323, 387] width 8 height 8
radio input "true"
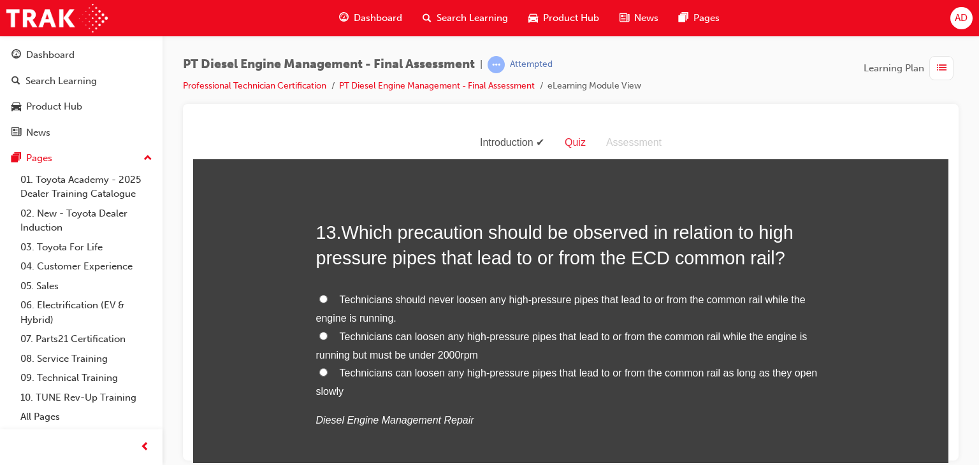
scroll to position [3568, 0]
click at [319, 293] on input "Technicians should never loosen any high-pressure pipes that lead to or from th…" at bounding box center [323, 297] width 8 height 8
radio input "true"
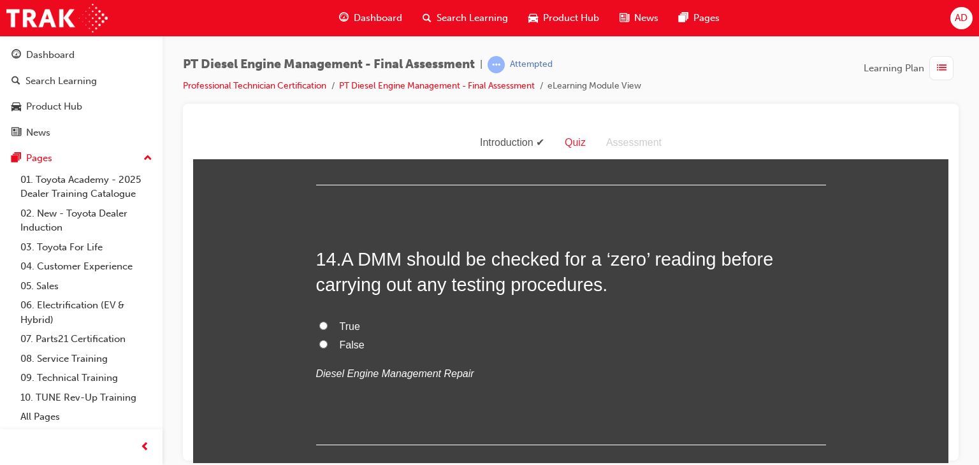
scroll to position [3874, 0]
click at [319, 320] on input "True" at bounding box center [323, 324] width 8 height 8
radio input "true"
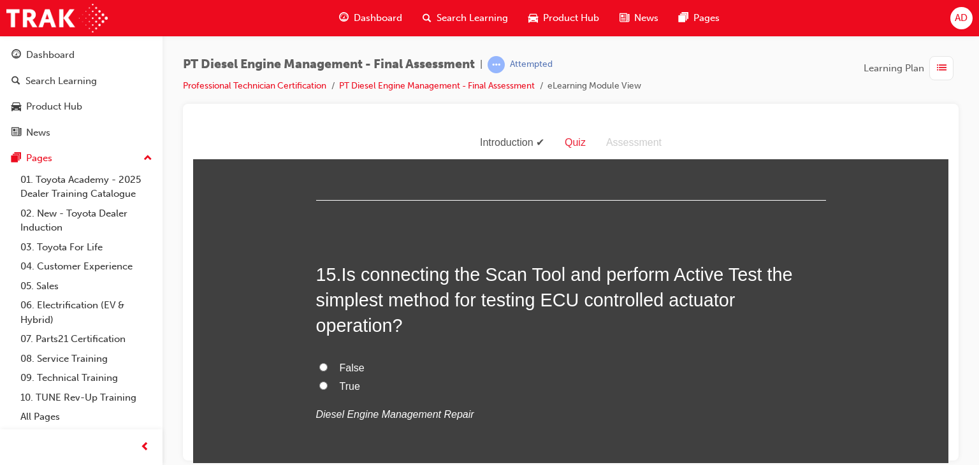
scroll to position [4129, 0]
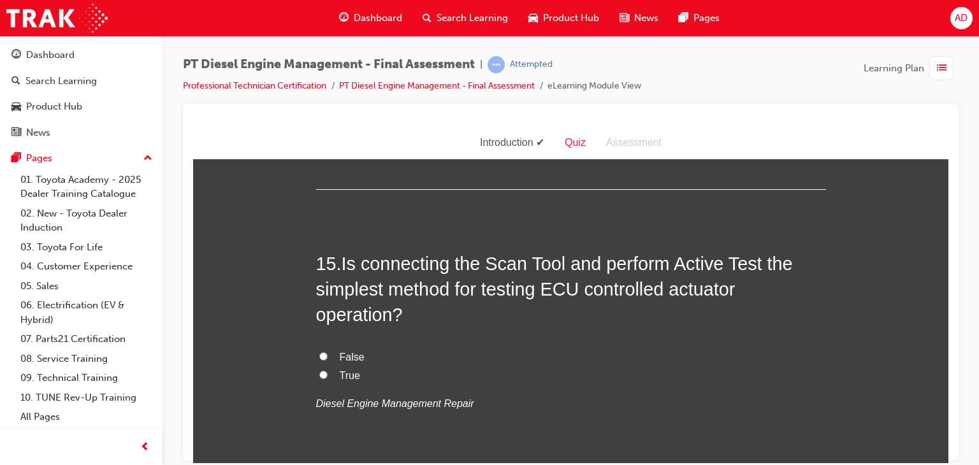
click at [319, 370] on input "True" at bounding box center [323, 374] width 8 height 8
radio input "true"
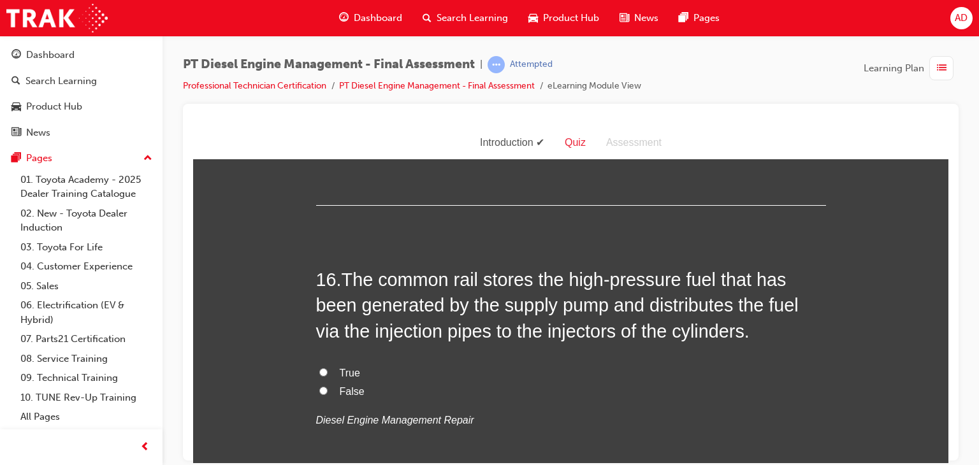
scroll to position [4409, 0]
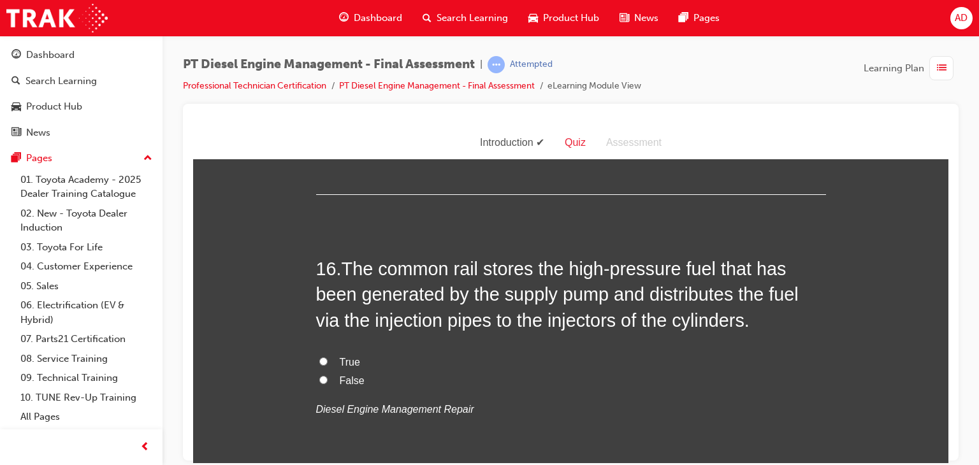
click at [319, 357] on input "True" at bounding box center [323, 361] width 8 height 8
radio input "true"
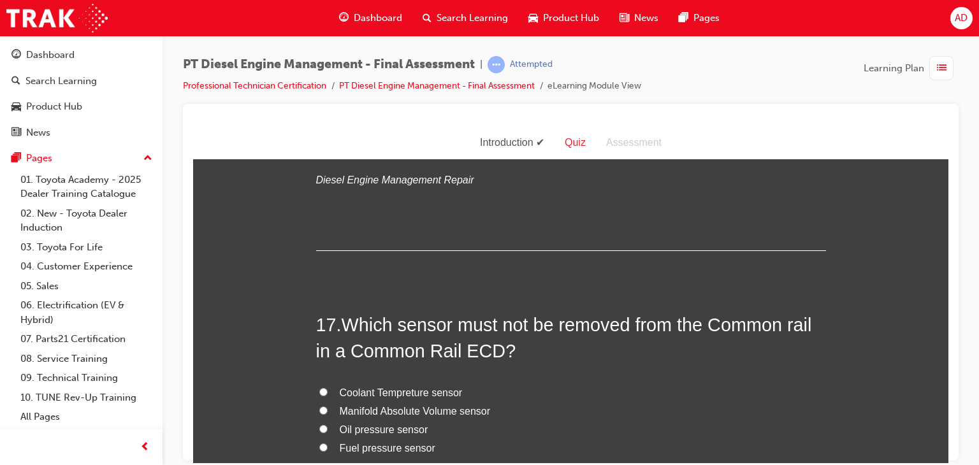
scroll to position [4664, 0]
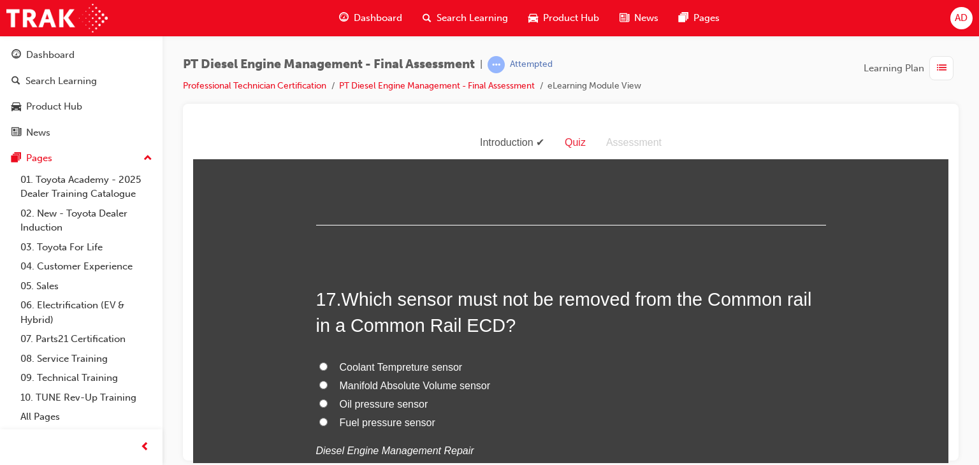
click at [320, 417] on input "Fuel pressure sensor" at bounding box center [323, 421] width 8 height 8
radio input "true"
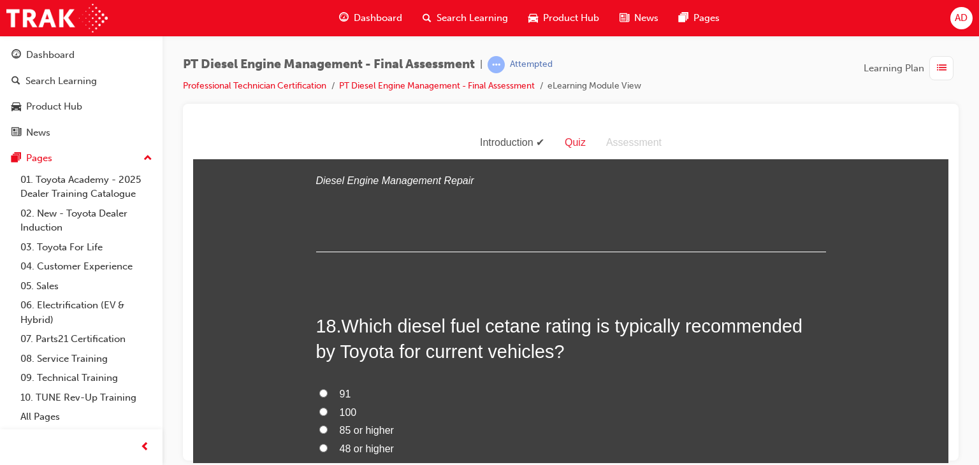
scroll to position [4944, 0]
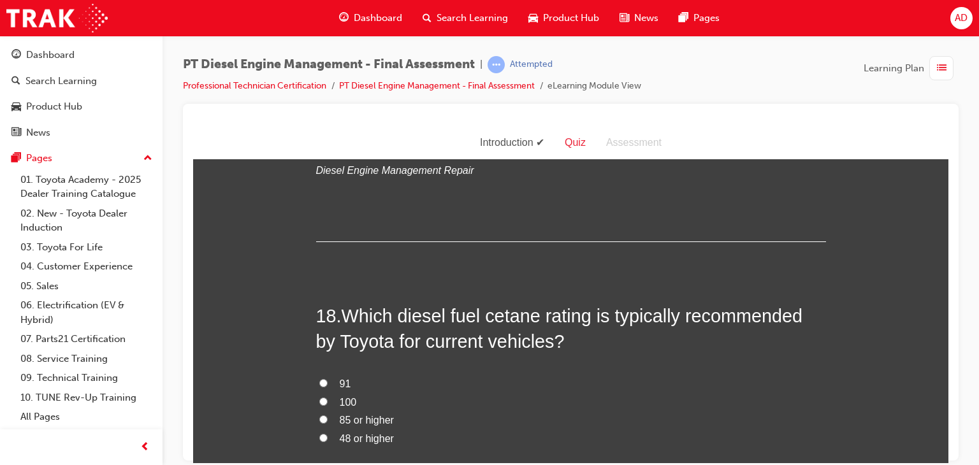
click at [319, 415] on input "85 or higher" at bounding box center [323, 419] width 8 height 8
radio input "true"
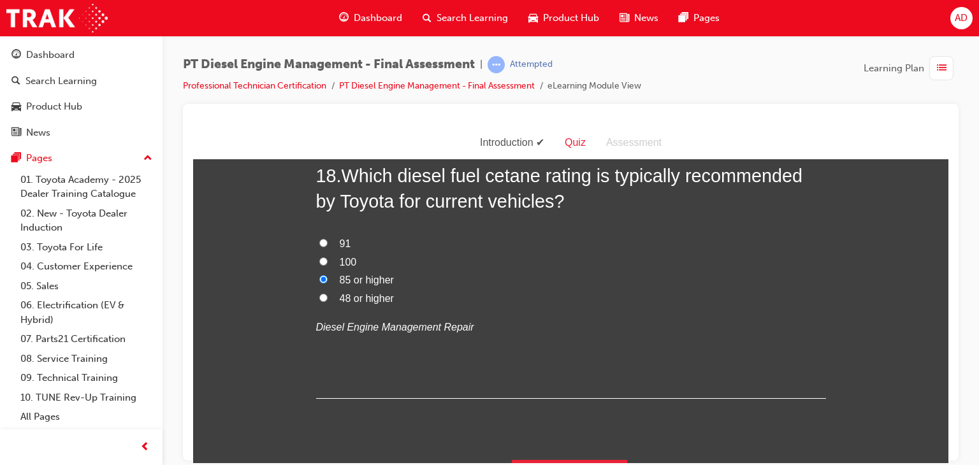
scroll to position [5088, 0]
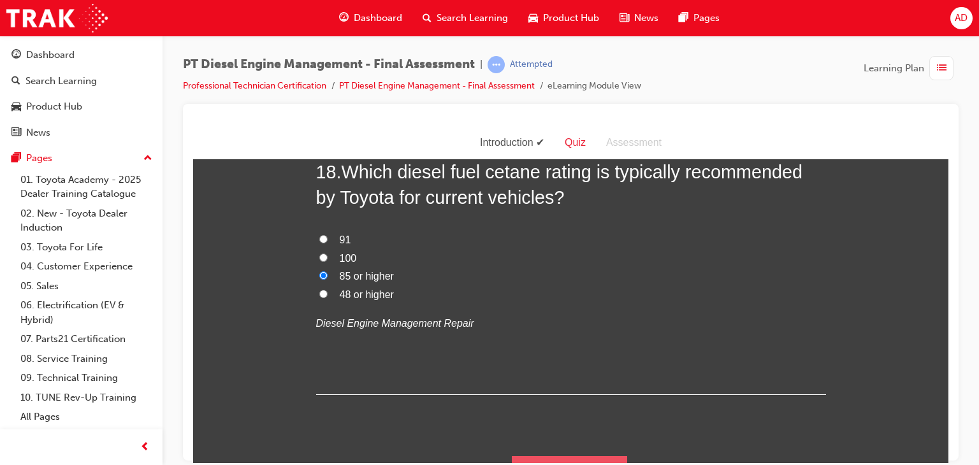
click at [564, 456] on button "Submit Answers" at bounding box center [570, 474] width 116 height 36
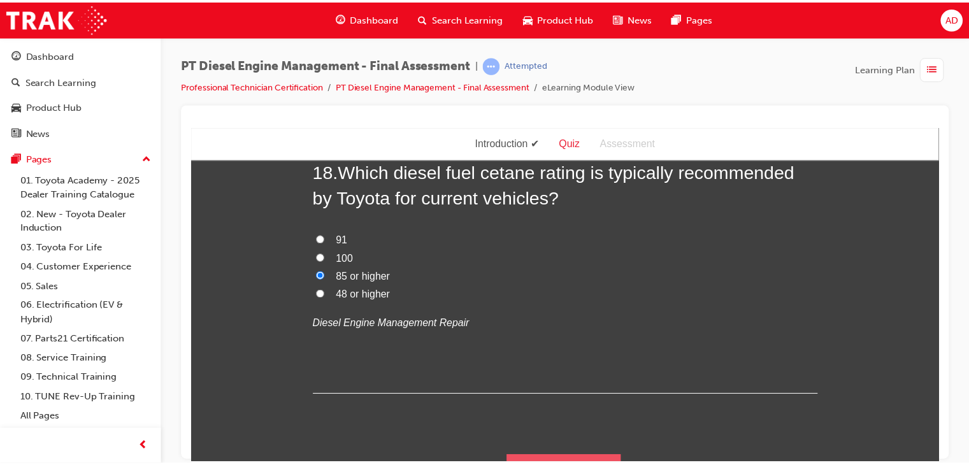
scroll to position [0, 0]
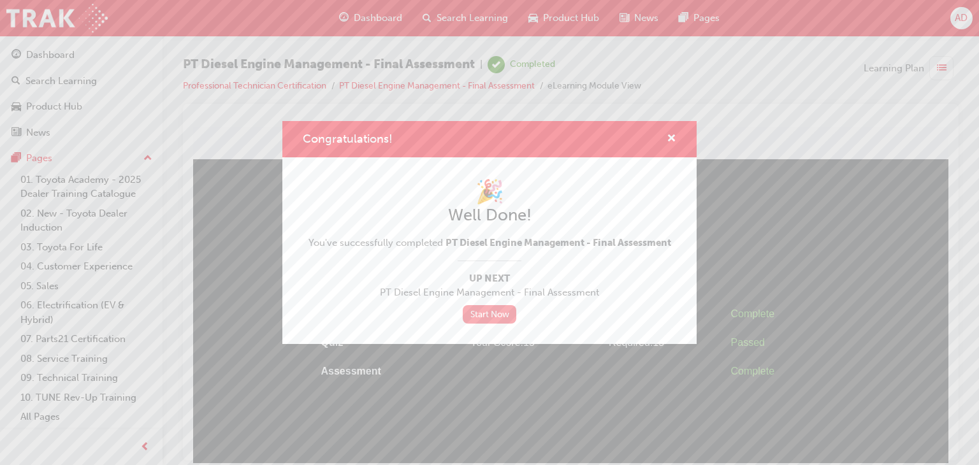
click at [484, 309] on link "Start Now" at bounding box center [490, 314] width 54 height 18
click at [668, 138] on span "cross-icon" at bounding box center [671, 139] width 10 height 11
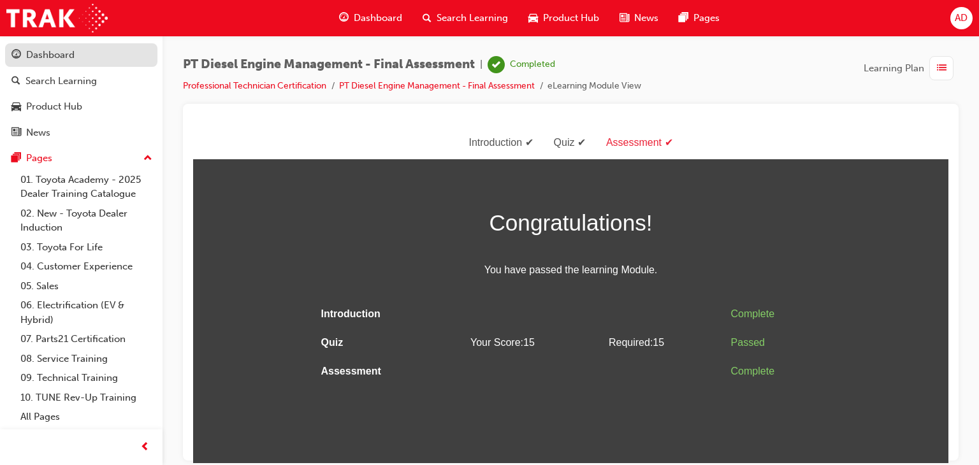
click at [34, 49] on div "Dashboard" at bounding box center [50, 55] width 48 height 15
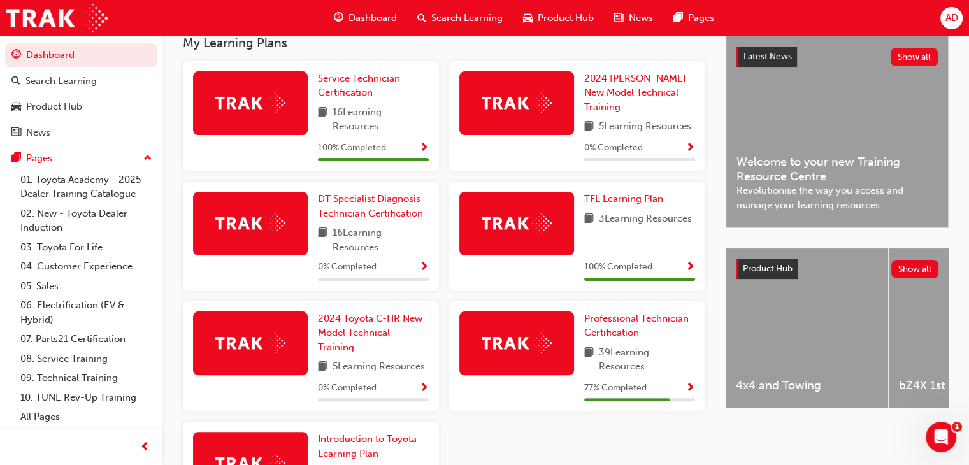
scroll to position [291, 0]
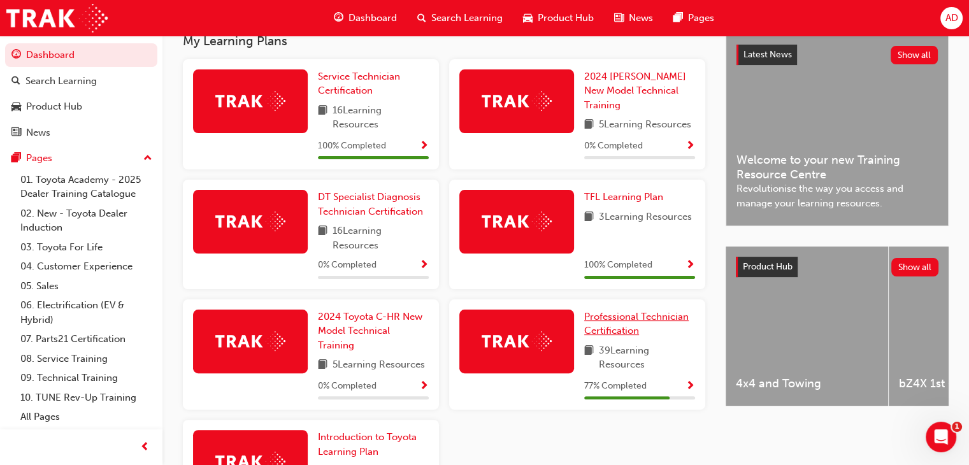
click at [619, 318] on span "Professional Technician Certification" at bounding box center [636, 324] width 104 height 26
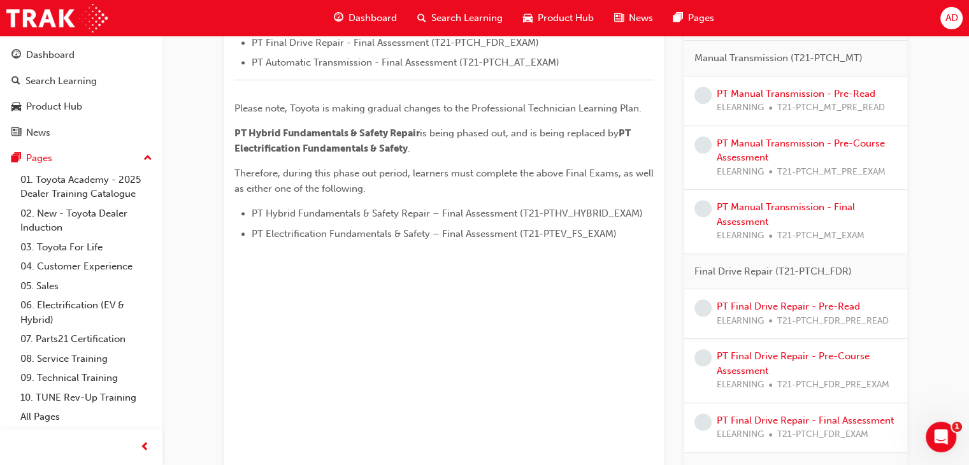
scroll to position [612, 0]
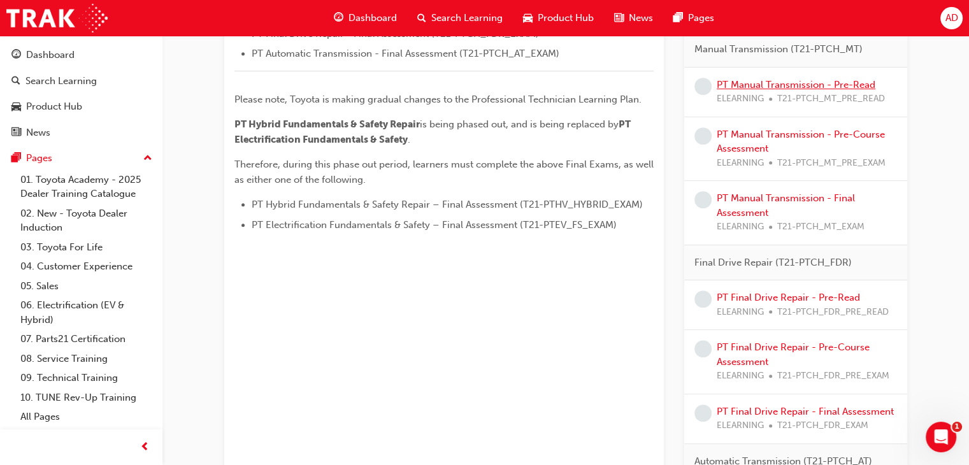
click at [749, 82] on link "PT Manual Transmission - Pre-Read" at bounding box center [796, 84] width 159 height 11
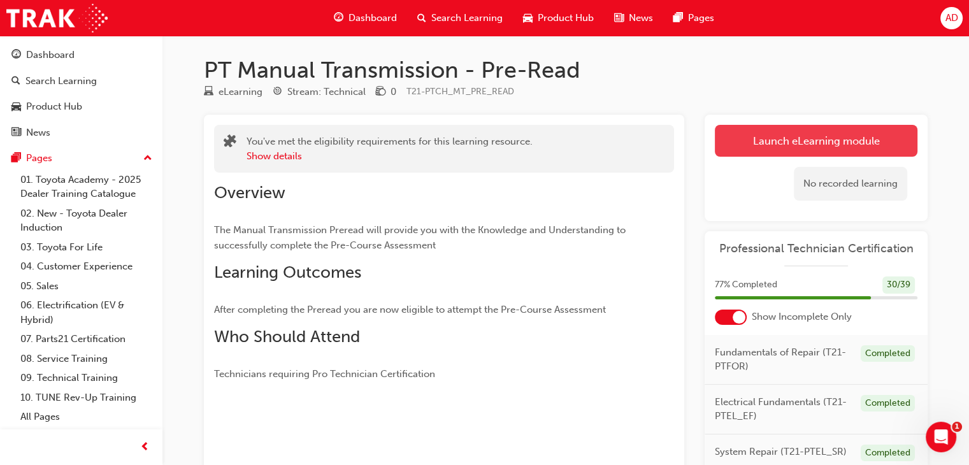
click at [833, 143] on link "Launch eLearning module" at bounding box center [816, 141] width 203 height 32
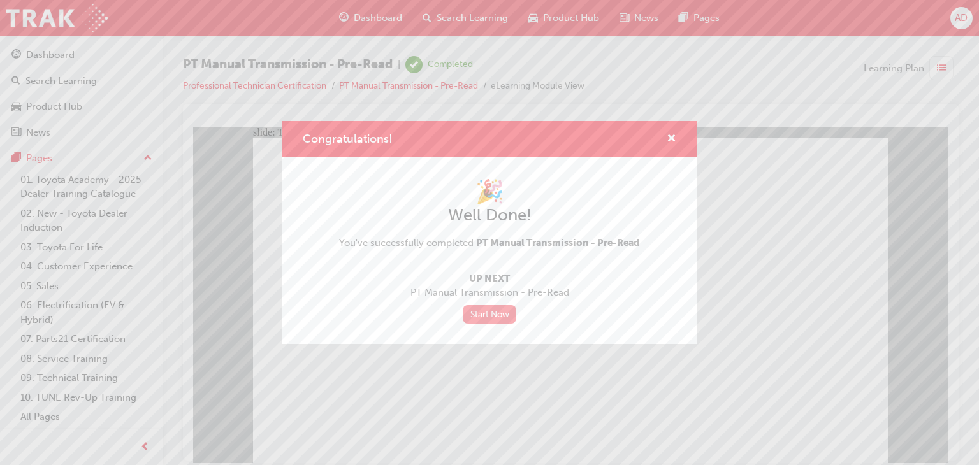
click at [483, 317] on link "Start Now" at bounding box center [490, 314] width 54 height 18
click at [668, 142] on span "cross-icon" at bounding box center [671, 139] width 10 height 11
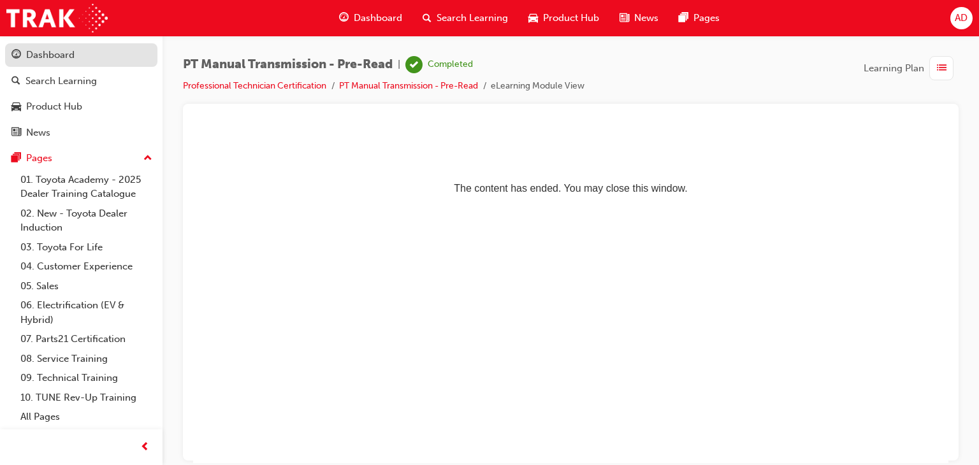
click at [48, 59] on div "Dashboard" at bounding box center [50, 55] width 48 height 15
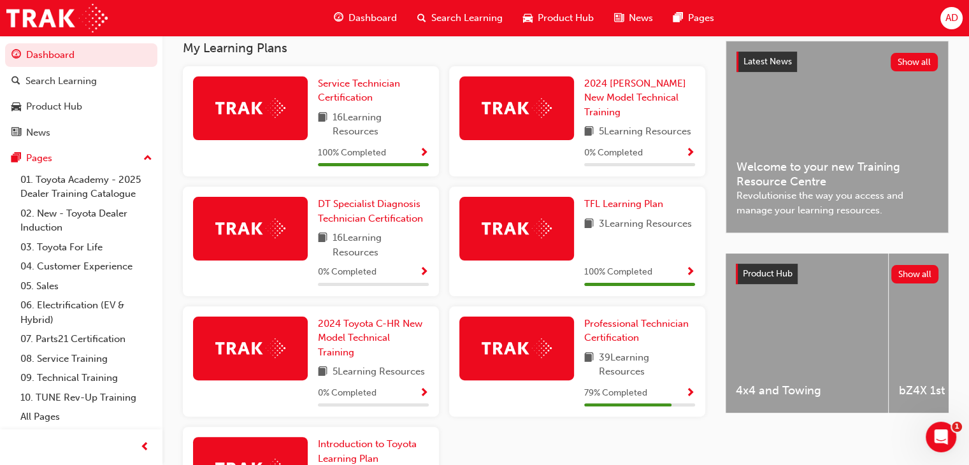
scroll to position [285, 0]
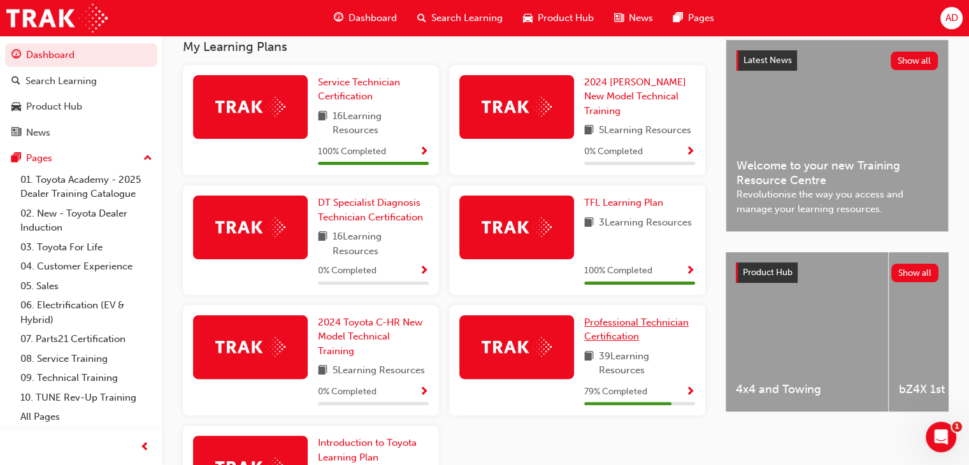
click at [631, 324] on span "Professional Technician Certification" at bounding box center [636, 330] width 104 height 26
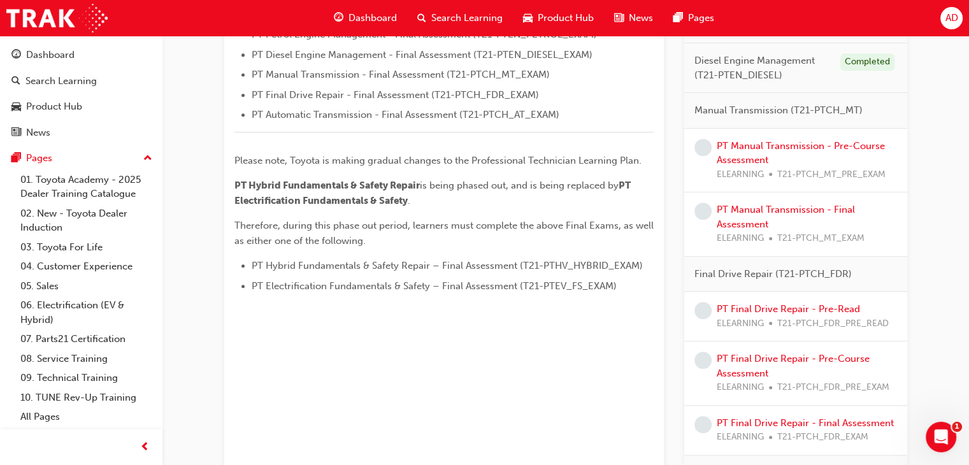
scroll to position [554, 0]
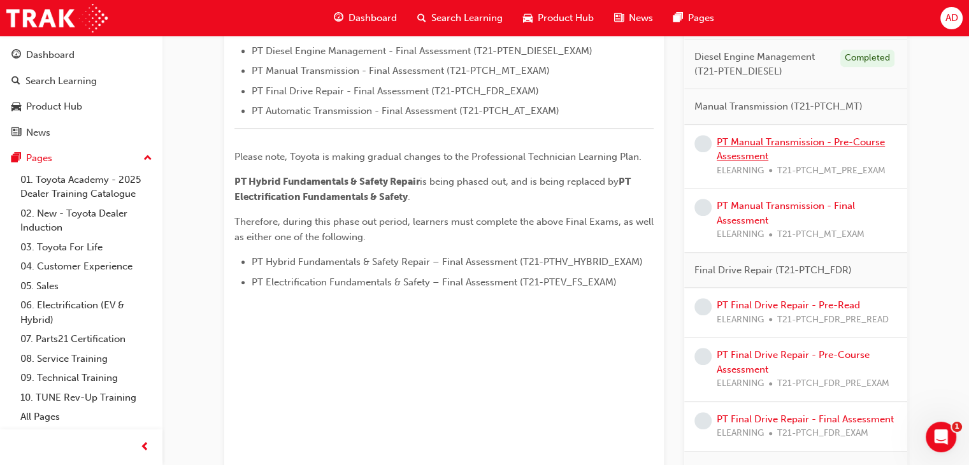
click at [761, 138] on link "PT Manual Transmission - Pre-Course Assessment" at bounding box center [801, 149] width 168 height 26
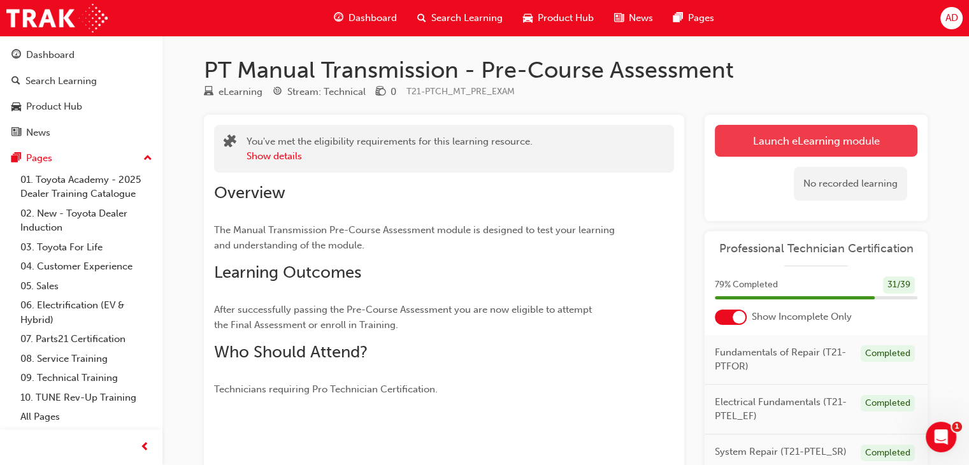
click at [841, 141] on link "Launch eLearning module" at bounding box center [816, 141] width 203 height 32
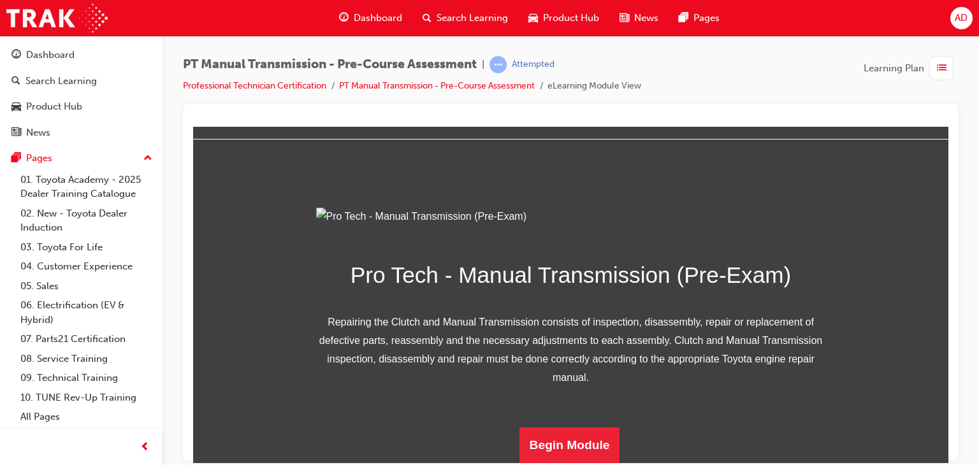
scroll to position [178, 0]
click at [560, 443] on button "Begin Module" at bounding box center [569, 445] width 101 height 36
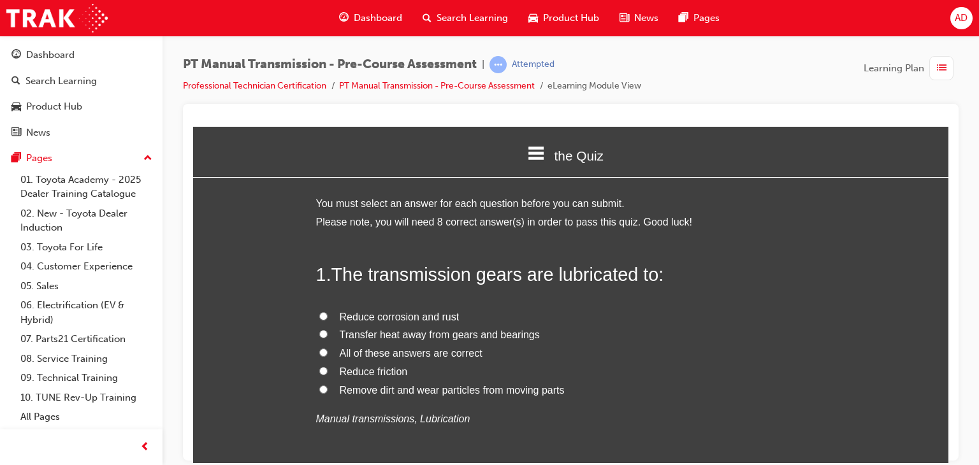
click at [378, 349] on span "All of these answers are correct" at bounding box center [411, 352] width 143 height 11
click at [327, 349] on input "All of these answers are correct" at bounding box center [323, 352] width 8 height 8
radio input "true"
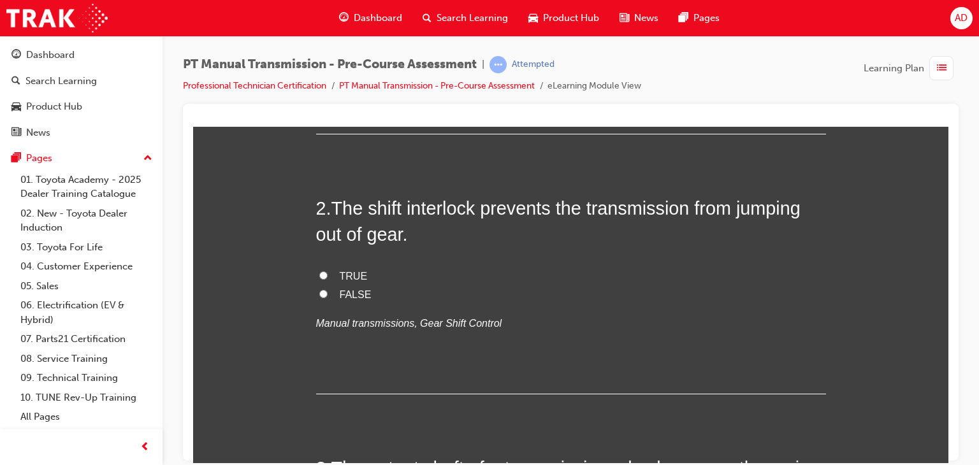
scroll to position [357, 0]
click at [316, 273] on label "TRUE" at bounding box center [571, 275] width 510 height 18
click at [319, 273] on input "TRUE" at bounding box center [323, 274] width 8 height 8
radio input "true"
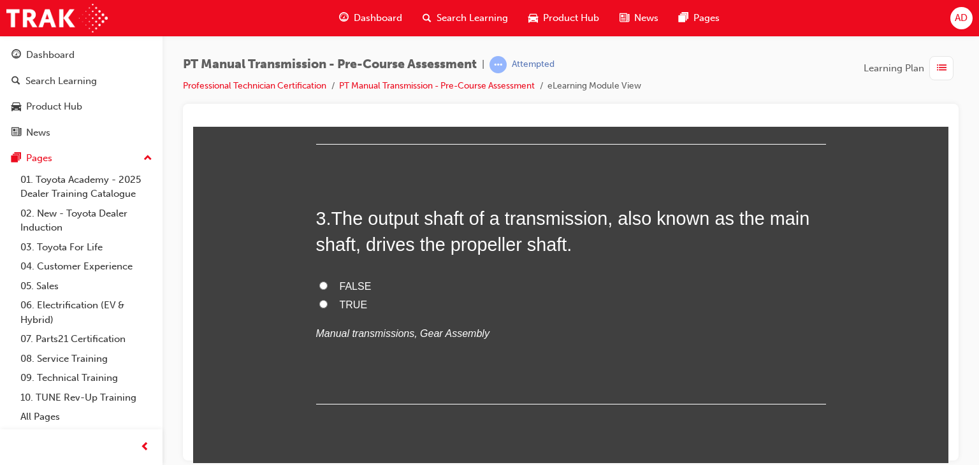
scroll to position [612, 0]
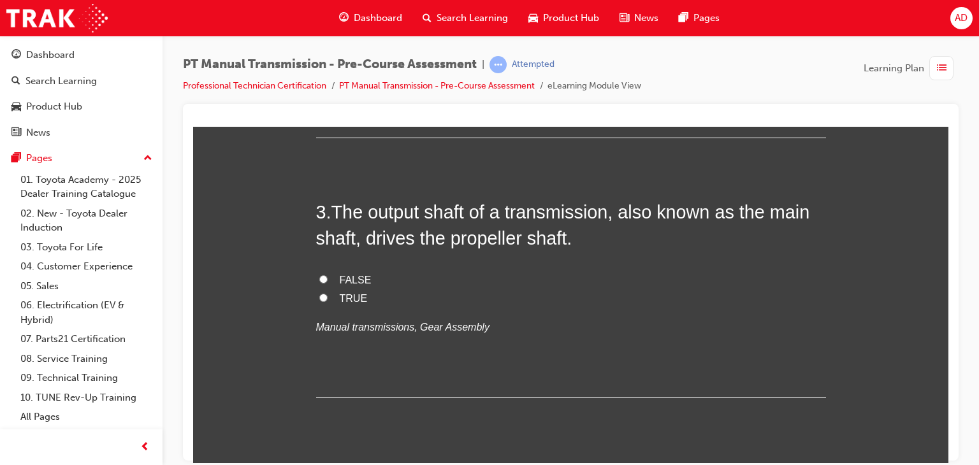
click at [320, 295] on input "TRUE" at bounding box center [323, 297] width 8 height 8
radio input "true"
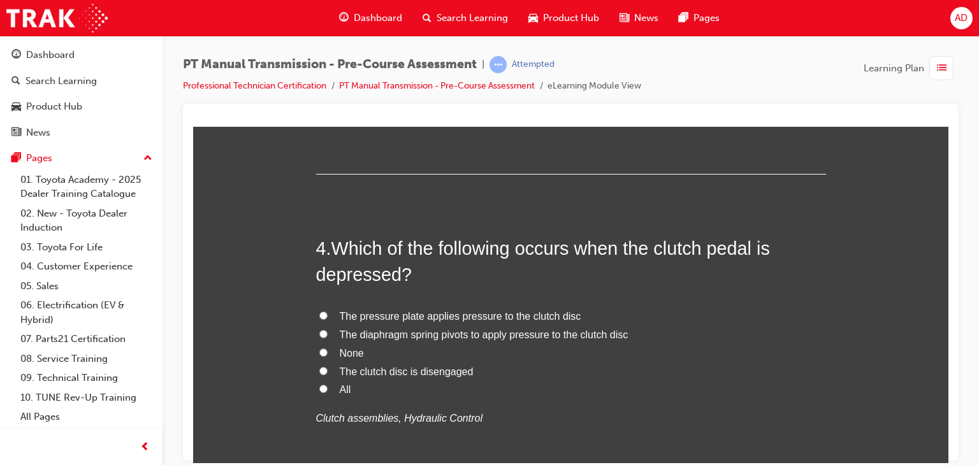
scroll to position [841, 0]
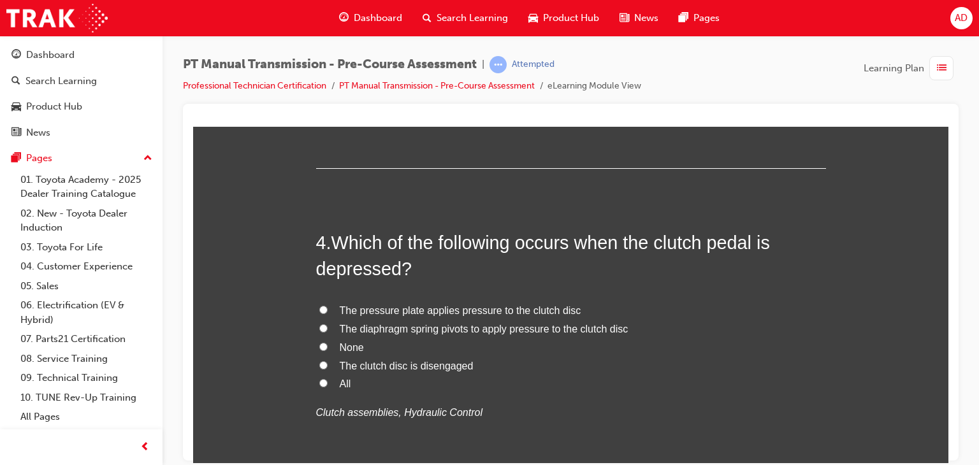
click at [319, 326] on input "The diaphragm spring pivots to apply pressure to the clutch disc" at bounding box center [323, 328] width 8 height 8
radio input "true"
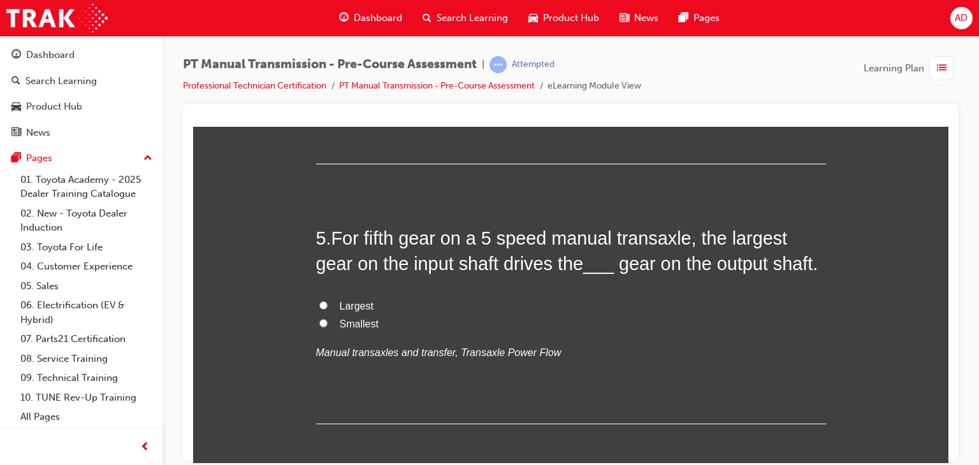
scroll to position [1172, 0]
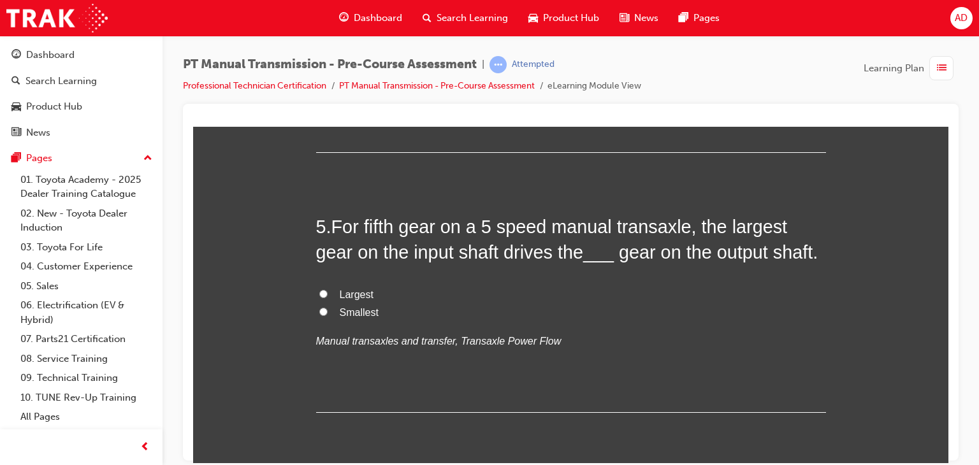
click at [319, 312] on input "Smallest" at bounding box center [323, 311] width 8 height 8
radio input "true"
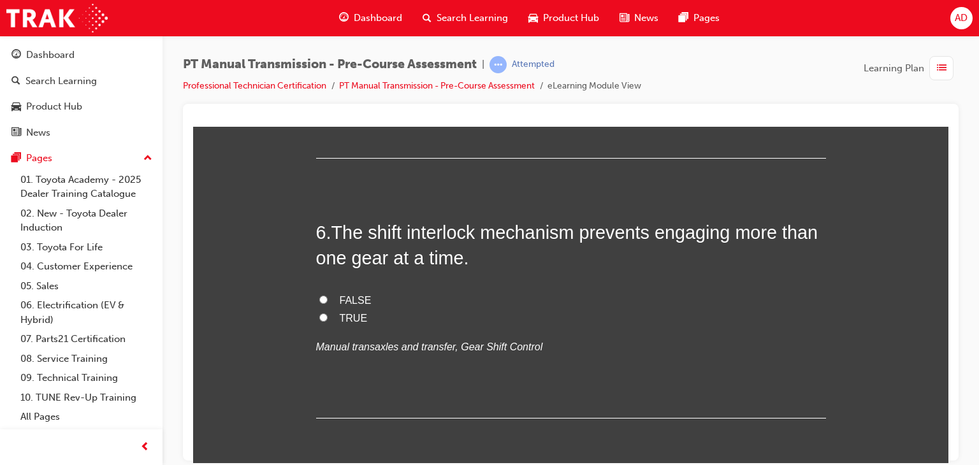
scroll to position [1427, 0]
click at [319, 300] on input "FALSE" at bounding box center [323, 298] width 8 height 8
radio input "true"
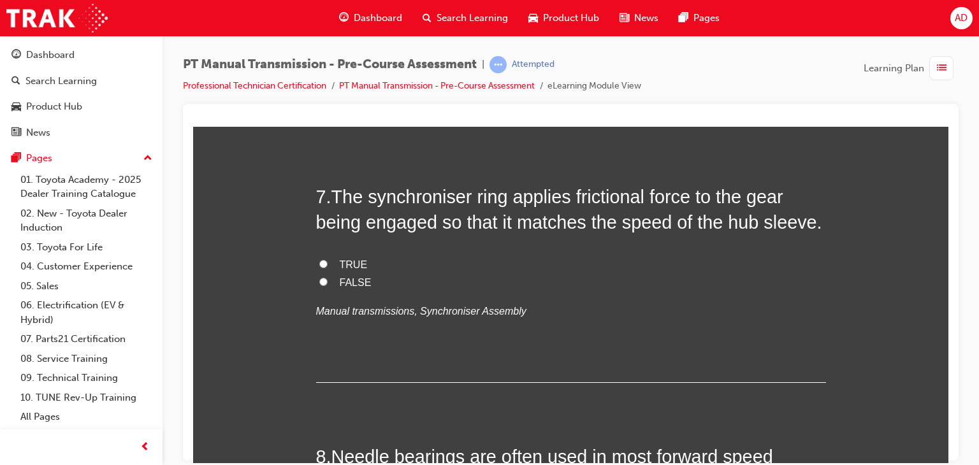
scroll to position [1733, 0]
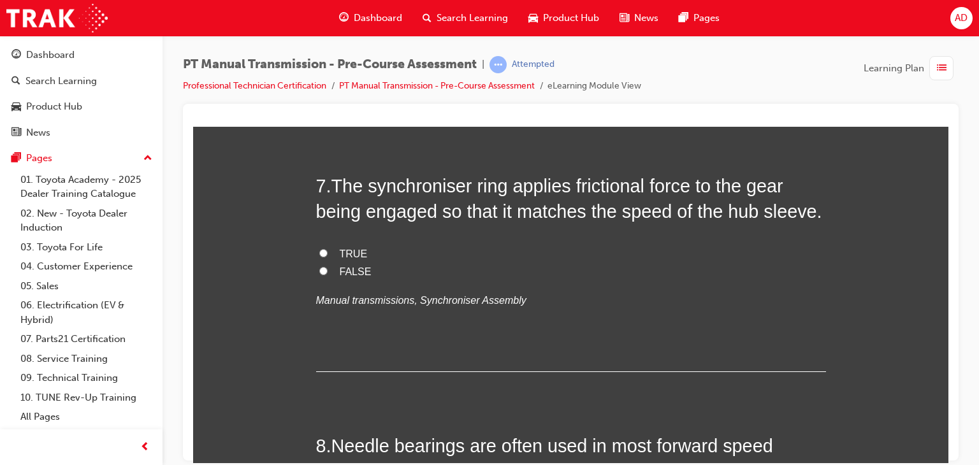
click at [319, 252] on input "TRUE" at bounding box center [323, 252] width 8 height 8
radio input "true"
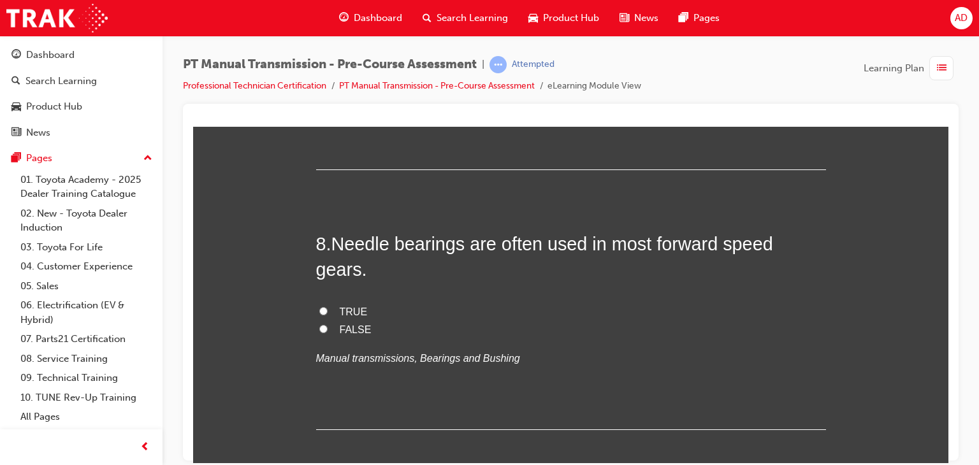
scroll to position [1937, 0]
click at [319, 305] on input "TRUE" at bounding box center [323, 309] width 8 height 8
radio input "true"
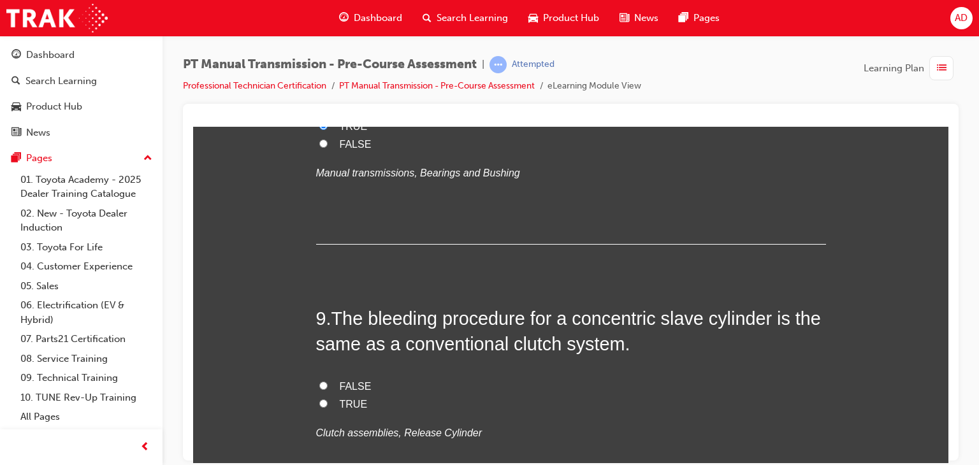
scroll to position [2141, 0]
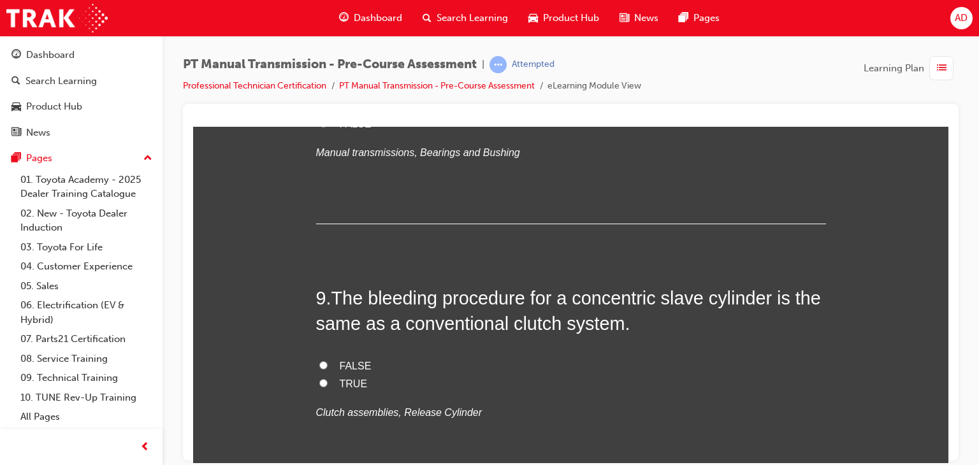
click at [319, 361] on input "FALSE" at bounding box center [323, 365] width 8 height 8
radio input "true"
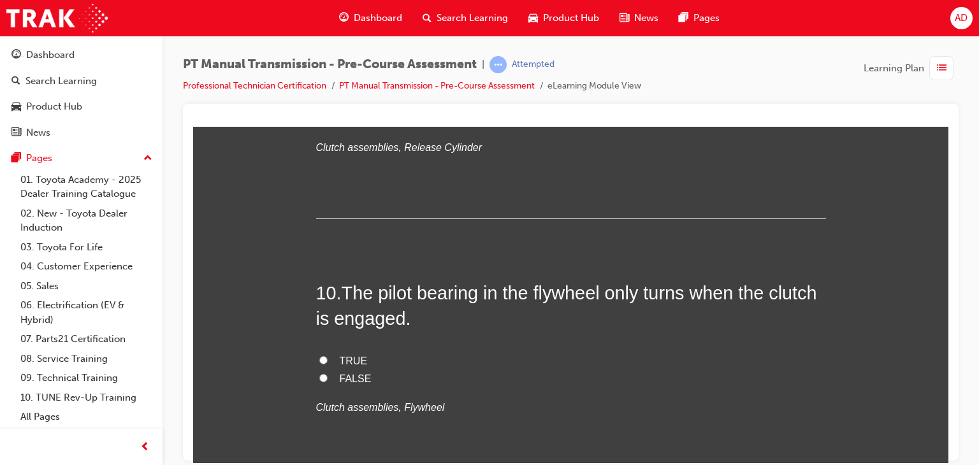
scroll to position [2421, 0]
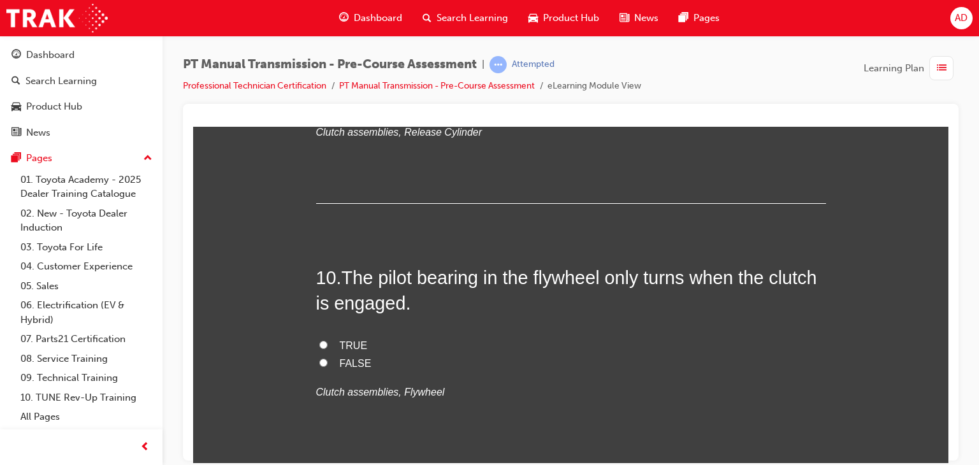
click at [319, 358] on input "FALSE" at bounding box center [323, 362] width 8 height 8
radio input "true"
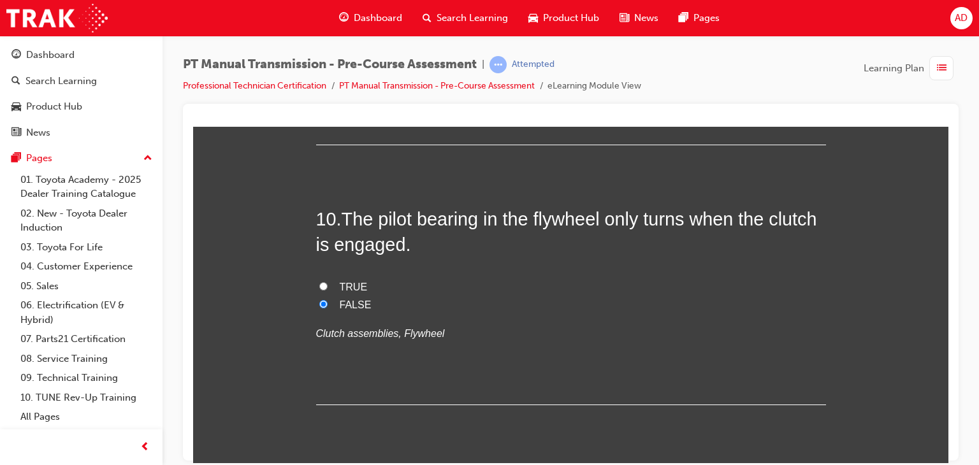
scroll to position [2491, 0]
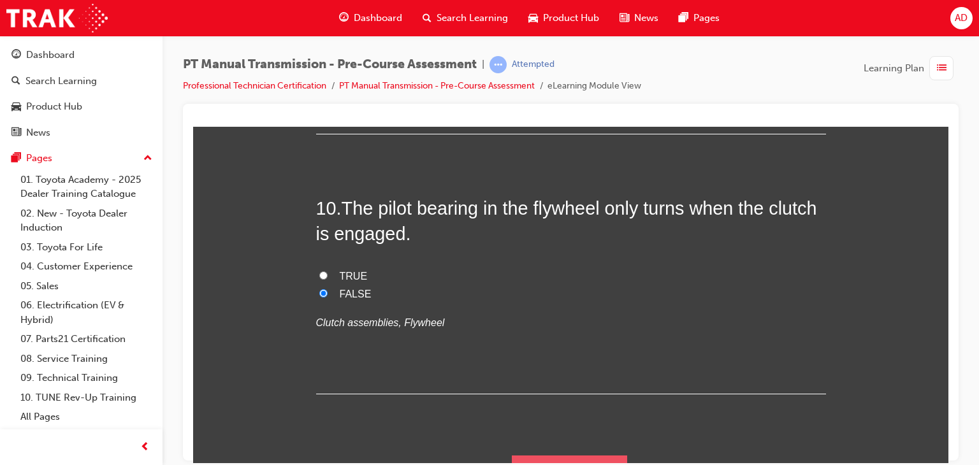
click at [560, 455] on button "Submit Answers" at bounding box center [570, 473] width 116 height 36
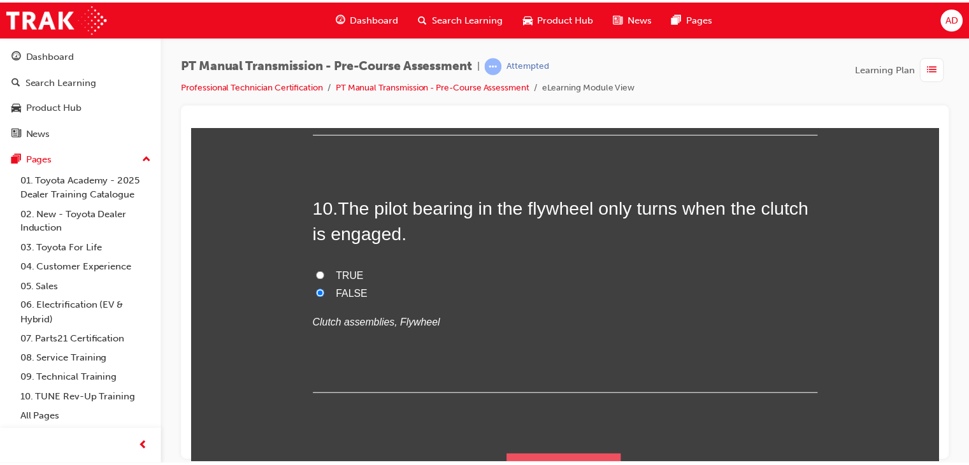
scroll to position [0, 0]
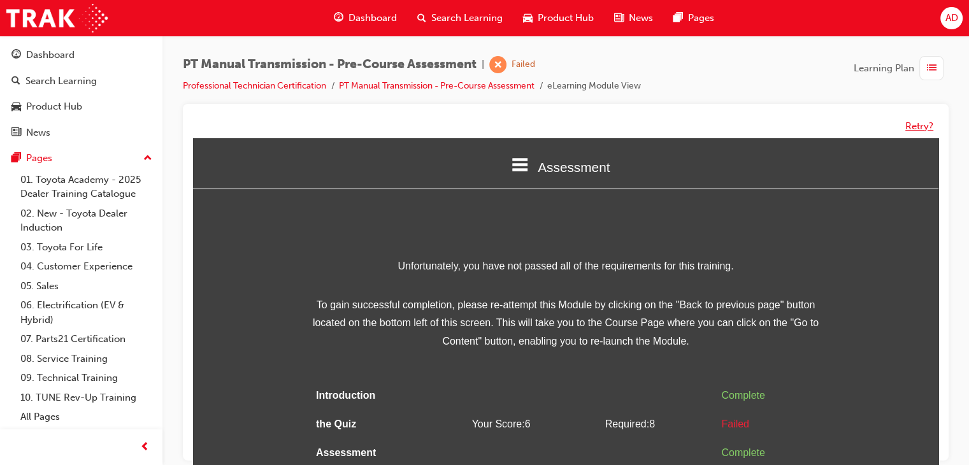
click at [915, 126] on button "Retry?" at bounding box center [919, 126] width 28 height 15
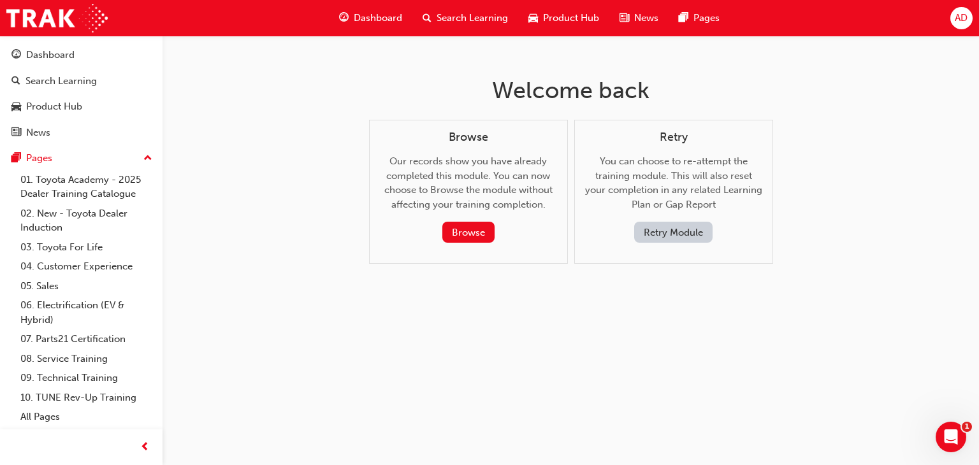
click at [687, 237] on button "Retry Module" at bounding box center [673, 232] width 78 height 21
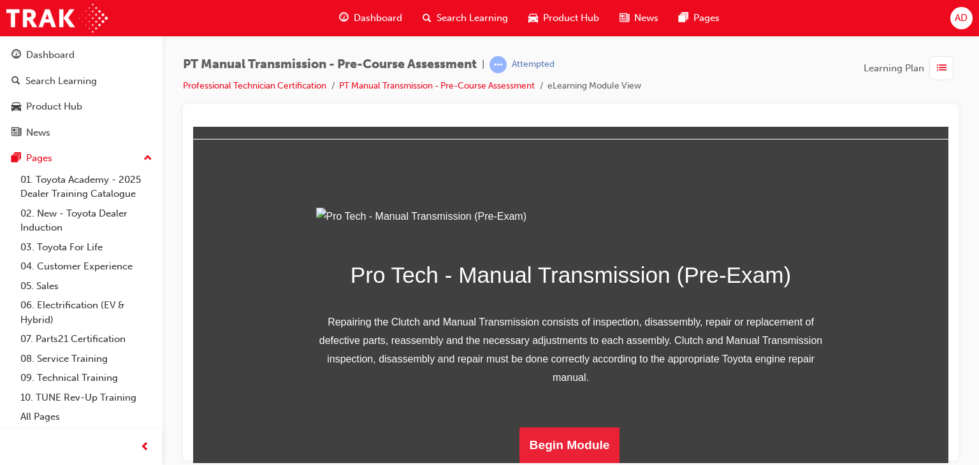
scroll to position [178, 0]
drag, startPoint x: 943, startPoint y: 264, endPoint x: 1150, endPoint y: 522, distance: 330.4
click at [570, 440] on button "Begin Module" at bounding box center [569, 445] width 101 height 36
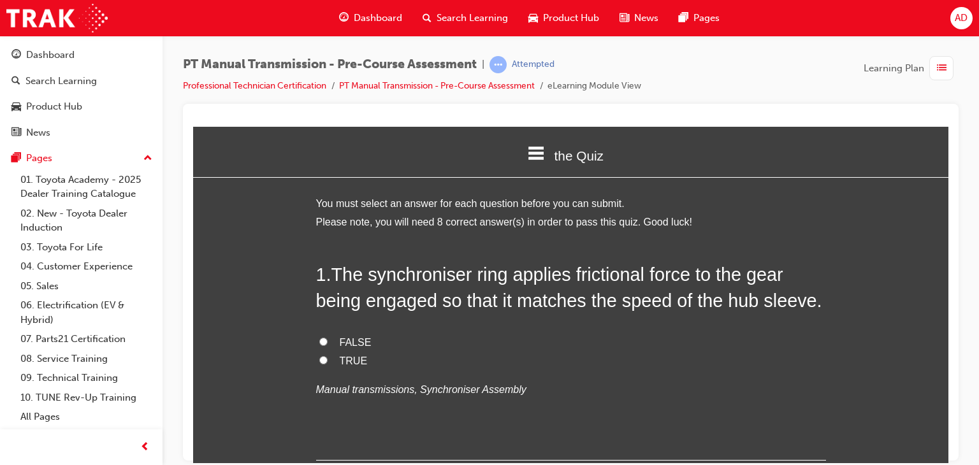
click at [319, 359] on input "TRUE" at bounding box center [323, 360] width 8 height 8
radio input "true"
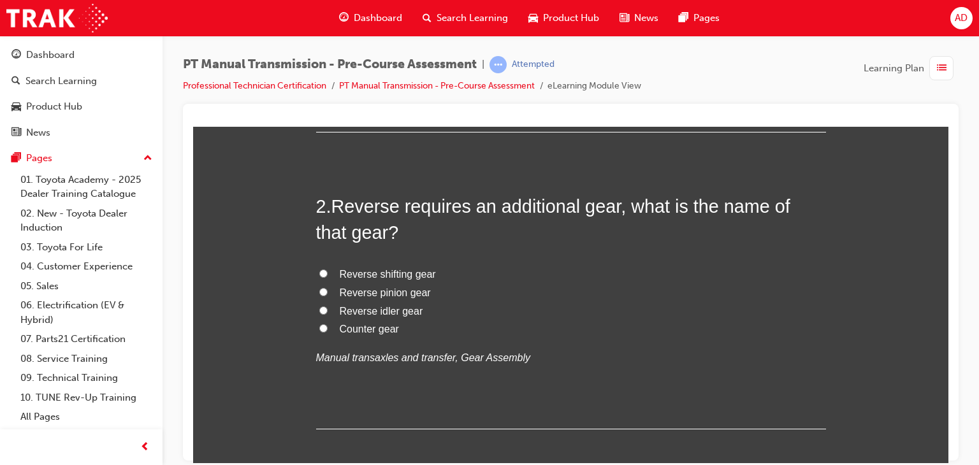
scroll to position [331, 0]
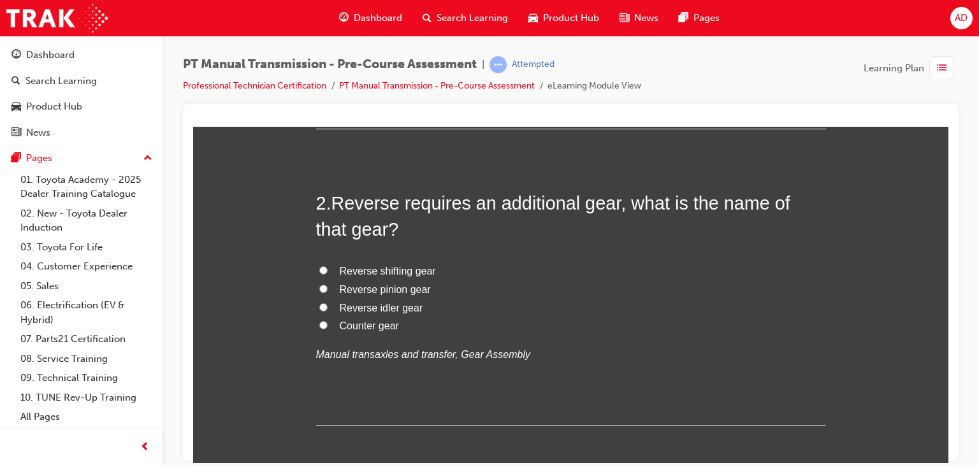
click at [319, 307] on input "Reverse idler gear" at bounding box center [323, 307] width 8 height 8
radio input "true"
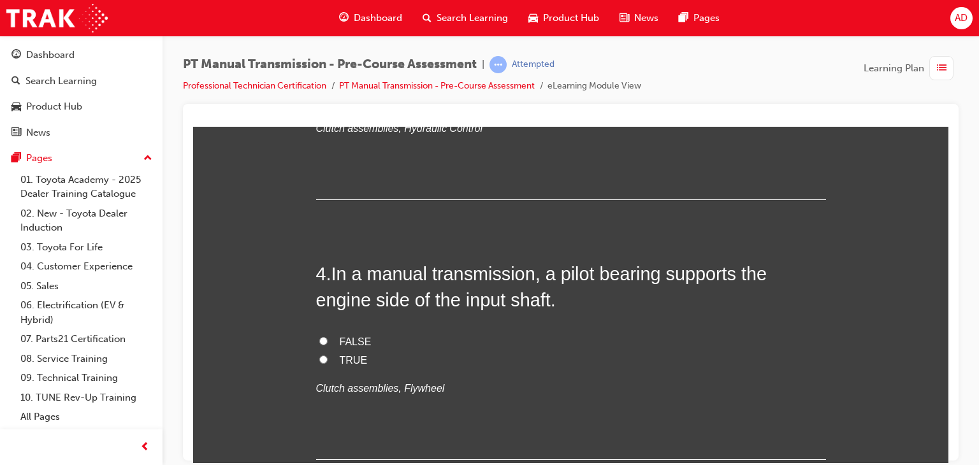
scroll to position [917, 0]
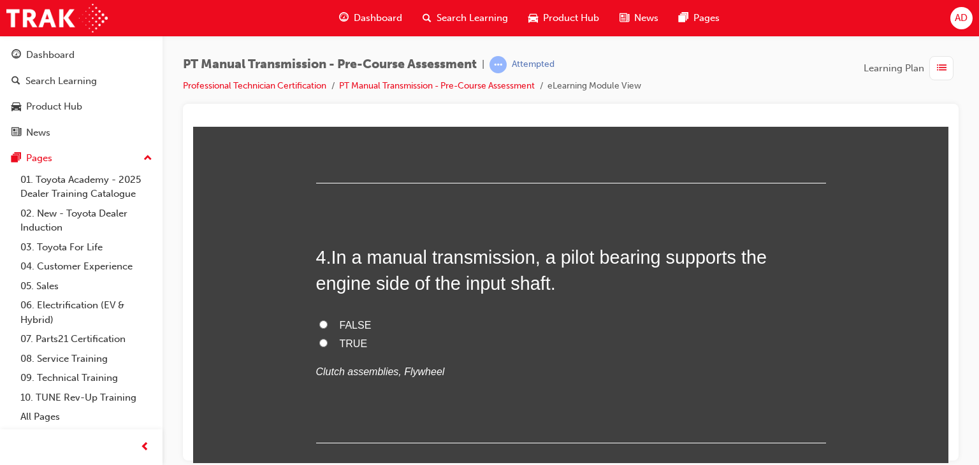
click at [357, 70] on span "Master cylinder" at bounding box center [374, 64] width 69 height 11
click at [327, 68] on input "Master cylinder" at bounding box center [323, 64] width 8 height 8
radio input "true"
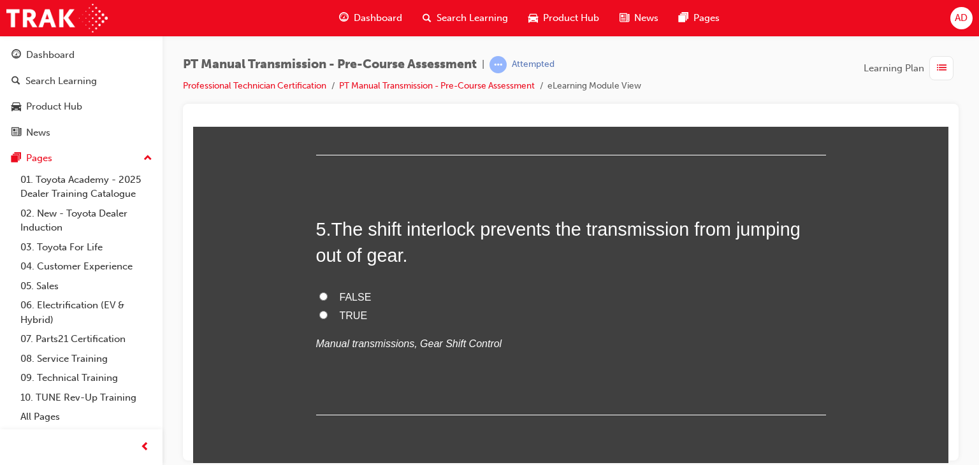
scroll to position [1221, 0]
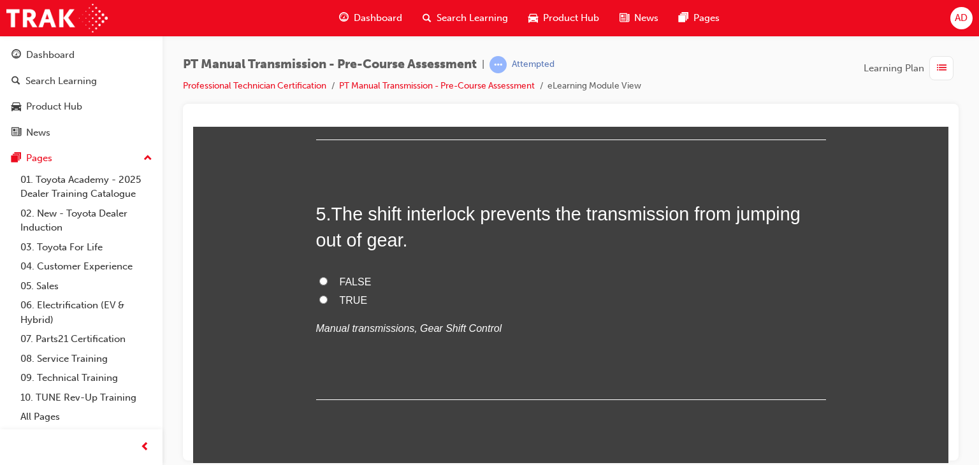
click at [319, 43] on input "TRUE" at bounding box center [323, 39] width 8 height 8
radio input "true"
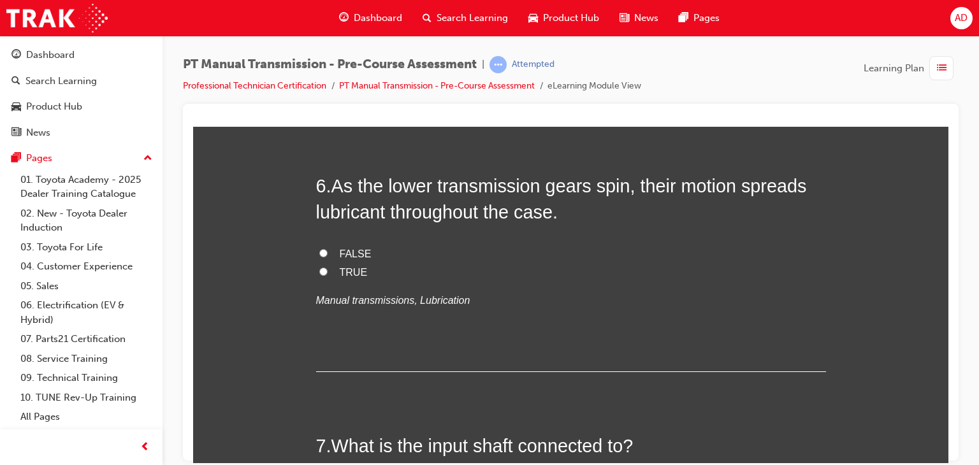
scroll to position [1527, 0]
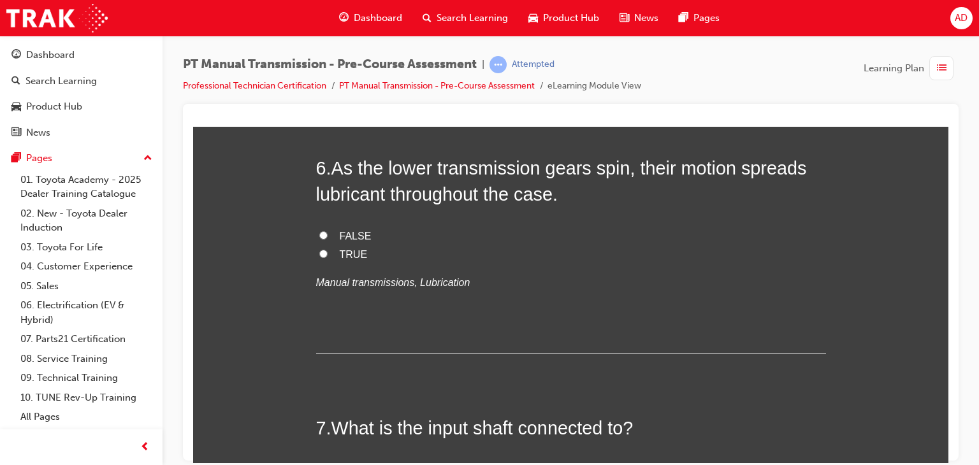
radio input "true"
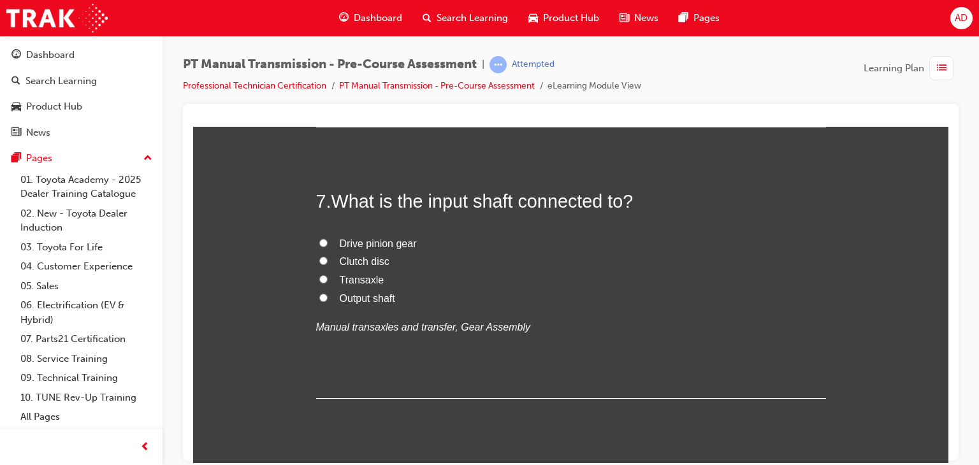
scroll to position [1781, 0]
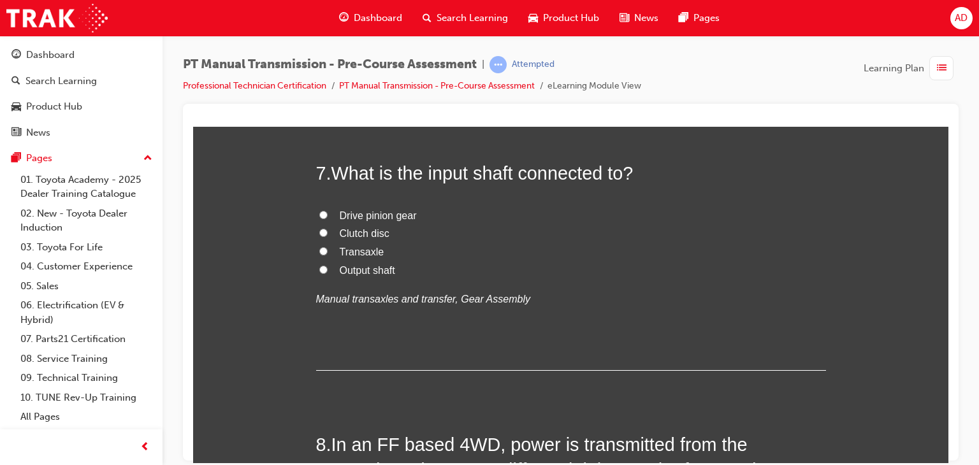
radio input "true"
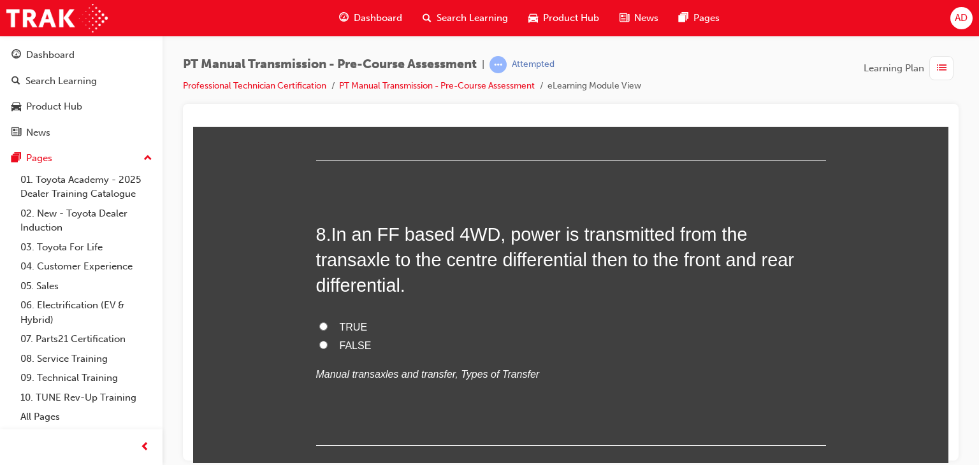
scroll to position [2011, 0]
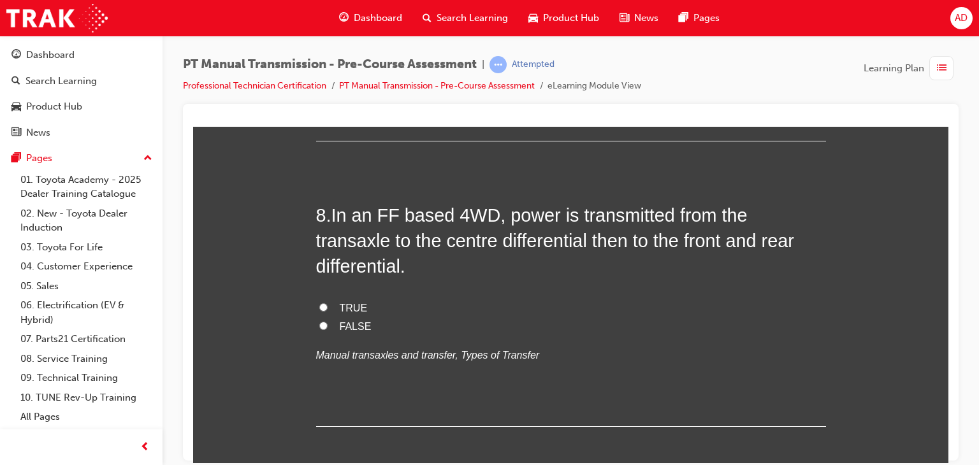
click at [319, 7] on input "Clutch disc" at bounding box center [323, 3] width 8 height 8
radio input "true"
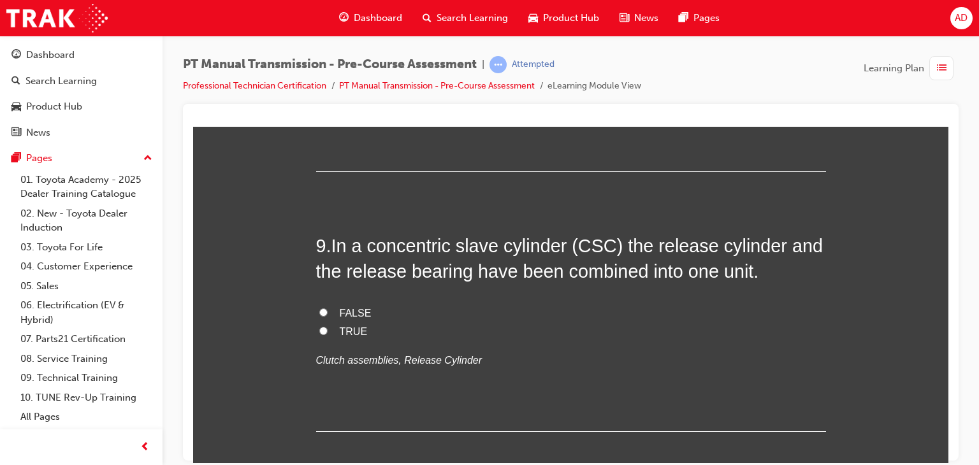
scroll to position [2291, 0]
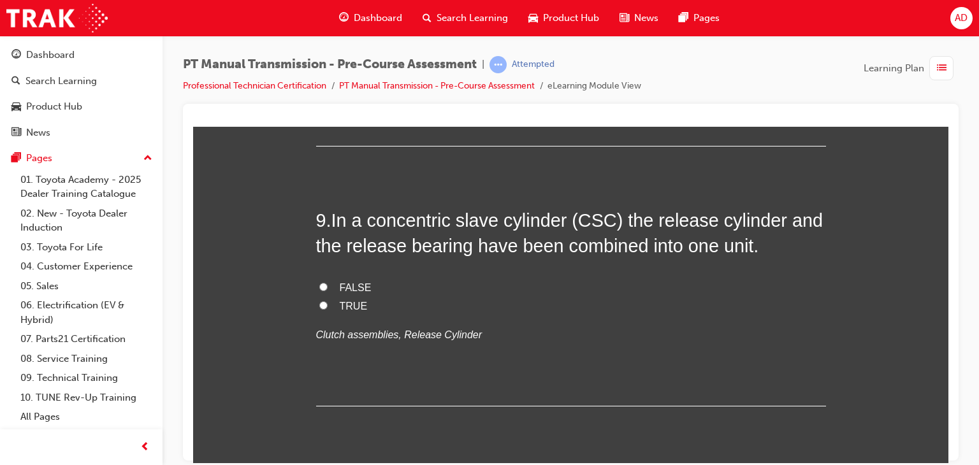
click at [319, 31] on input "TRUE" at bounding box center [323, 26] width 8 height 8
radio input "true"
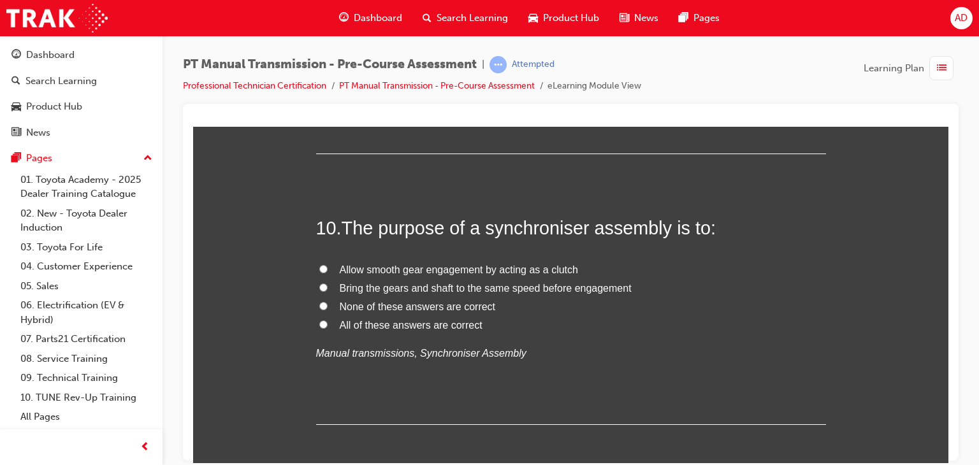
scroll to position [2546, 0]
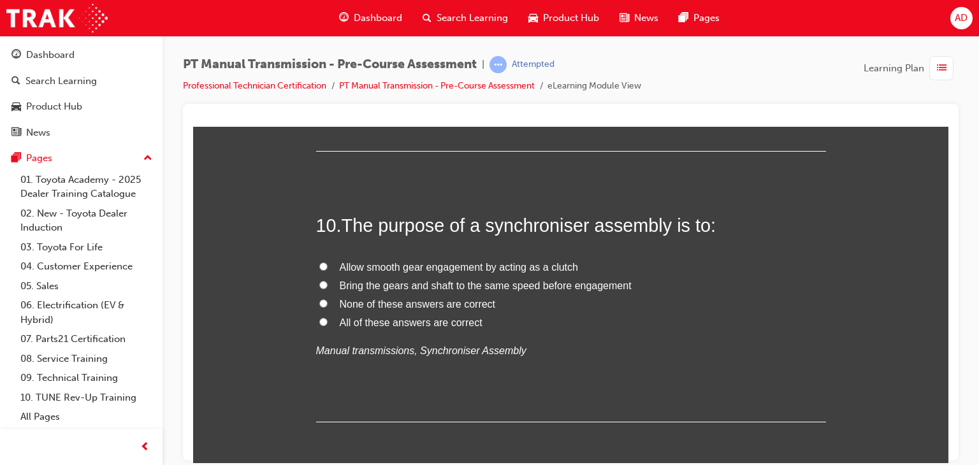
click at [319, 54] on input "TRUE" at bounding box center [323, 50] width 8 height 8
radio input "true"
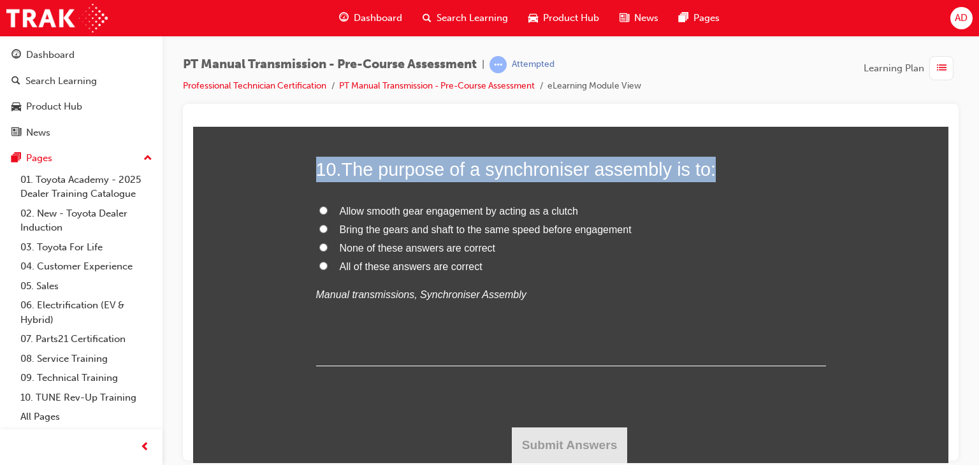
scroll to position [2750, 0]
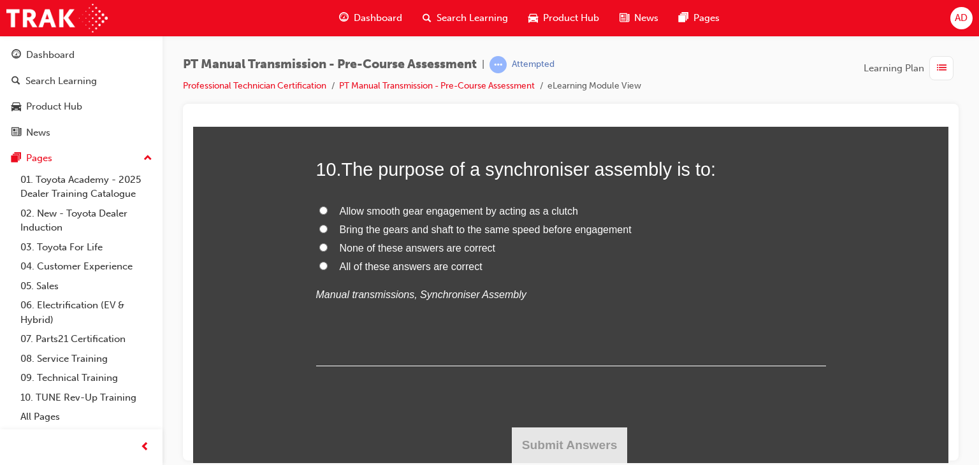
click at [800, 257] on label "None of these answers are correct" at bounding box center [571, 248] width 510 height 18
click at [327, 251] on input "None of these answers are correct" at bounding box center [323, 247] width 8 height 8
radio input "true"
click at [319, 270] on input "All of these answers are correct" at bounding box center [323, 265] width 8 height 8
radio input "true"
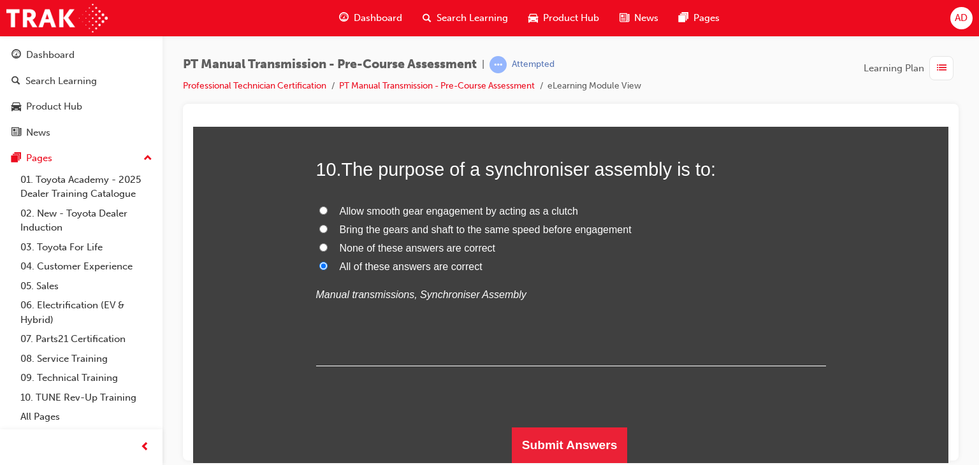
scroll to position [2891, 0]
click at [563, 447] on button "Submit Answers" at bounding box center [570, 445] width 116 height 36
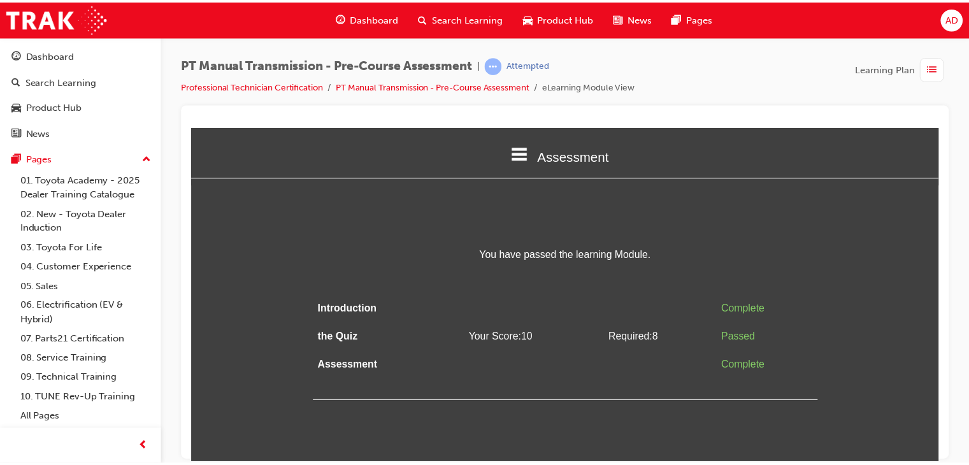
scroll to position [0, 0]
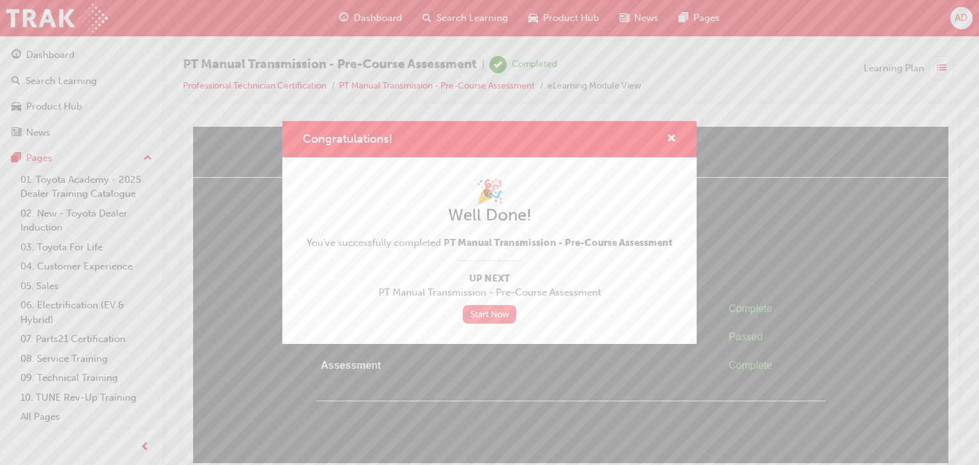
click at [482, 312] on link "Start Now" at bounding box center [490, 314] width 54 height 18
click at [671, 138] on span "cross-icon" at bounding box center [671, 139] width 10 height 11
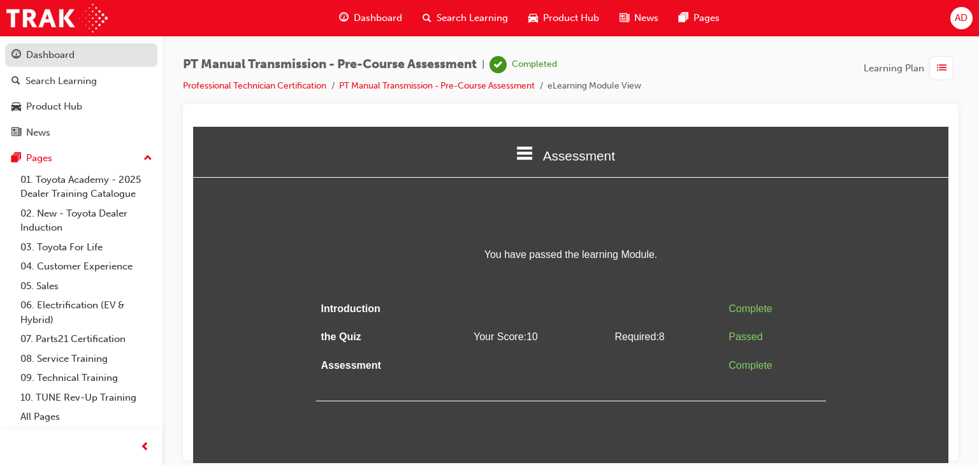
click at [57, 55] on div "Dashboard" at bounding box center [50, 55] width 48 height 15
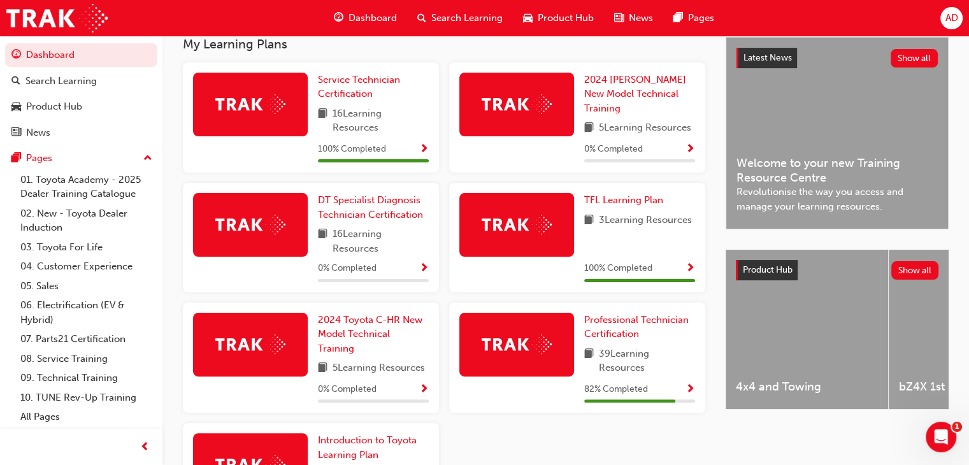
scroll to position [303, 0]
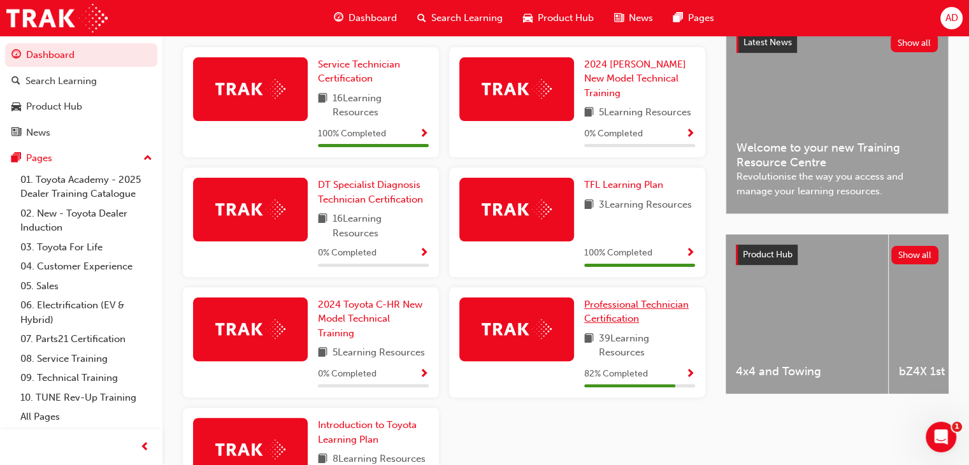
click at [608, 305] on span "Professional Technician Certification" at bounding box center [636, 312] width 104 height 26
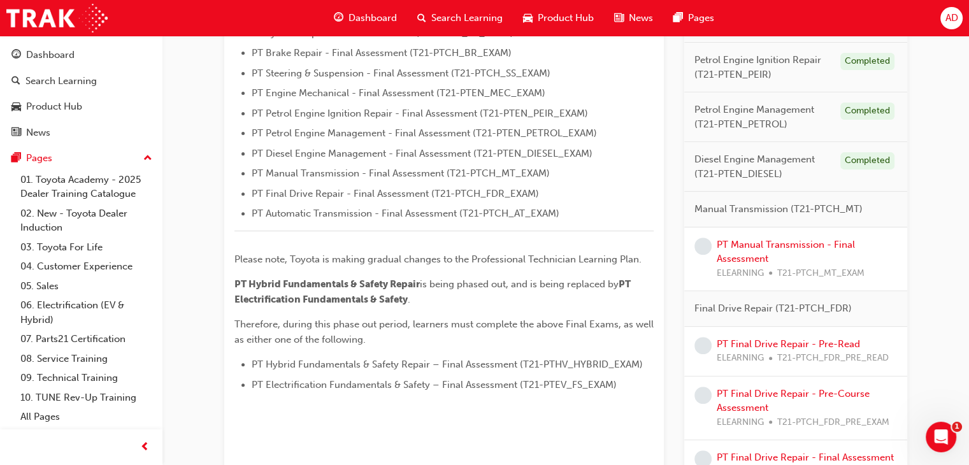
scroll to position [449, 0]
